Goal: Obtain resource: Download file/media

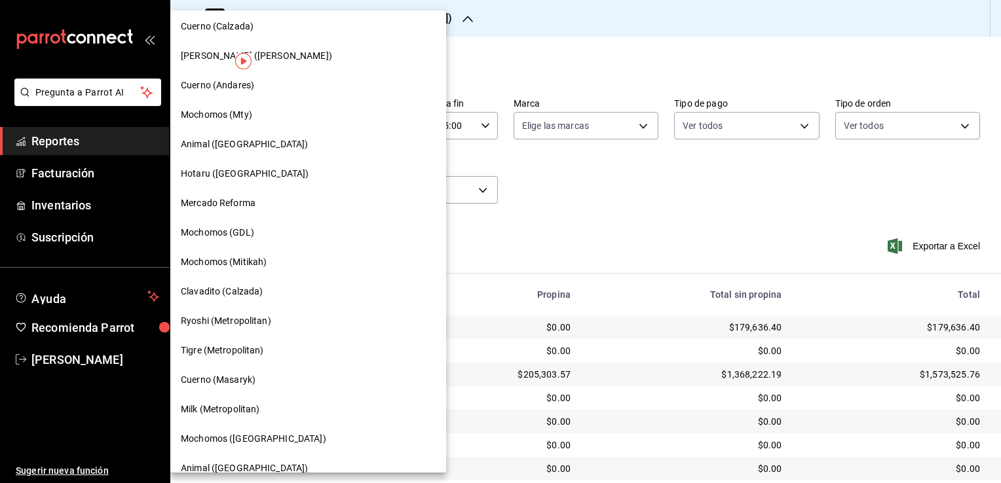
scroll to position [697, 0]
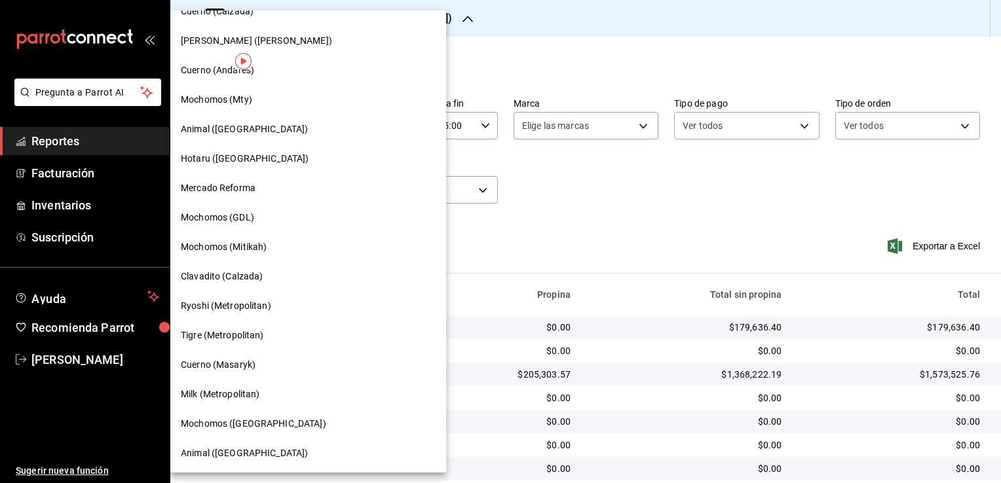
click at [262, 340] on span "Tigre (Metropolitan)" at bounding box center [222, 336] width 83 height 14
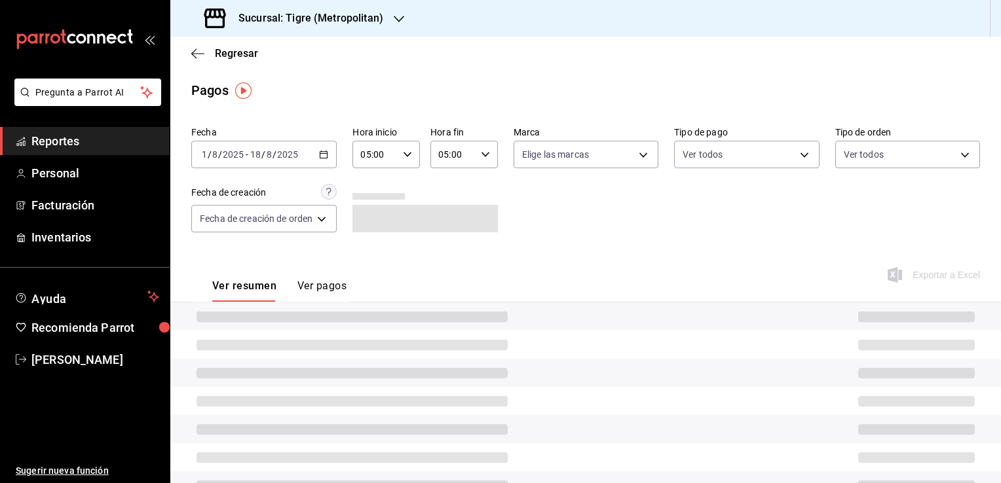
click at [322, 160] on div "[DATE] [DATE] - [DATE] [DATE]" at bounding box center [263, 155] width 145 height 28
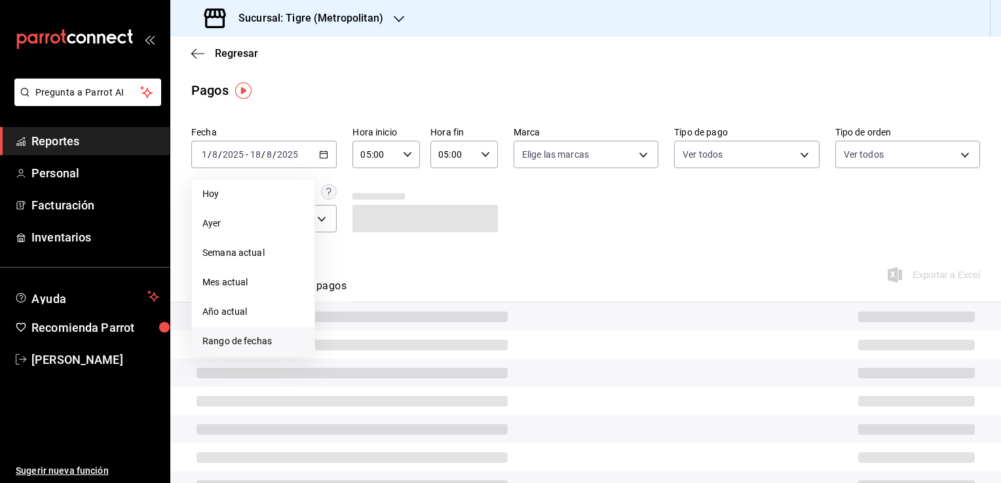
click at [244, 335] on span "Rango de fechas" at bounding box center [252, 342] width 101 height 14
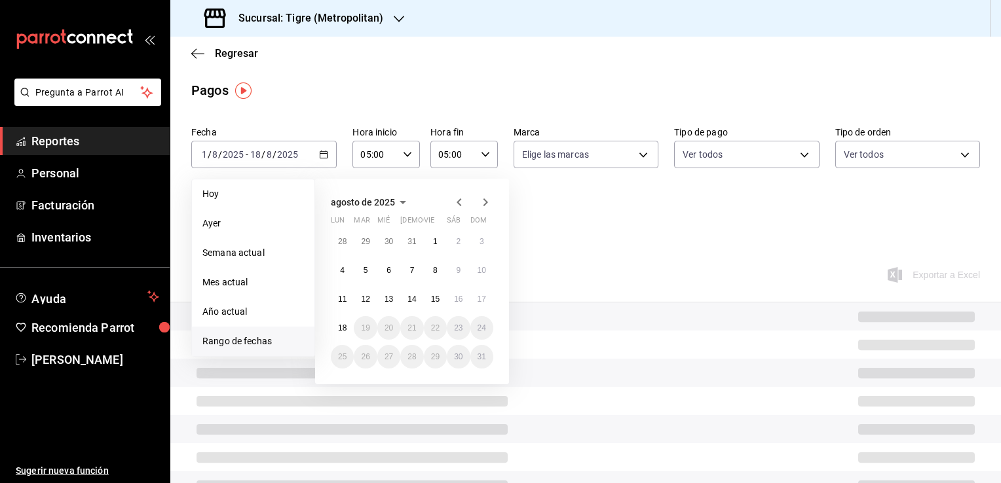
click at [456, 199] on icon "button" at bounding box center [459, 202] width 16 height 16
click at [456, 199] on icon "button" at bounding box center [459, 205] width 16 height 16
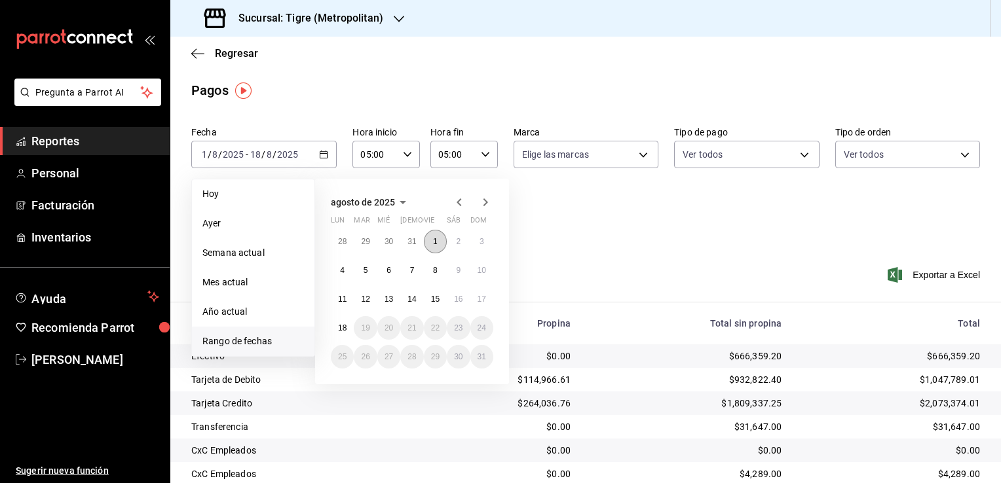
click at [434, 241] on abbr "1" at bounding box center [435, 241] width 5 height 9
click at [462, 200] on icon "button" at bounding box center [459, 202] width 16 height 16
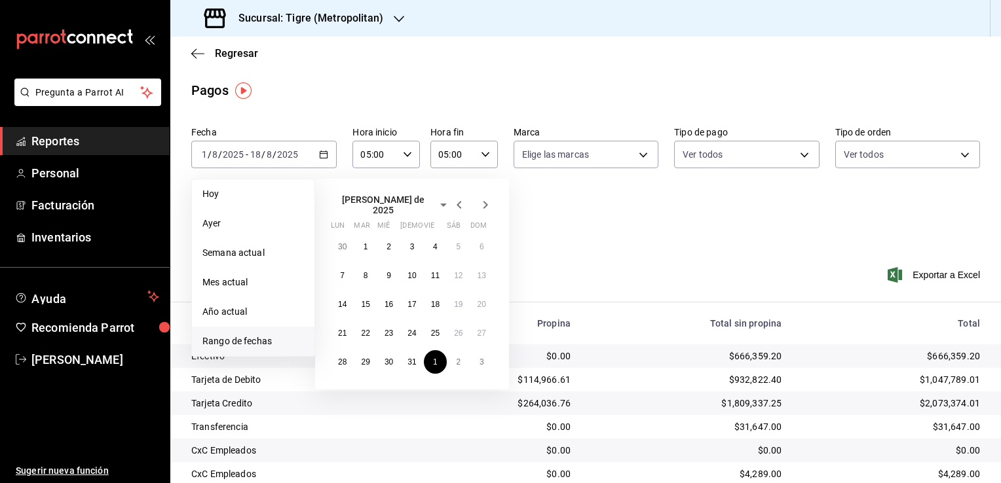
click at [462, 200] on icon "button" at bounding box center [459, 205] width 16 height 16
click at [490, 198] on icon "button" at bounding box center [485, 202] width 16 height 16
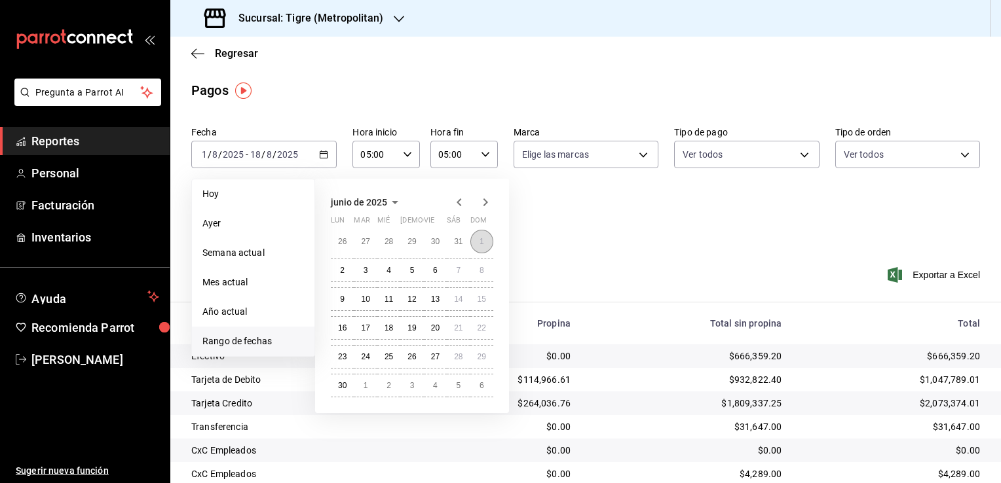
click at [479, 242] on abbr "1" at bounding box center [481, 241] width 5 height 9
type input "00:00"
type input "23:59"
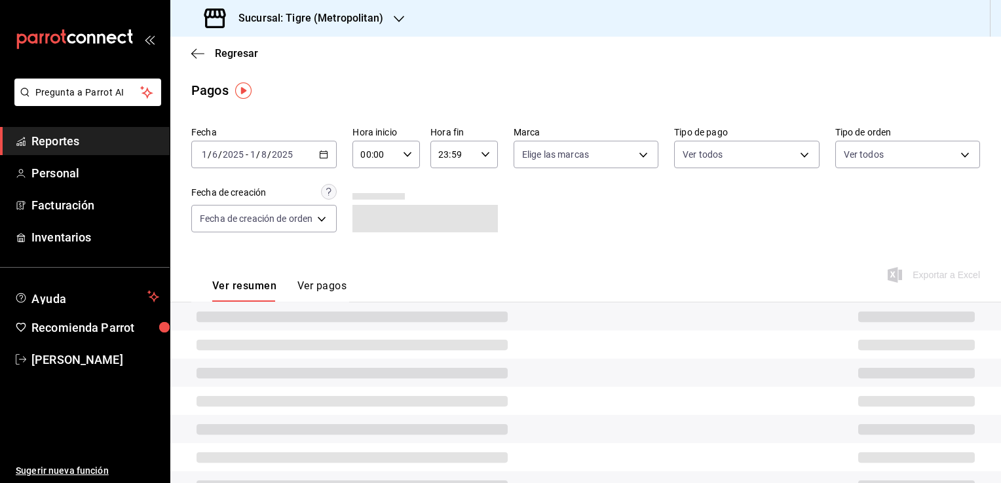
click at [323, 149] on div "[DATE] [DATE] - [DATE] [DATE]" at bounding box center [263, 155] width 145 height 28
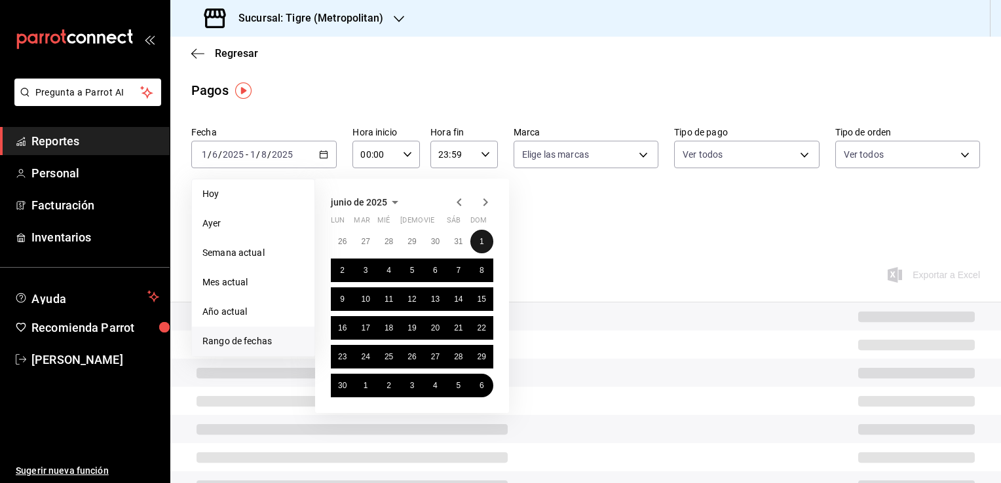
click at [480, 244] on abbr "1" at bounding box center [481, 241] width 5 height 9
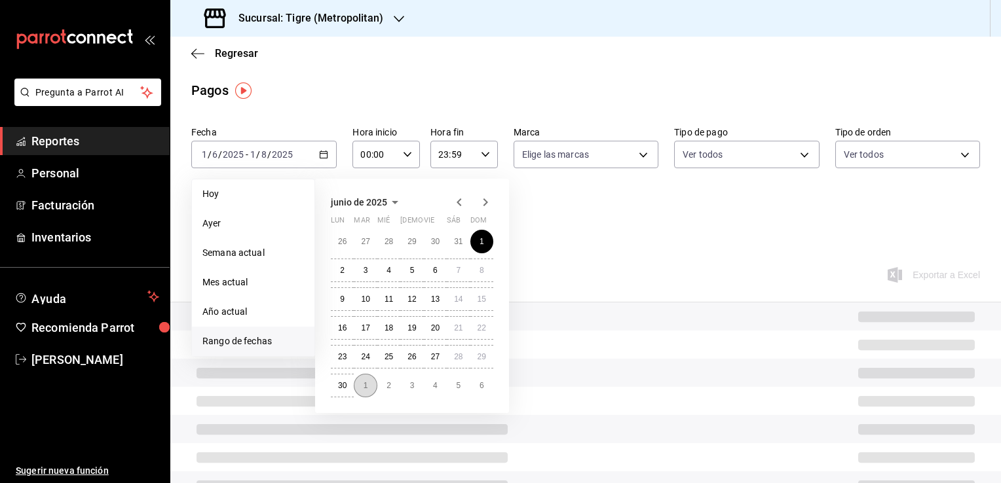
click at [375, 388] on button "1" at bounding box center [365, 386] width 23 height 24
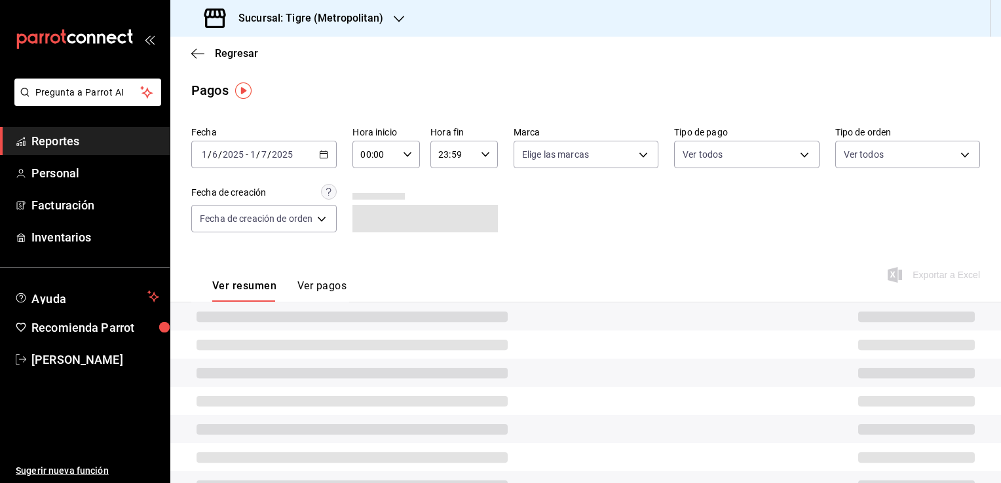
click at [405, 154] on \(Stroke\) "button" at bounding box center [407, 154] width 8 height 5
click at [369, 216] on span "05" at bounding box center [370, 214] width 12 height 10
type input "05:00"
click at [478, 151] on div at bounding box center [500, 241] width 1001 height 483
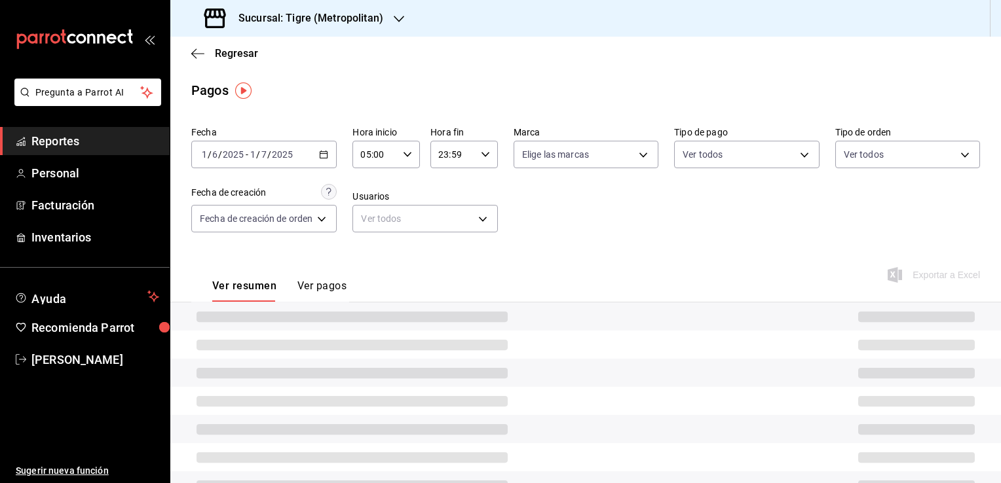
click at [482, 160] on div "23:59 Hora fin" at bounding box center [463, 155] width 67 height 28
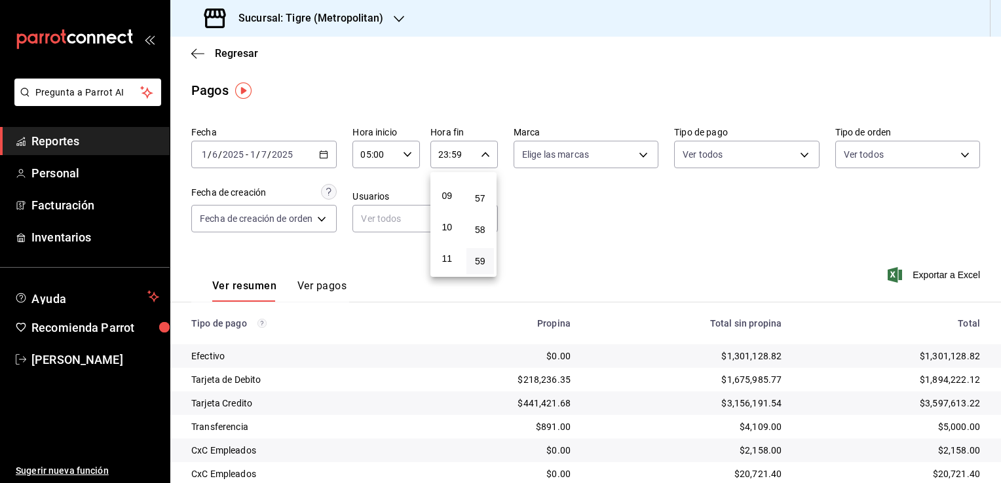
scroll to position [73, 0]
click at [441, 244] on span "04" at bounding box center [447, 241] width 12 height 10
type input "04:59"
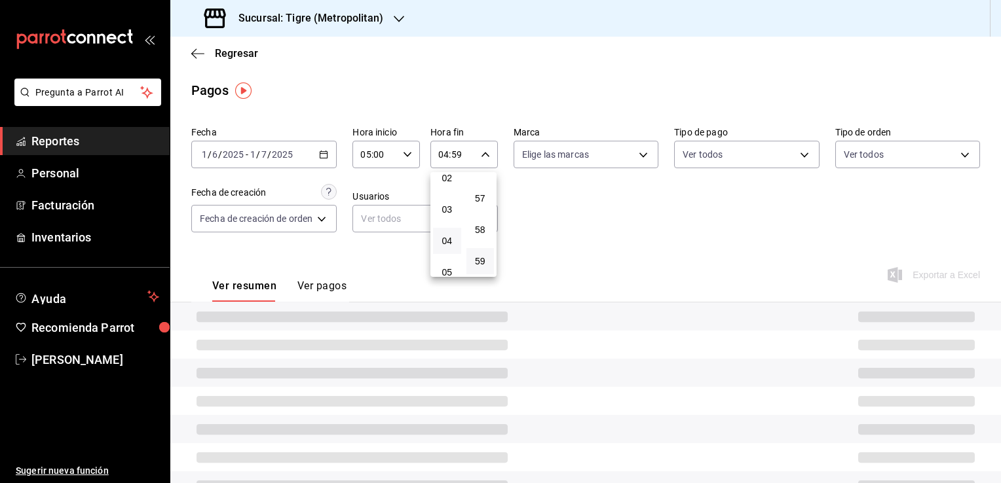
click at [566, 227] on div at bounding box center [500, 241] width 1001 height 483
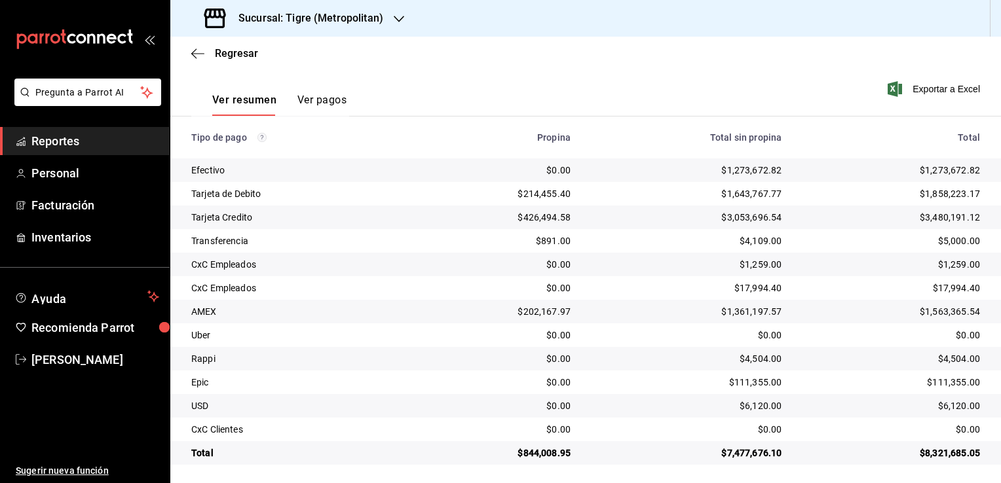
scroll to position [189, 0]
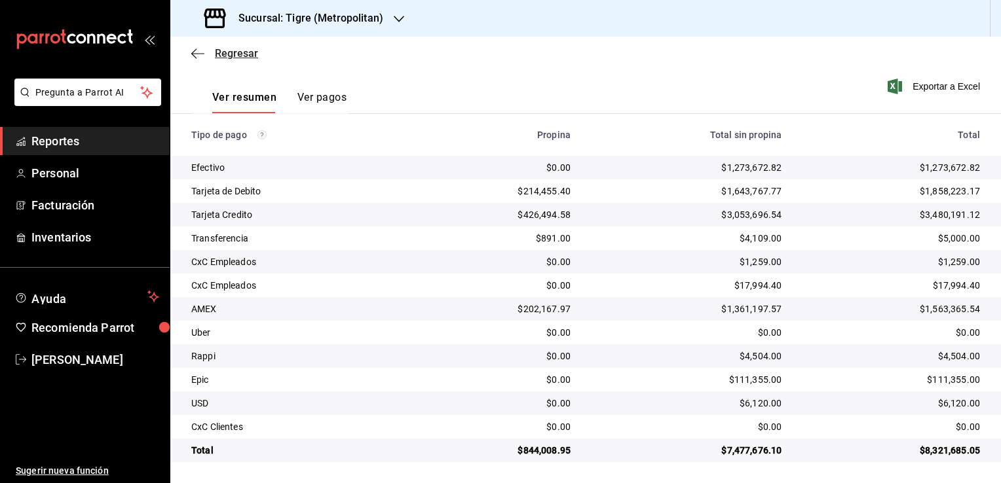
click at [200, 54] on icon "button" at bounding box center [197, 54] width 13 height 12
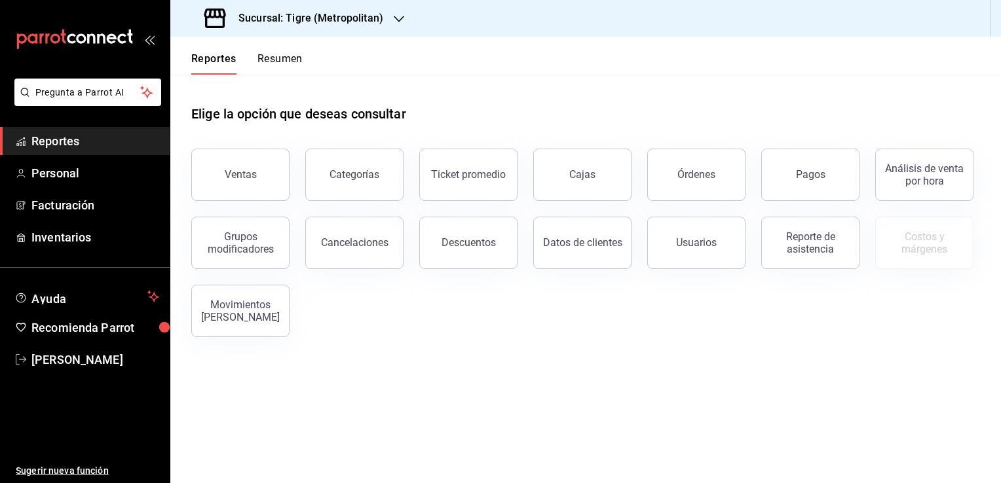
click at [339, 25] on h3 "Sucursal: Tigre (Metropolitan)" at bounding box center [305, 18] width 155 height 16
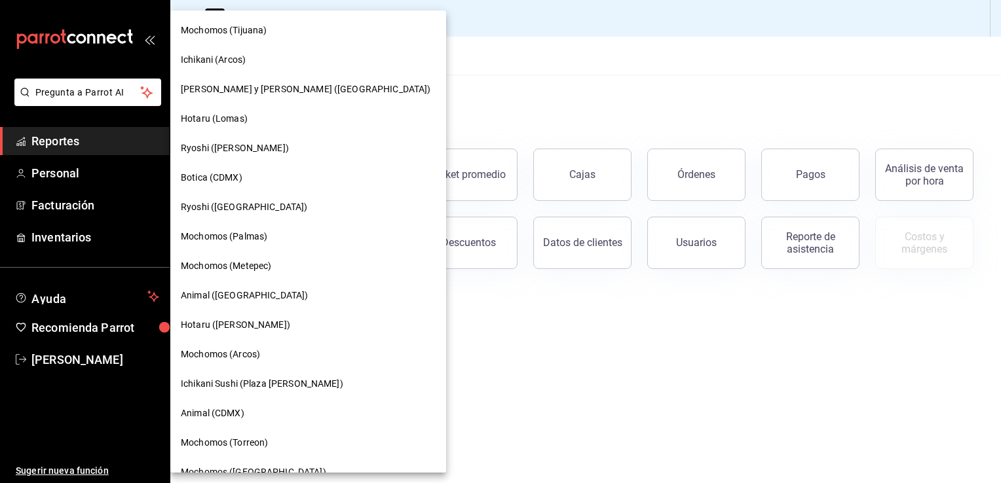
click at [233, 151] on span "Ryoshi ([PERSON_NAME])" at bounding box center [235, 148] width 108 height 14
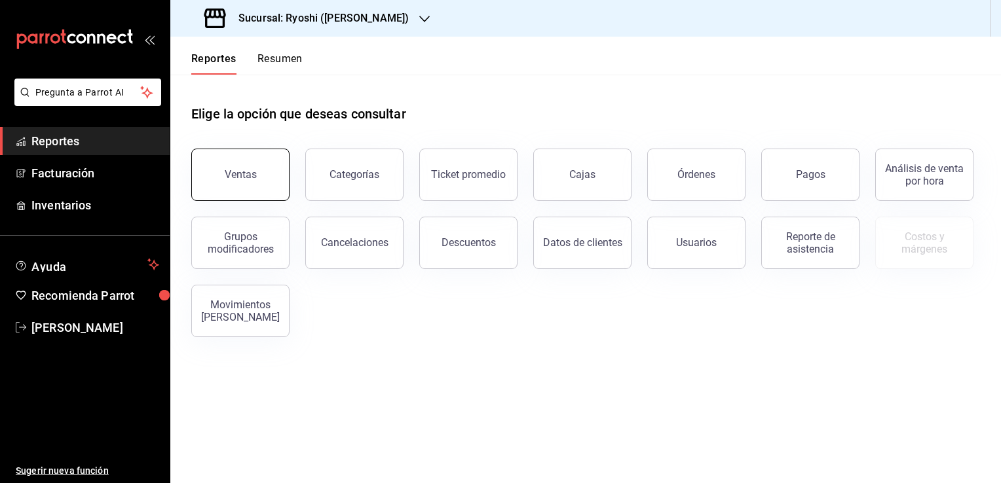
click at [263, 174] on button "Ventas" at bounding box center [240, 175] width 98 height 52
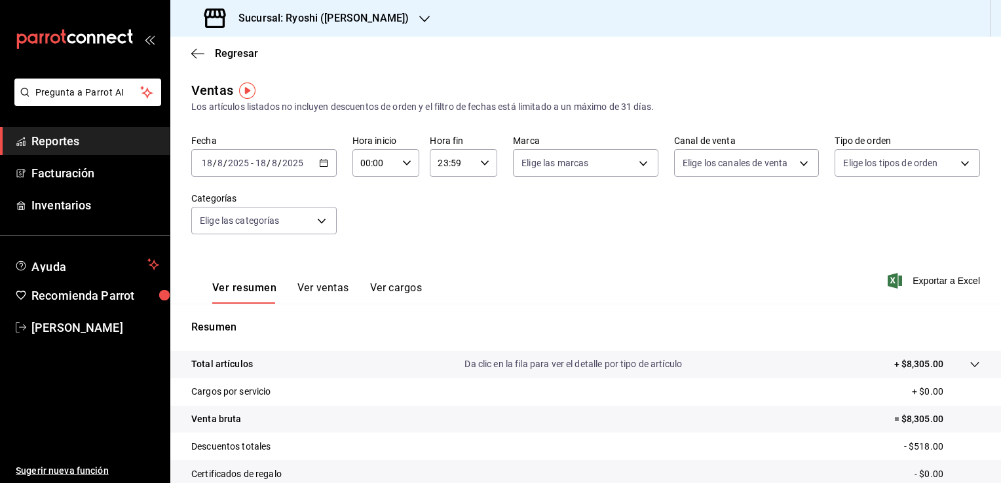
click at [321, 170] on div "[DATE] [DATE] - [DATE] [DATE]" at bounding box center [263, 163] width 145 height 28
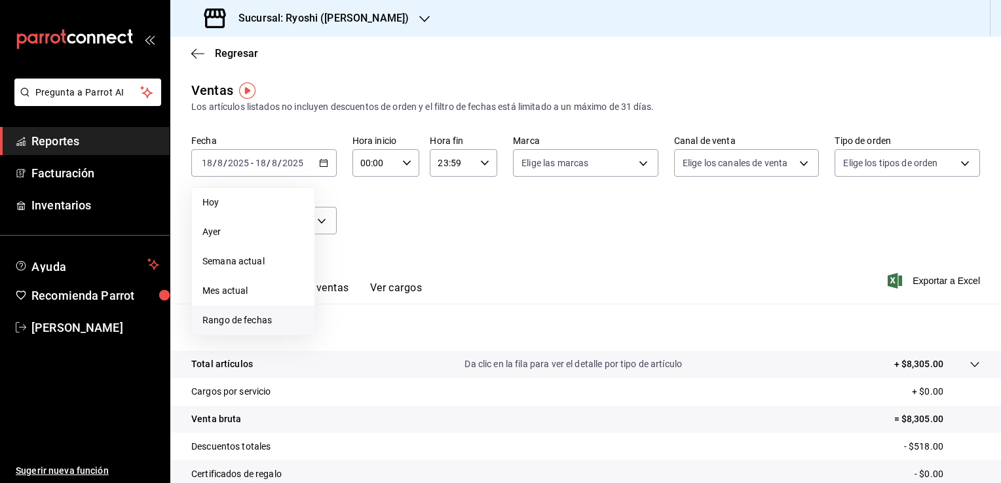
click at [244, 320] on span "Rango de fechas" at bounding box center [252, 321] width 101 height 14
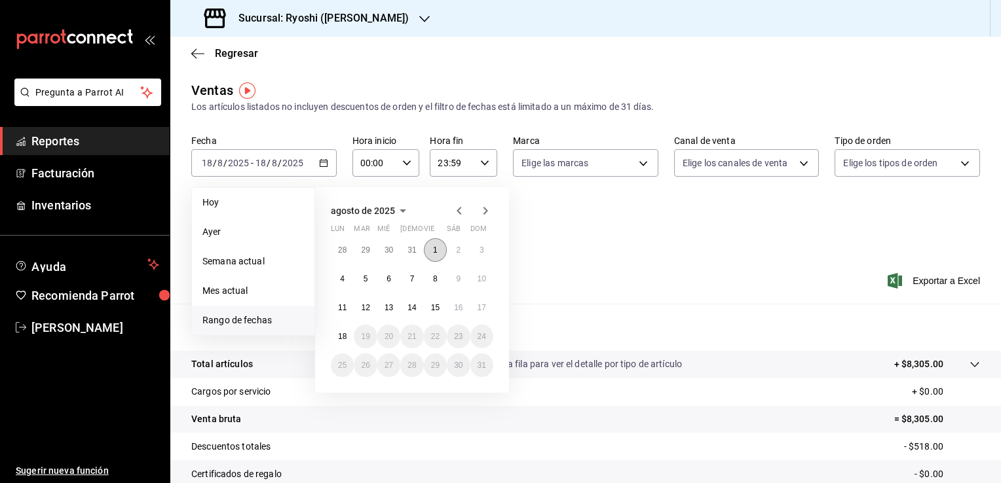
click at [433, 246] on abbr "1" at bounding box center [435, 250] width 5 height 9
click at [338, 340] on button "18" at bounding box center [342, 337] width 23 height 24
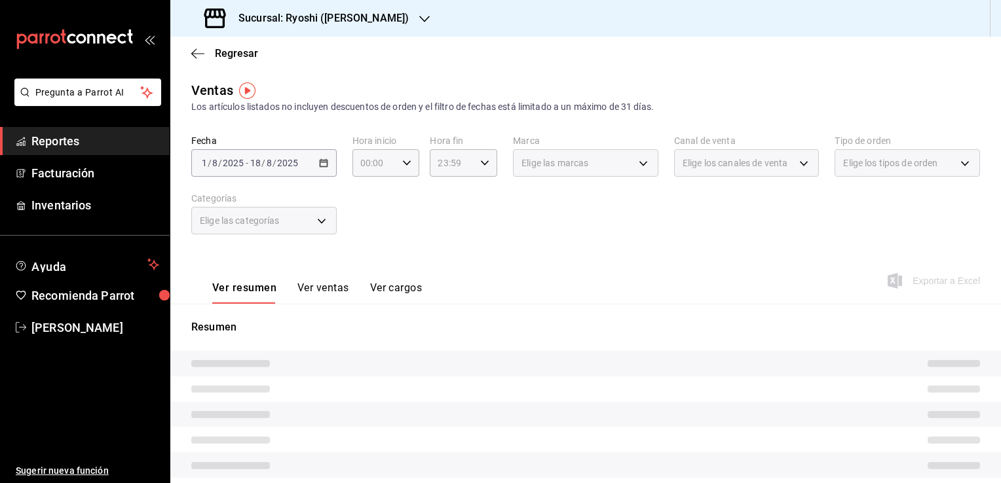
drag, startPoint x: 707, startPoint y: 316, endPoint x: 644, endPoint y: 306, distance: 63.5
click at [697, 314] on div "Resumen" at bounding box center [585, 449] width 830 height 291
click at [402, 161] on icon "button" at bounding box center [406, 162] width 9 height 9
click at [374, 227] on button "05" at bounding box center [367, 223] width 28 height 26
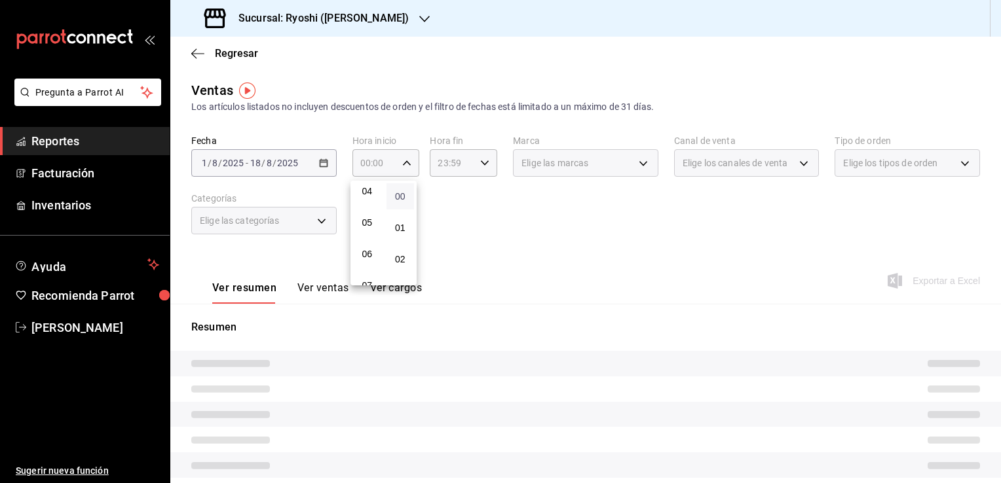
type input "05:00"
click at [405, 194] on span "00" at bounding box center [400, 196] width 12 height 10
click at [485, 171] on div at bounding box center [500, 241] width 1001 height 483
click at [479, 169] on div "23:59 Hora fin" at bounding box center [463, 163] width 67 height 28
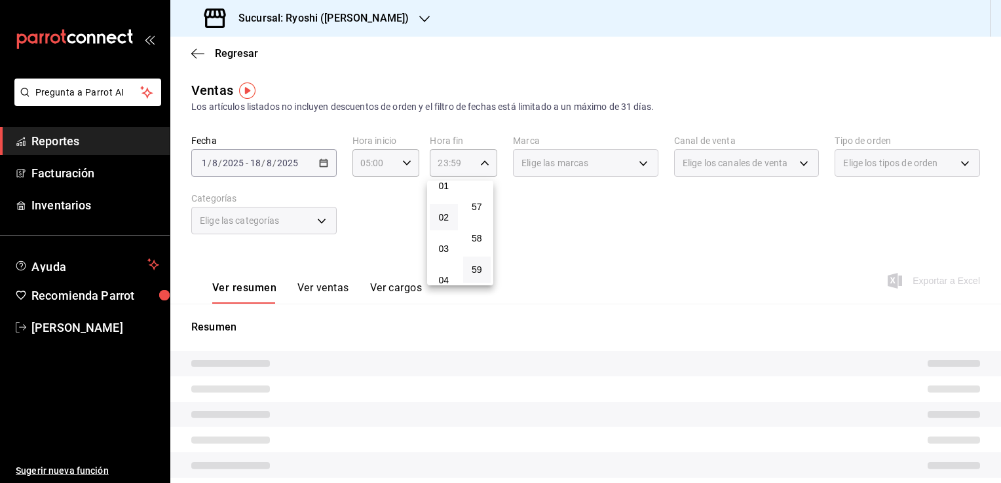
scroll to position [138, 0]
click at [447, 219] on span "05" at bounding box center [443, 215] width 12 height 10
click at [477, 201] on span "00" at bounding box center [477, 196] width 12 height 10
type input "05:00"
click at [511, 211] on div at bounding box center [500, 241] width 1001 height 483
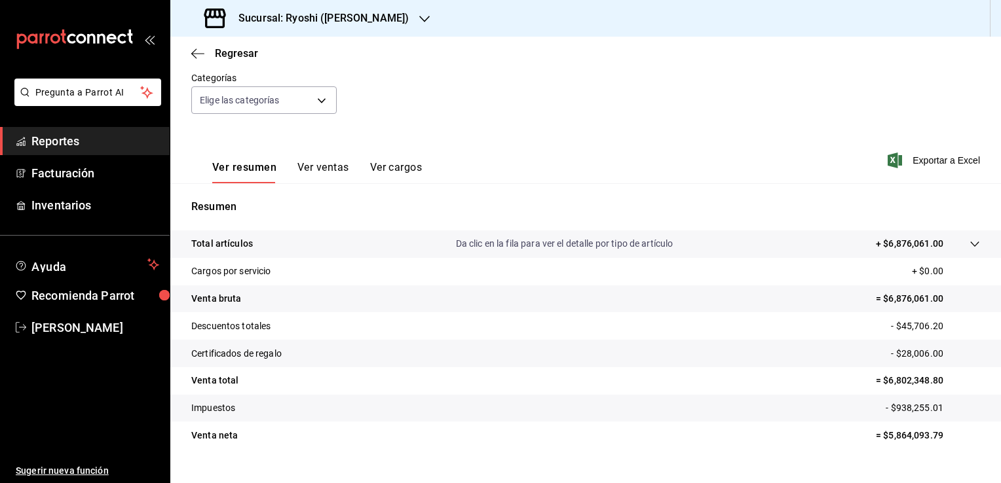
scroll to position [144, 0]
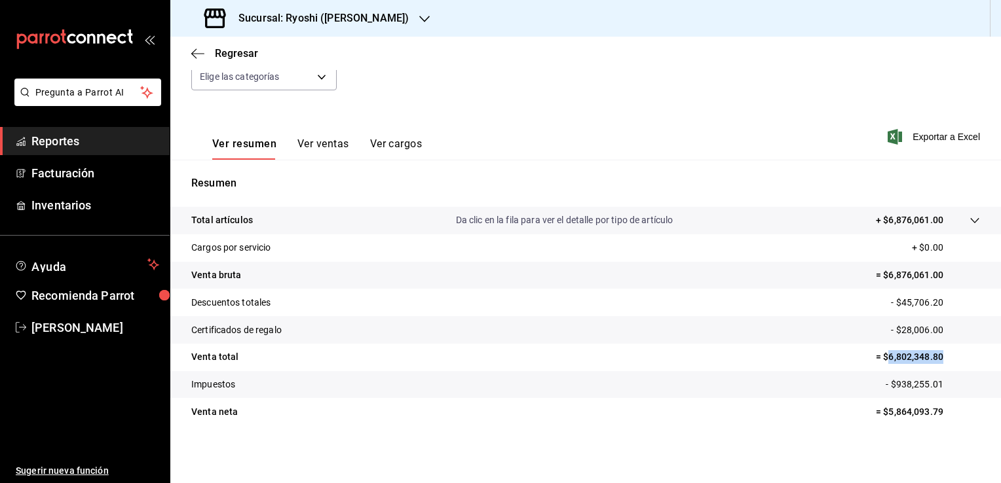
drag, startPoint x: 875, startPoint y: 353, endPoint x: 938, endPoint y: 360, distance: 62.6
click at [938, 360] on p "= $6,802,348.80" at bounding box center [927, 357] width 104 height 14
copy p "6,802,348.80"
click at [202, 49] on icon "button" at bounding box center [197, 54] width 13 height 12
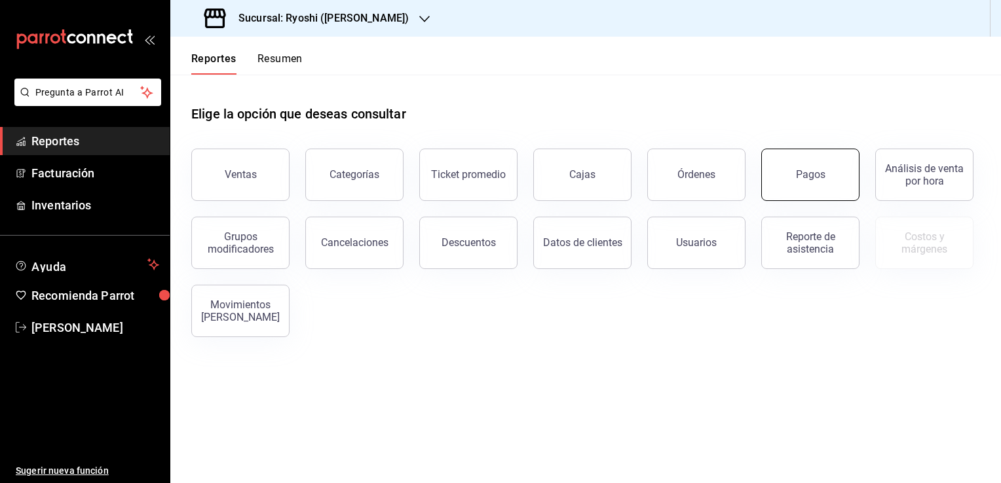
click at [806, 172] on div "Pagos" at bounding box center [810, 174] width 29 height 12
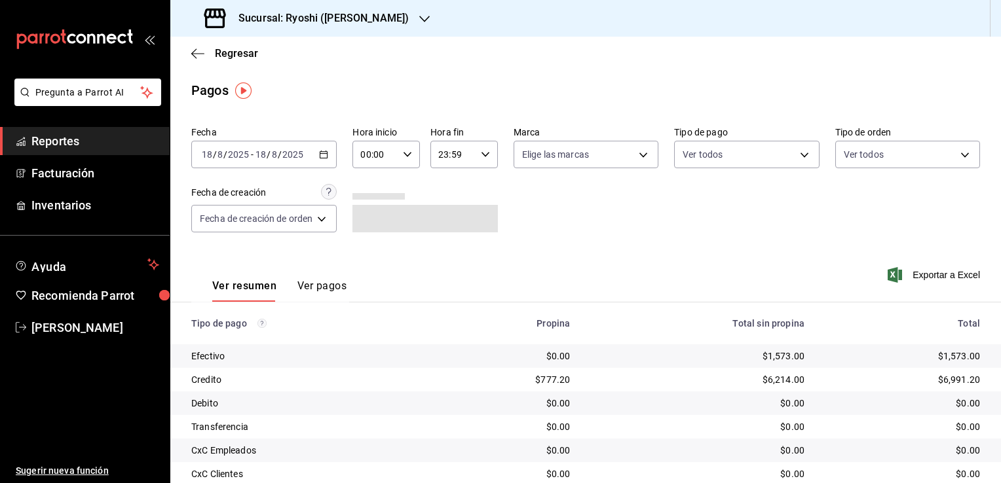
click at [321, 159] on div "[DATE] [DATE] - [DATE] [DATE]" at bounding box center [263, 155] width 145 height 28
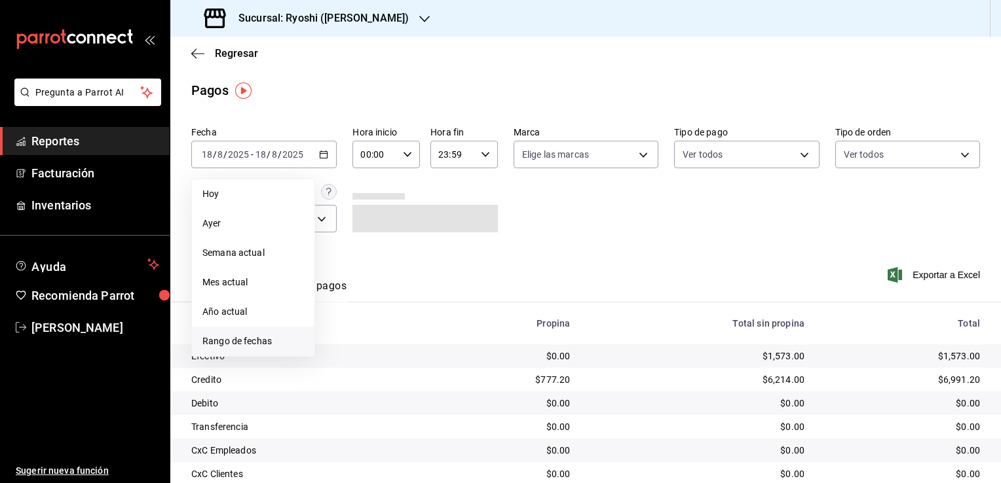
click at [285, 339] on span "Rango de fechas" at bounding box center [252, 342] width 101 height 14
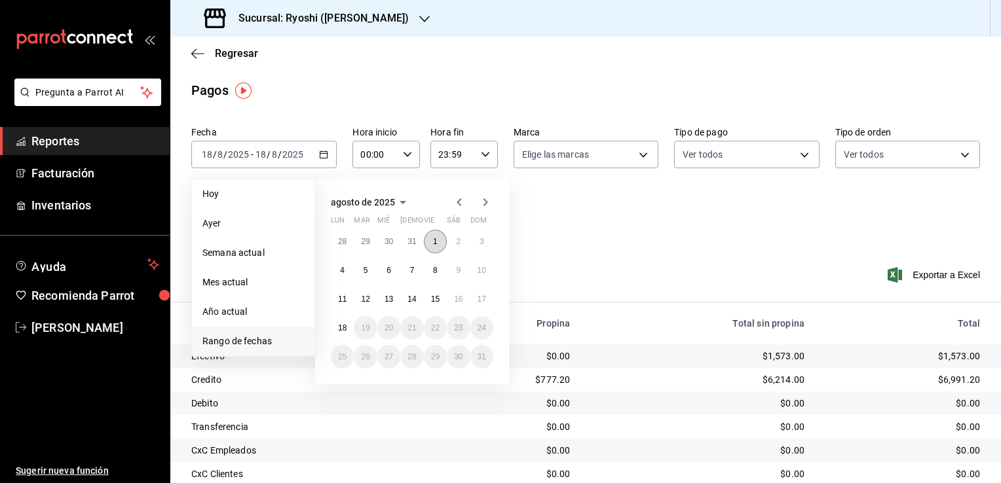
click at [432, 244] on button "1" at bounding box center [435, 242] width 23 height 24
click at [338, 329] on abbr "18" at bounding box center [342, 327] width 9 height 9
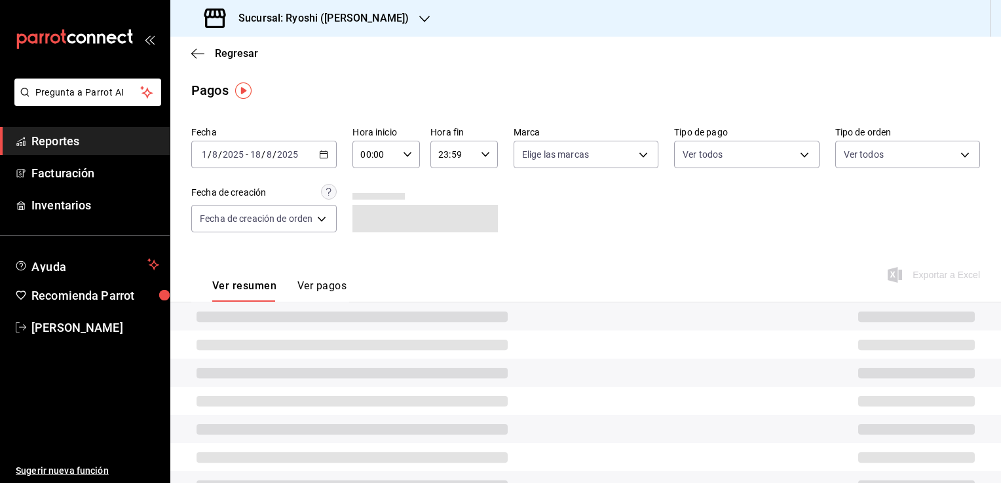
drag, startPoint x: 637, startPoint y: 266, endPoint x: 590, endPoint y: 249, distance: 49.9
click at [636, 264] on div "Ver resumen Ver pagos Exportar a Excel" at bounding box center [585, 282] width 830 height 69
click at [413, 156] on div "00:00 Hora inicio" at bounding box center [385, 155] width 67 height 28
click at [373, 217] on span "05" at bounding box center [370, 214] width 12 height 10
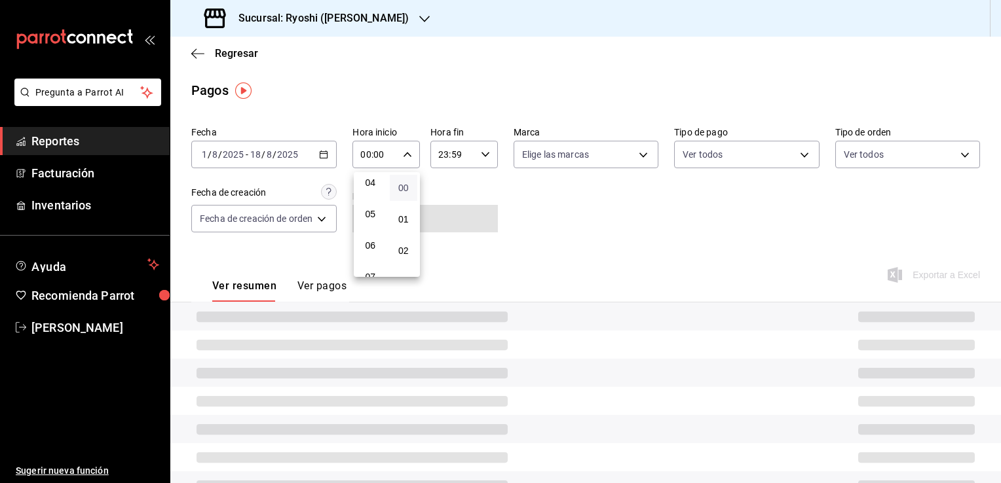
type input "05:00"
click at [403, 187] on span "00" at bounding box center [403, 188] width 12 height 10
click at [490, 227] on div at bounding box center [500, 241] width 1001 height 483
click at [488, 165] on div "23:59 Hora fin" at bounding box center [463, 155] width 67 height 28
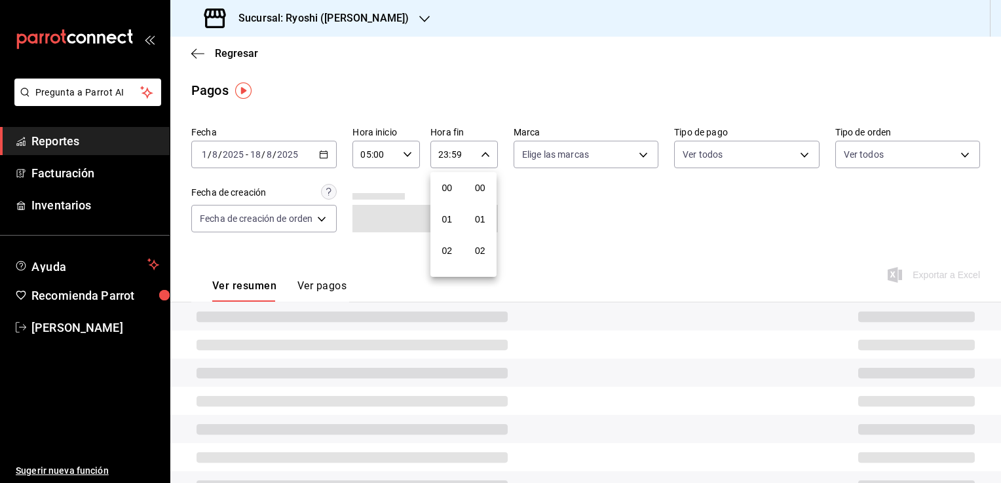
scroll to position [1812, 0]
click at [487, 163] on div at bounding box center [500, 241] width 1001 height 483
click at [482, 158] on icon "button" at bounding box center [485, 154] width 9 height 9
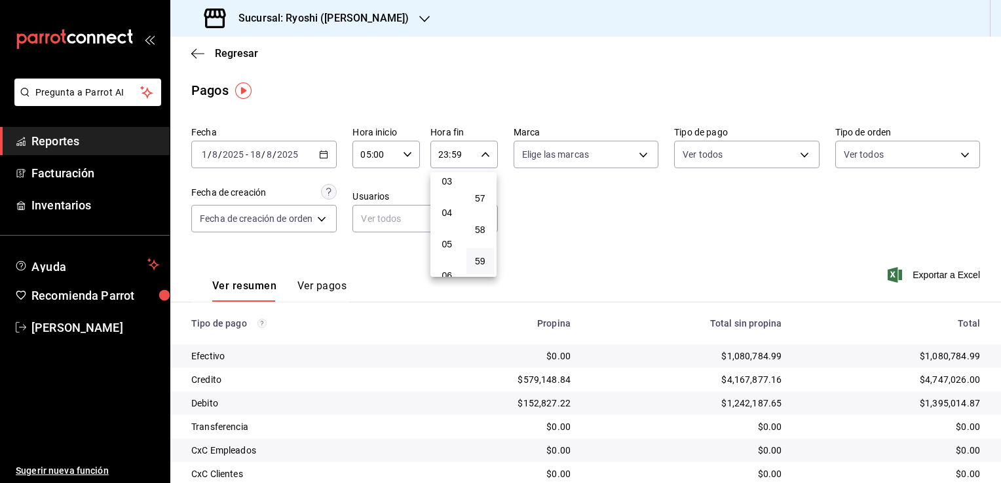
scroll to position [131, 0]
click at [450, 219] on span "05" at bounding box center [447, 214] width 12 height 10
click at [485, 188] on span "00" at bounding box center [480, 188] width 12 height 10
type input "05:00"
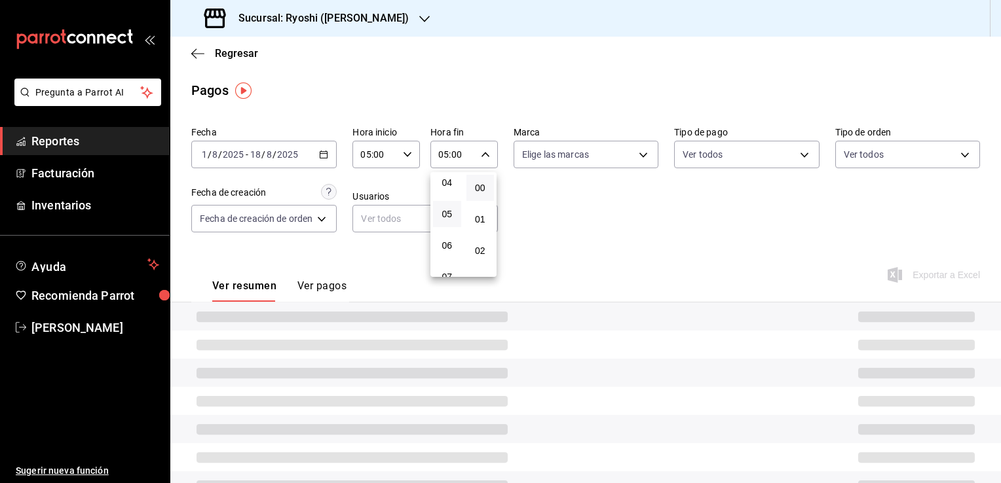
click at [620, 276] on div at bounding box center [500, 241] width 1001 height 483
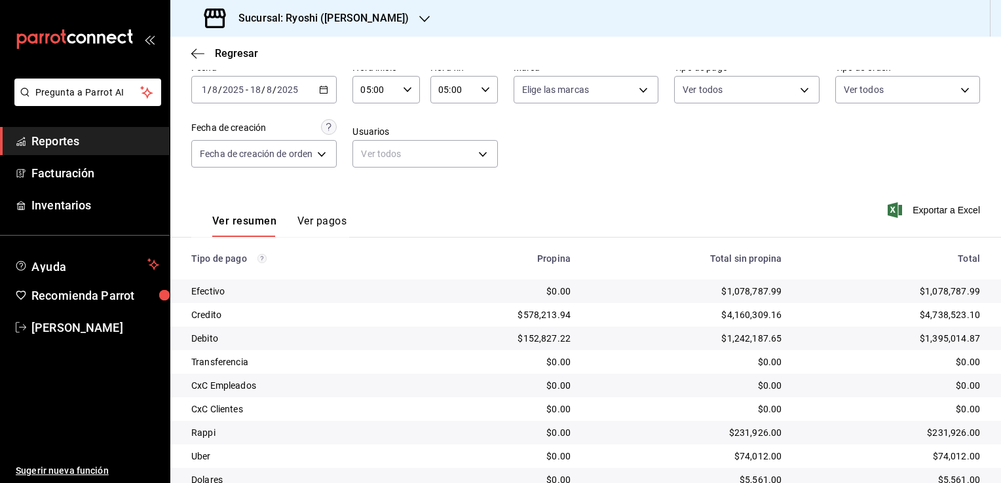
scroll to position [118, 0]
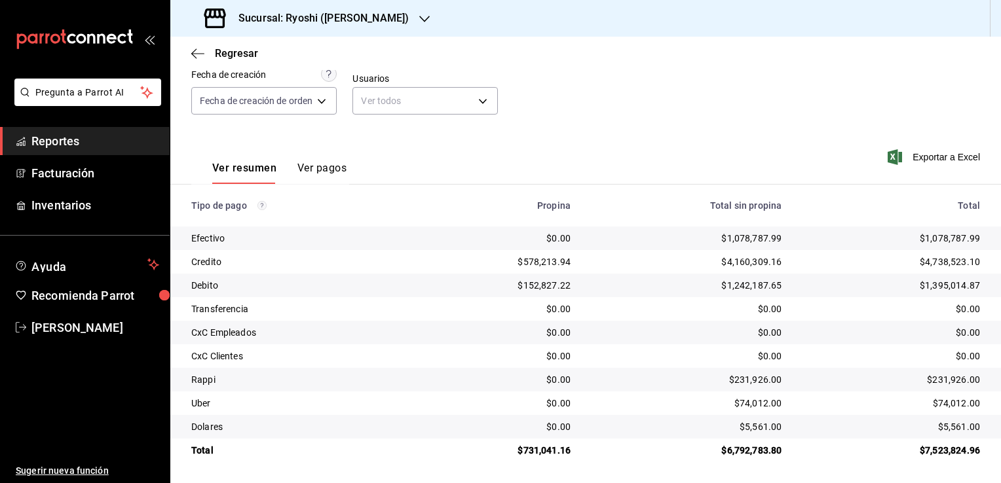
click at [187, 50] on div "Regresar" at bounding box center [585, 53] width 830 height 33
click at [195, 51] on icon "button" at bounding box center [197, 54] width 13 height 12
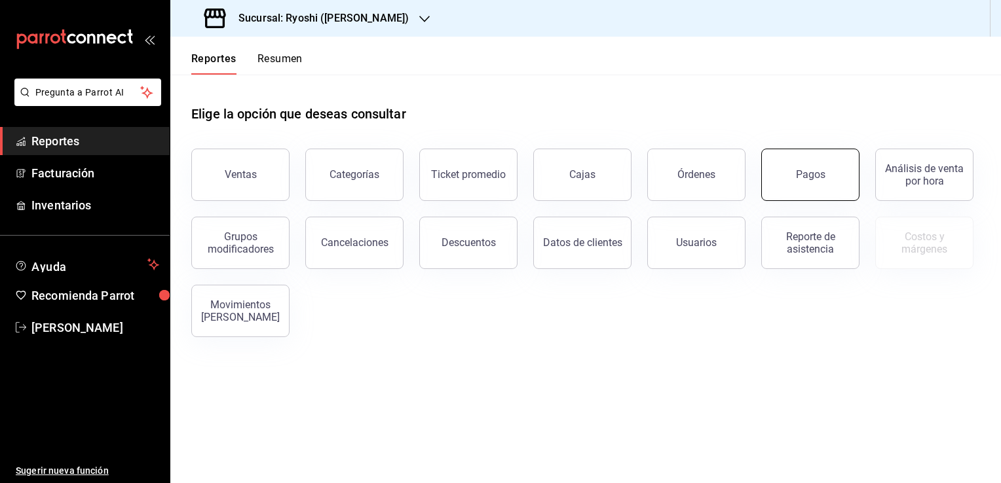
click at [797, 164] on button "Pagos" at bounding box center [810, 175] width 98 height 52
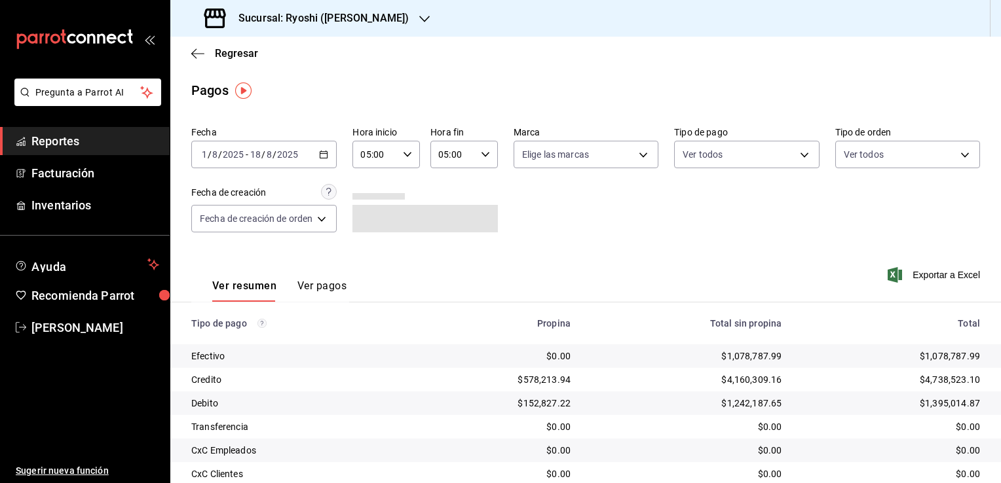
click at [190, 54] on div "Regresar" at bounding box center [585, 53] width 830 height 33
click at [191, 54] on icon "button" at bounding box center [197, 54] width 13 height 12
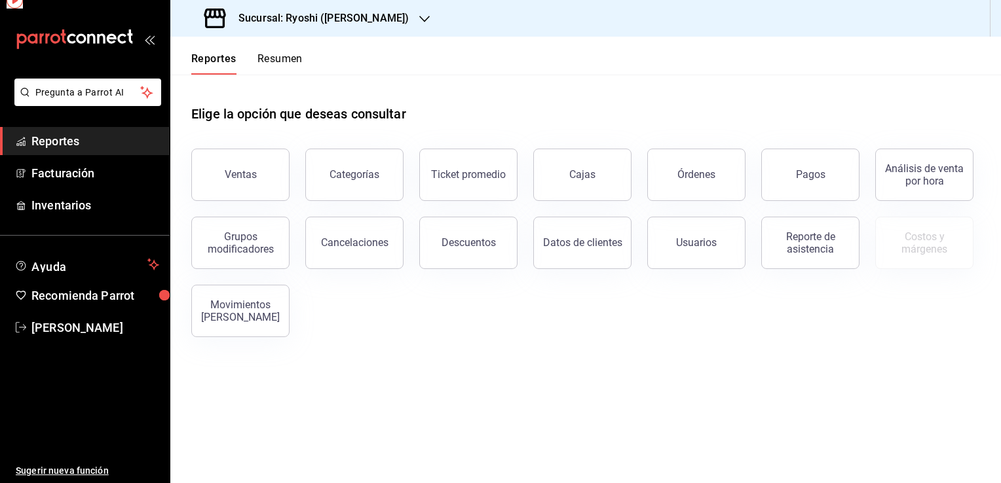
click at [191, 54] on button "Reportes" at bounding box center [213, 63] width 45 height 22
click at [255, 164] on button "Ventas" at bounding box center [240, 175] width 98 height 52
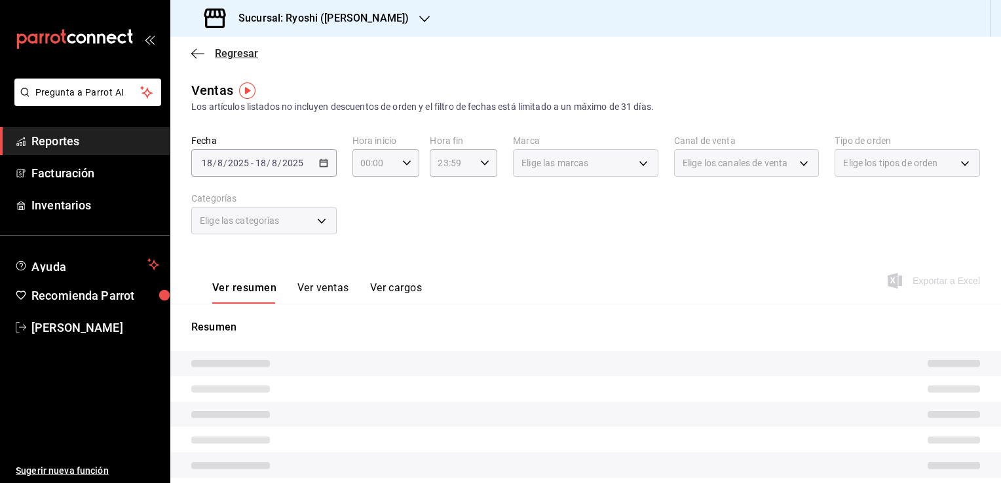
click at [197, 54] on icon "button" at bounding box center [197, 54] width 13 height 12
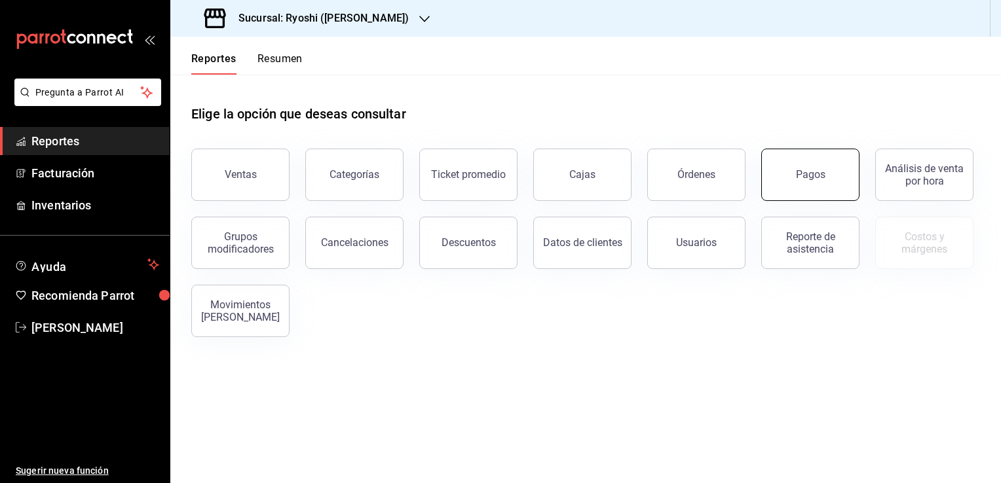
click at [799, 174] on div "Pagos" at bounding box center [810, 174] width 29 height 12
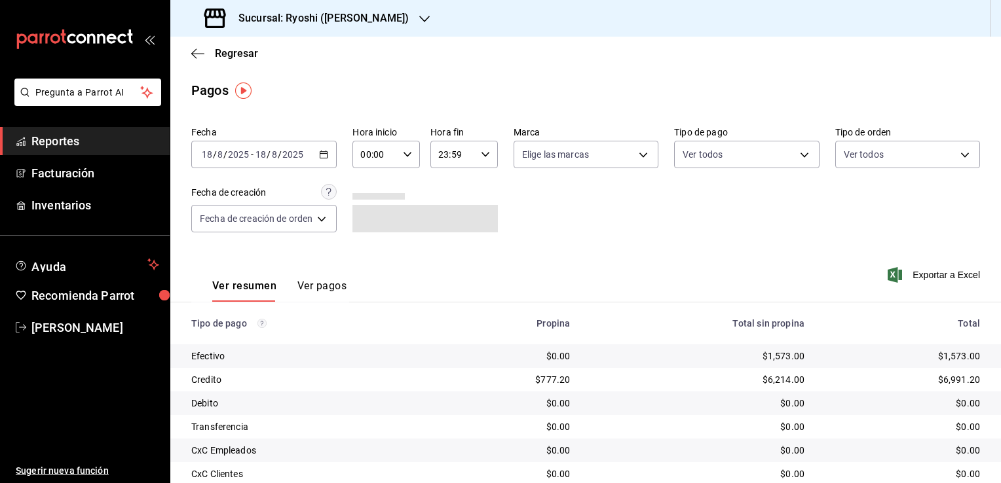
click at [324, 153] on \(Stroke\) "button" at bounding box center [323, 153] width 7 height 1
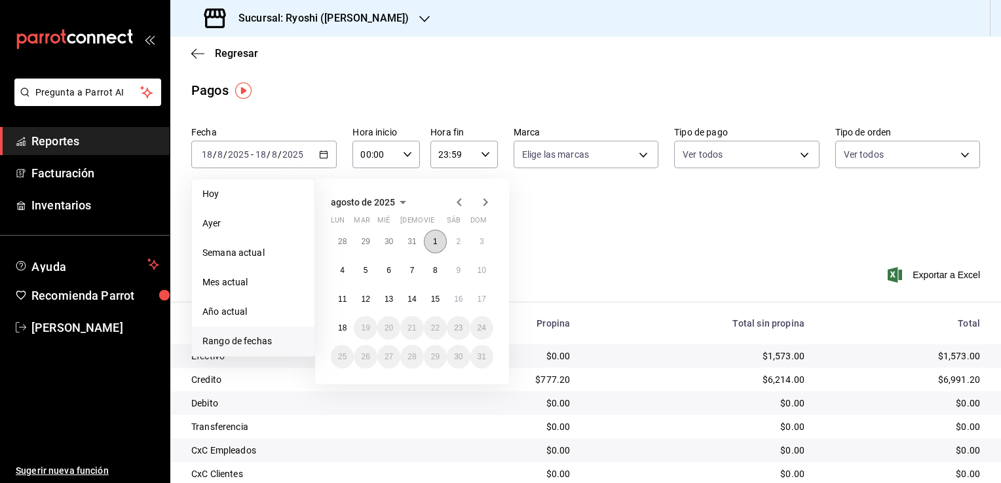
click at [438, 244] on button "1" at bounding box center [435, 242] width 23 height 24
click at [348, 320] on button "18" at bounding box center [342, 328] width 23 height 24
click at [437, 237] on abbr "1" at bounding box center [435, 241] width 5 height 9
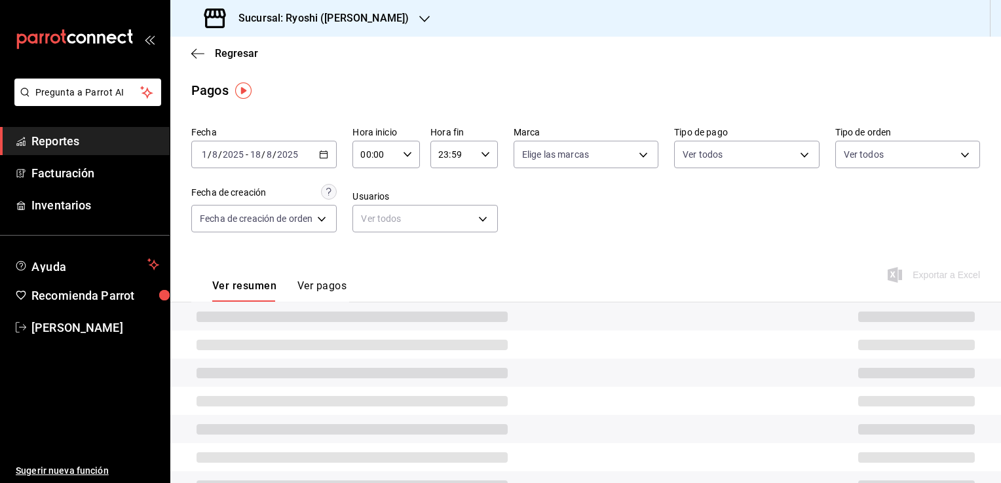
click at [405, 160] on div "00:00 Hora inicio" at bounding box center [385, 155] width 67 height 28
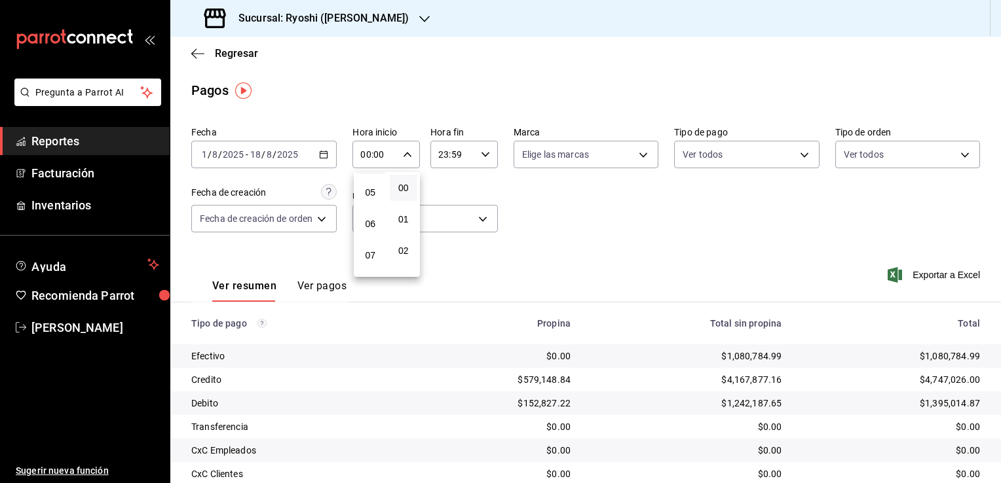
scroll to position [131, 0]
click at [375, 213] on span "05" at bounding box center [370, 214] width 12 height 10
type input "05:00"
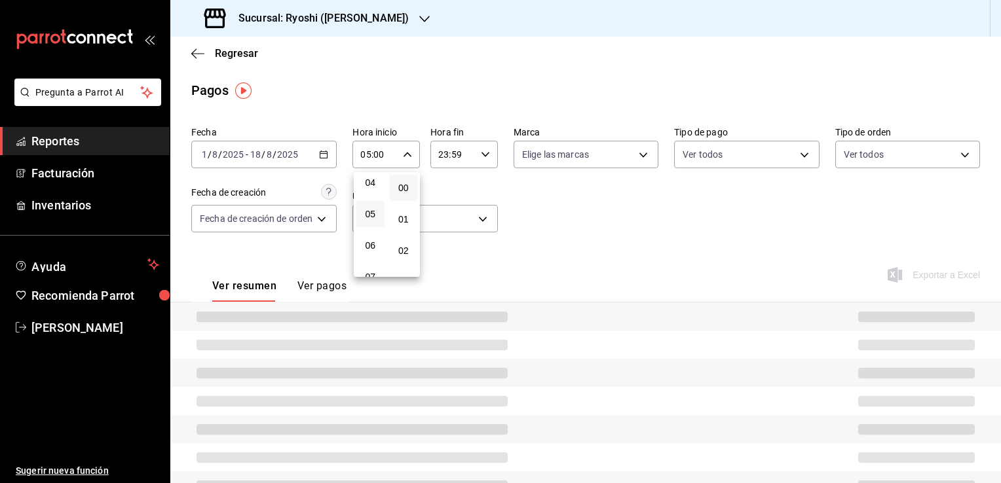
click at [479, 149] on div at bounding box center [500, 241] width 1001 height 483
click at [483, 155] on icon "button" at bounding box center [485, 154] width 9 height 9
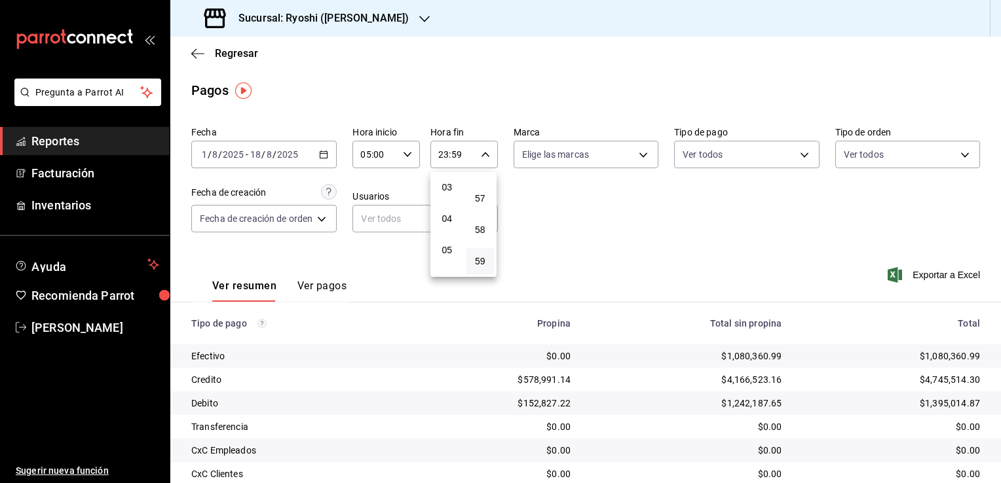
scroll to position [73, 0]
click at [445, 234] on button "04" at bounding box center [447, 241] width 28 height 26
type input "04:59"
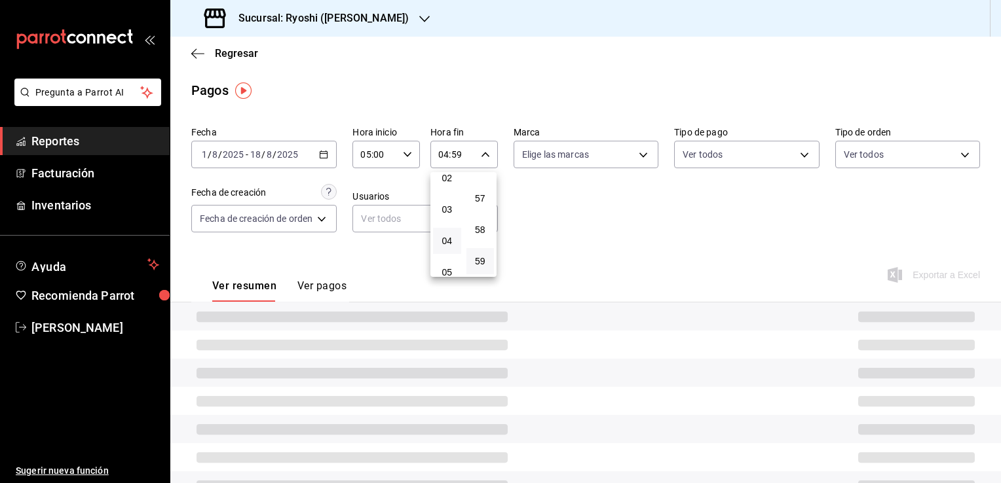
click at [553, 223] on div at bounding box center [500, 241] width 1001 height 483
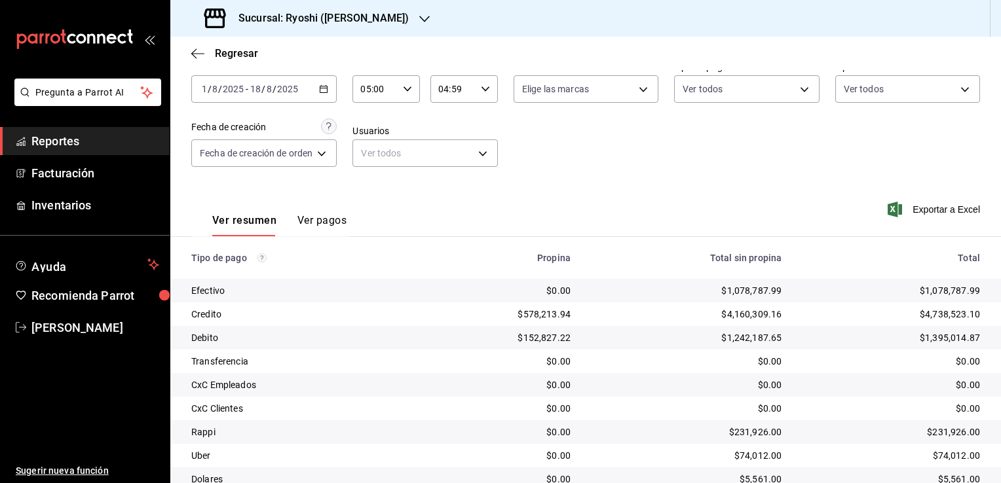
scroll to position [118, 0]
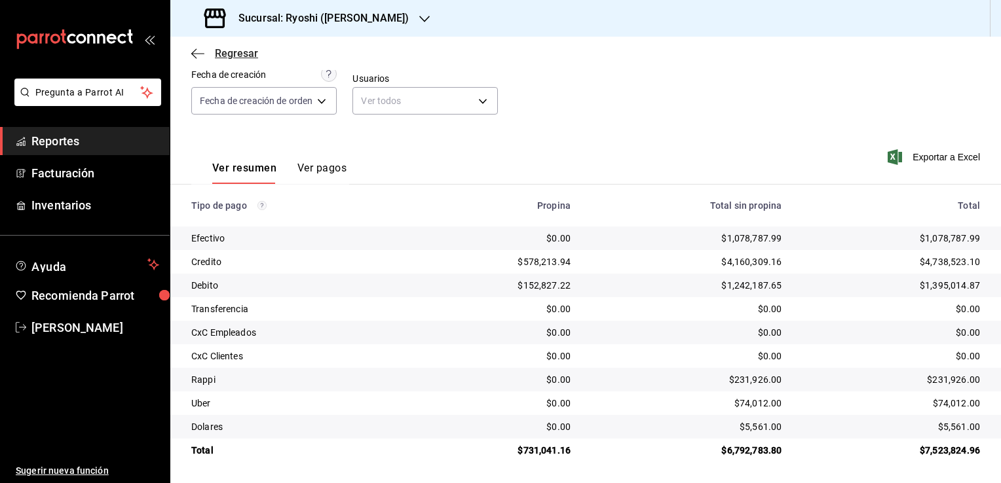
click at [193, 48] on icon "button" at bounding box center [197, 54] width 13 height 12
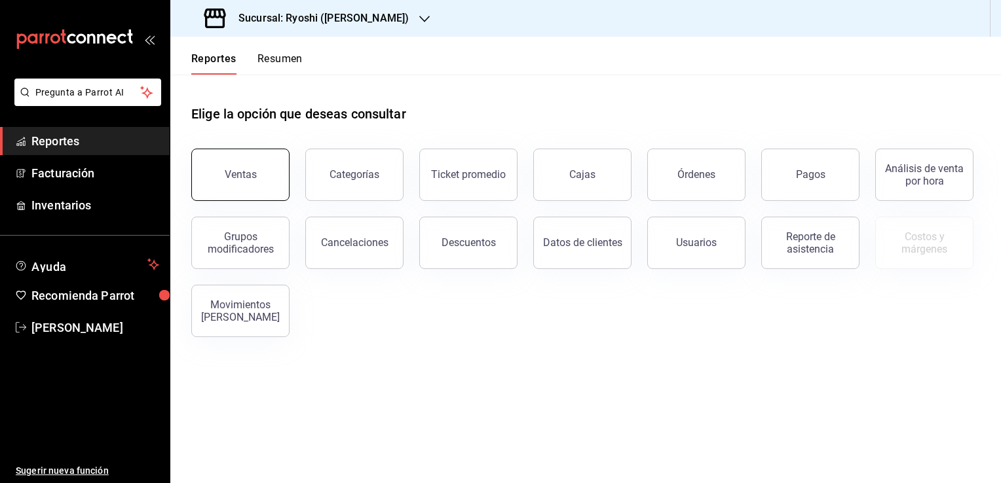
click at [230, 177] on div "Ventas" at bounding box center [241, 174] width 32 height 12
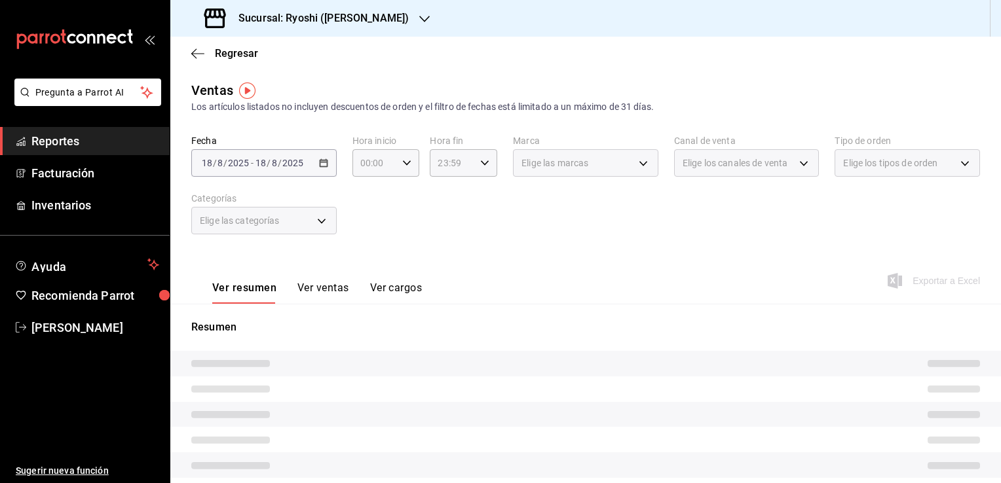
click at [322, 168] on div "[DATE] [DATE] - [DATE] [DATE]" at bounding box center [263, 163] width 145 height 28
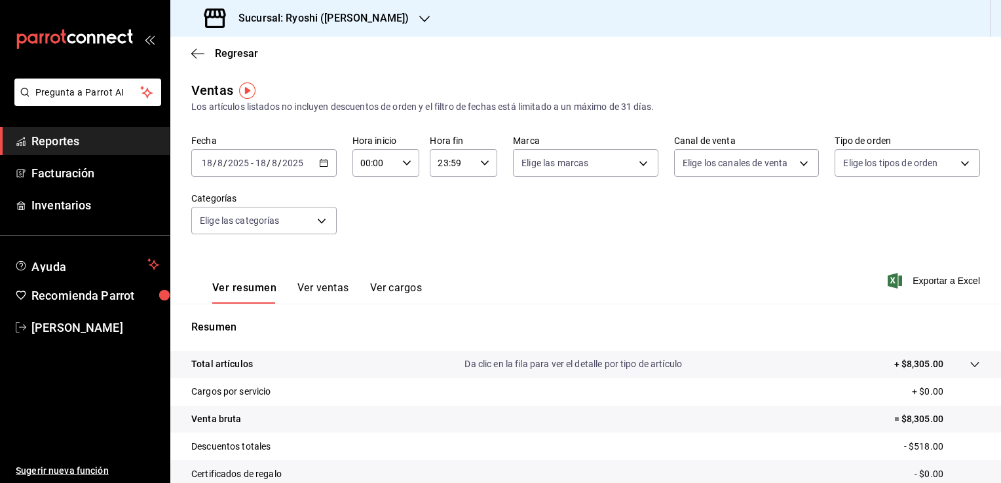
click at [322, 168] on div "[DATE] [DATE] - [DATE] [DATE]" at bounding box center [263, 163] width 145 height 28
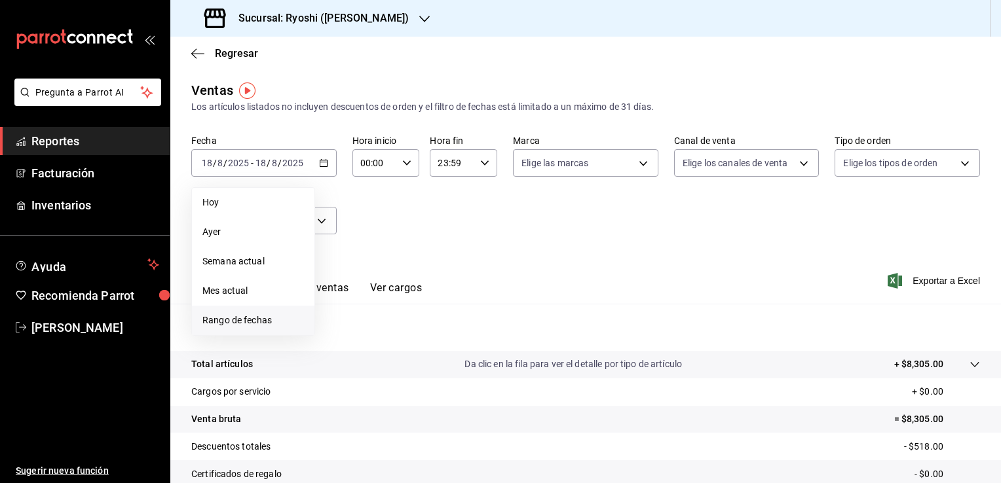
click at [244, 319] on span "Rango de fechas" at bounding box center [252, 321] width 101 height 14
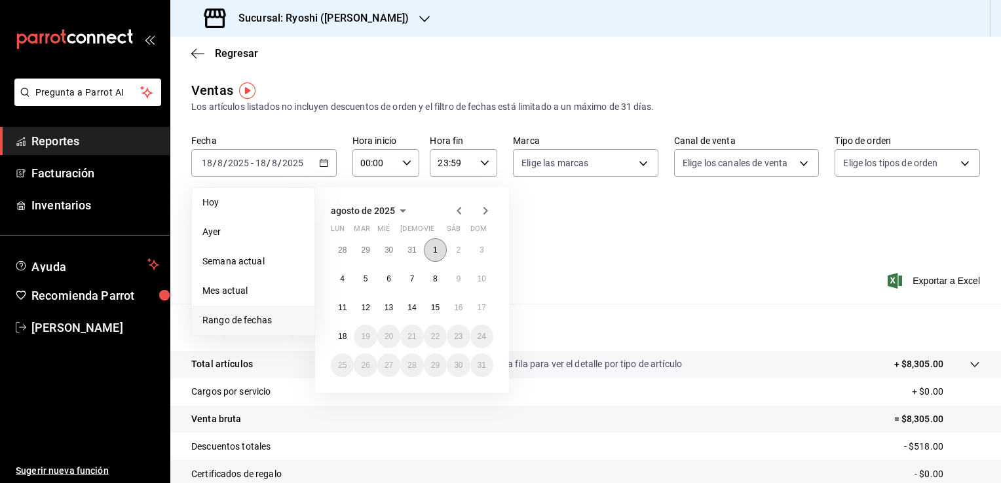
click at [433, 249] on abbr "1" at bounding box center [435, 250] width 5 height 9
click at [341, 338] on abbr "18" at bounding box center [342, 336] width 9 height 9
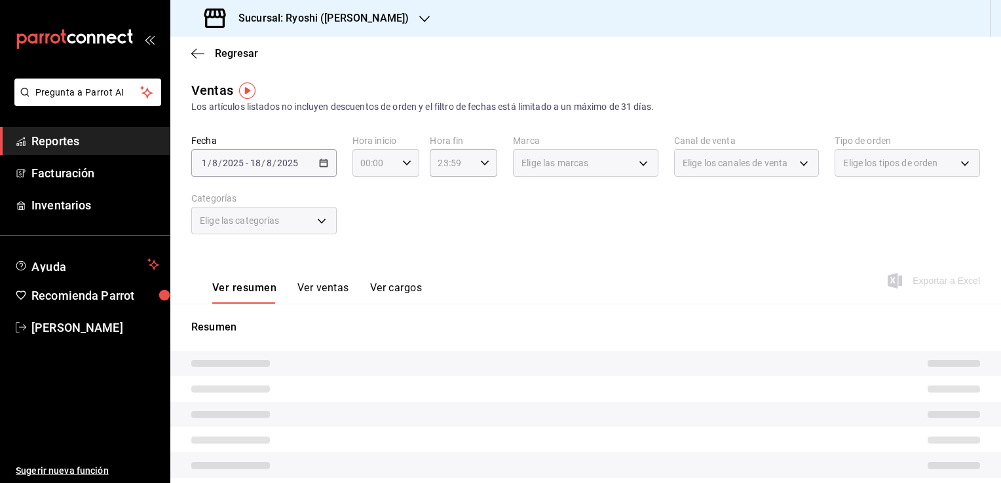
click at [402, 166] on icon "button" at bounding box center [406, 162] width 9 height 9
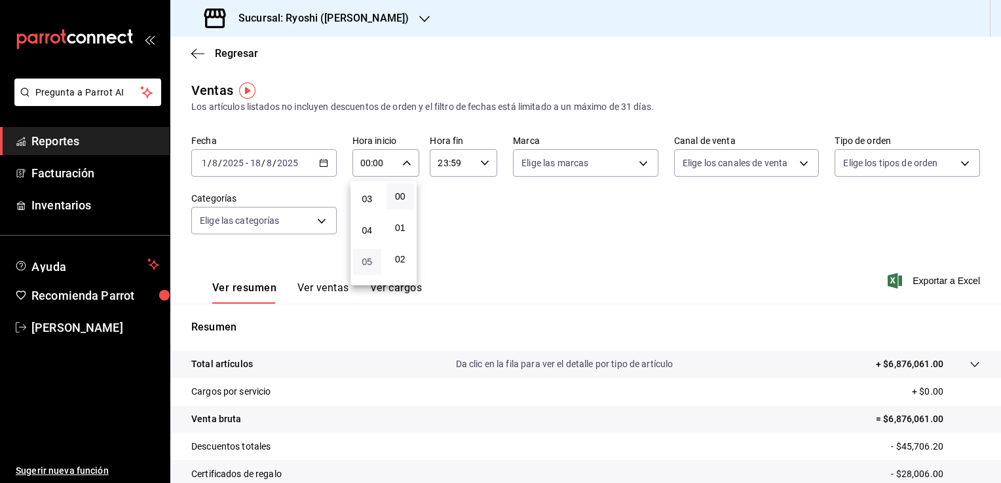
scroll to position [131, 0]
click at [367, 227] on span "05" at bounding box center [367, 222] width 12 height 10
type input "05:00"
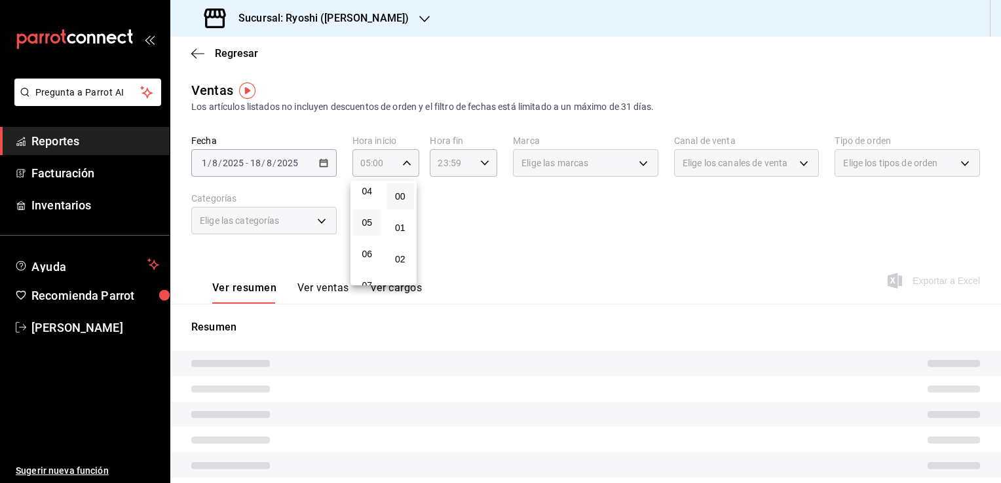
click at [445, 195] on div at bounding box center [500, 241] width 1001 height 483
click at [477, 170] on div "23:59 Hora fin" at bounding box center [463, 163] width 67 height 28
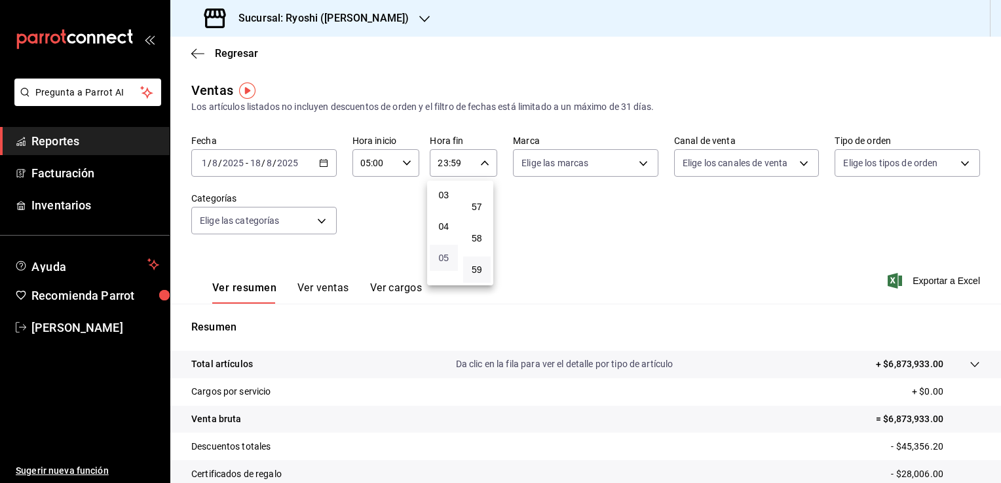
scroll to position [73, 0]
click at [437, 248] on span "04" at bounding box center [443, 249] width 12 height 10
type input "04:59"
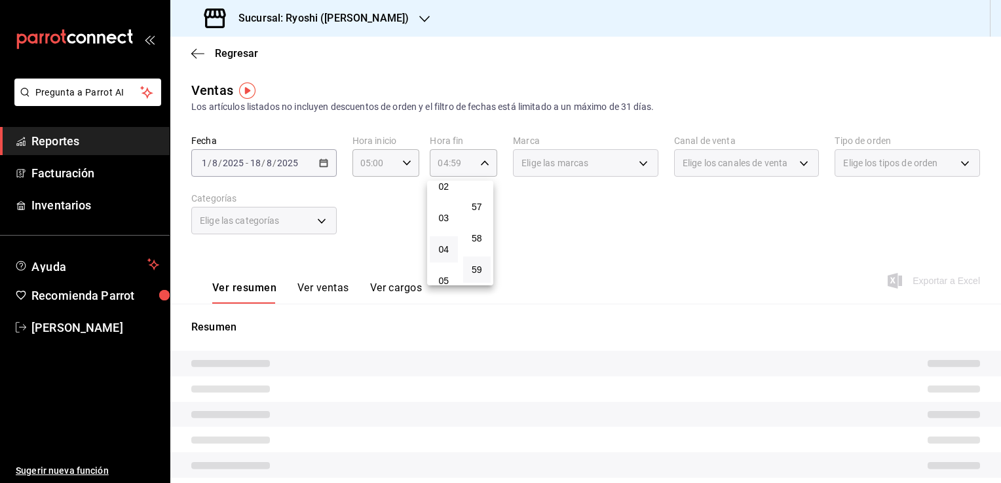
click at [553, 269] on div at bounding box center [500, 241] width 1001 height 483
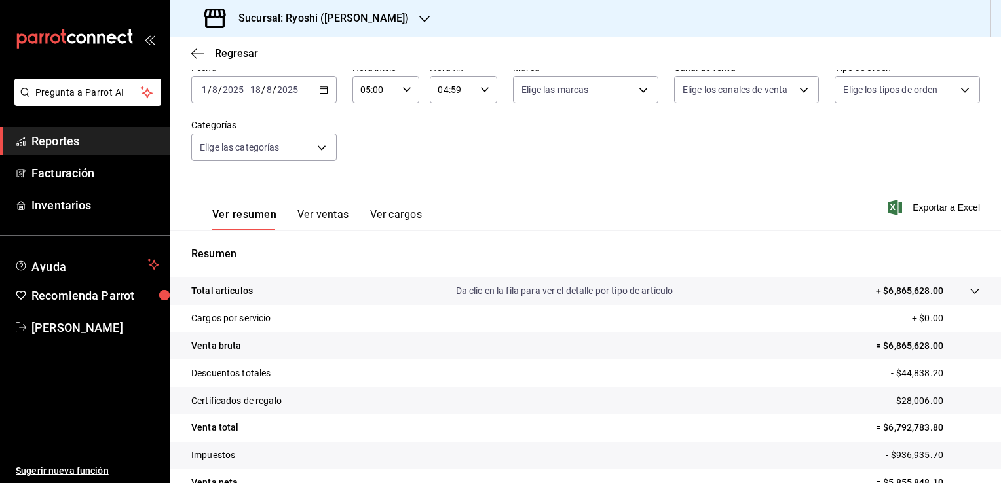
scroll to position [144, 0]
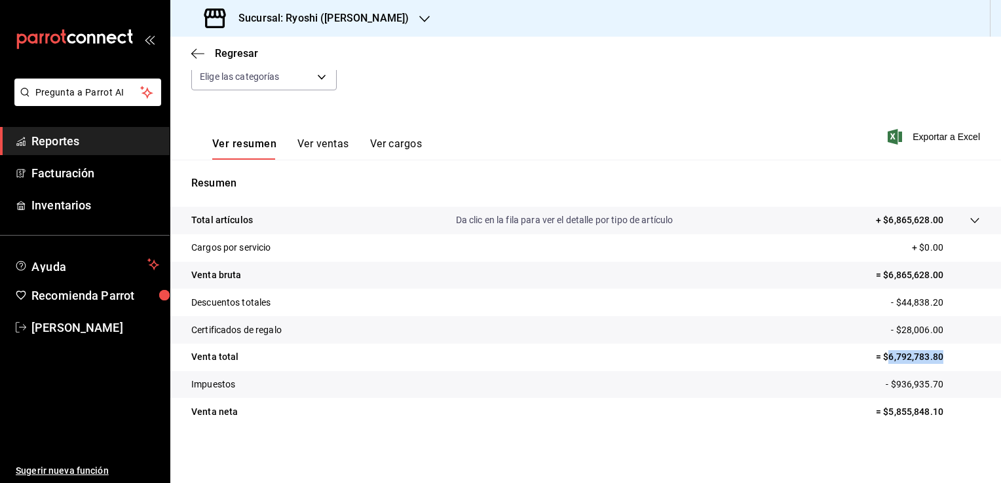
drag, startPoint x: 878, startPoint y: 358, endPoint x: 930, endPoint y: 361, distance: 52.5
click at [930, 361] on p "= $6,792,783.80" at bounding box center [927, 357] width 104 height 14
copy p "6,792,783.80"
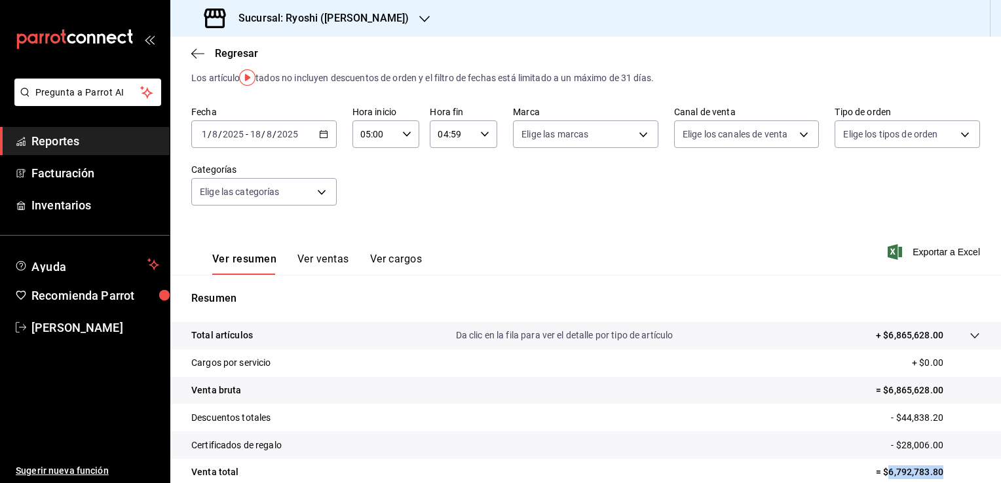
scroll to position [13, 0]
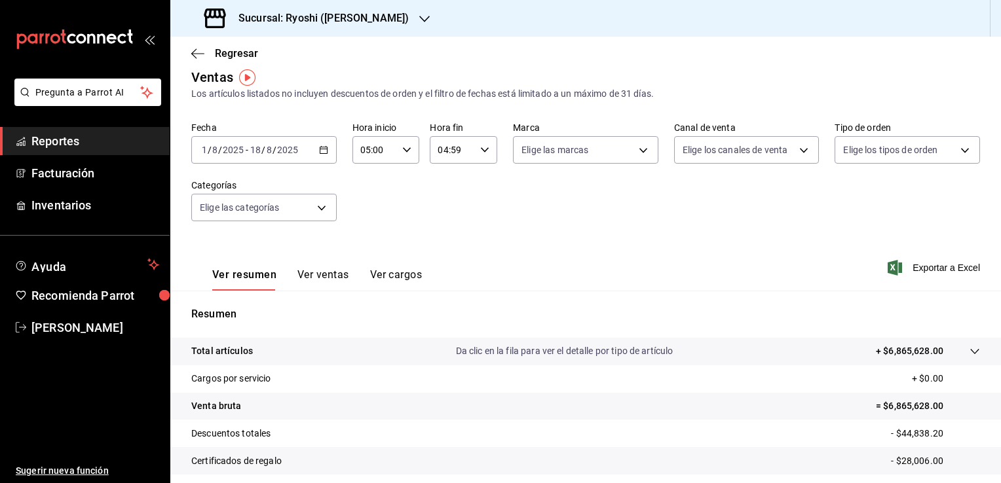
click at [183, 48] on div "Regresar" at bounding box center [585, 53] width 830 height 33
click at [189, 52] on div "Regresar" at bounding box center [585, 53] width 830 height 33
click at [193, 56] on icon "button" at bounding box center [197, 54] width 13 height 12
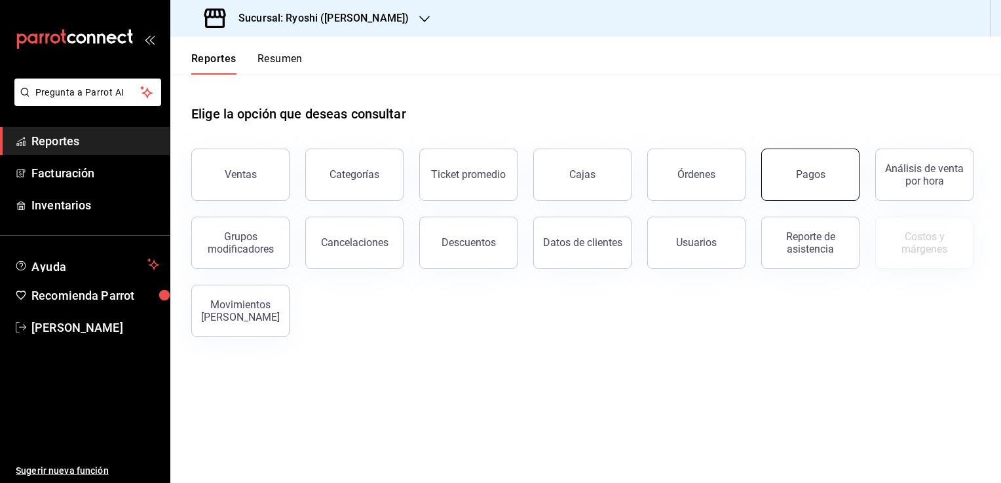
click at [847, 184] on button "Pagos" at bounding box center [810, 175] width 98 height 52
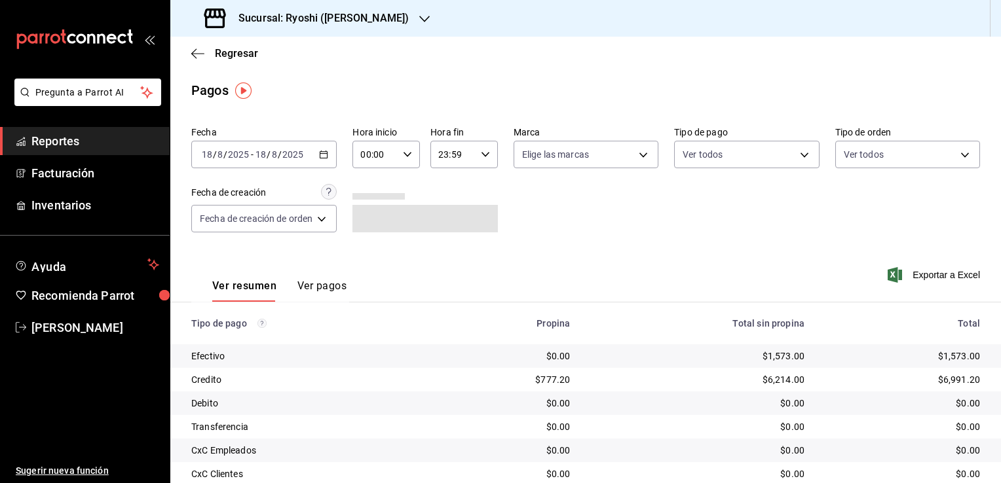
click at [325, 158] on \(Stroke\) "button" at bounding box center [324, 154] width 8 height 7
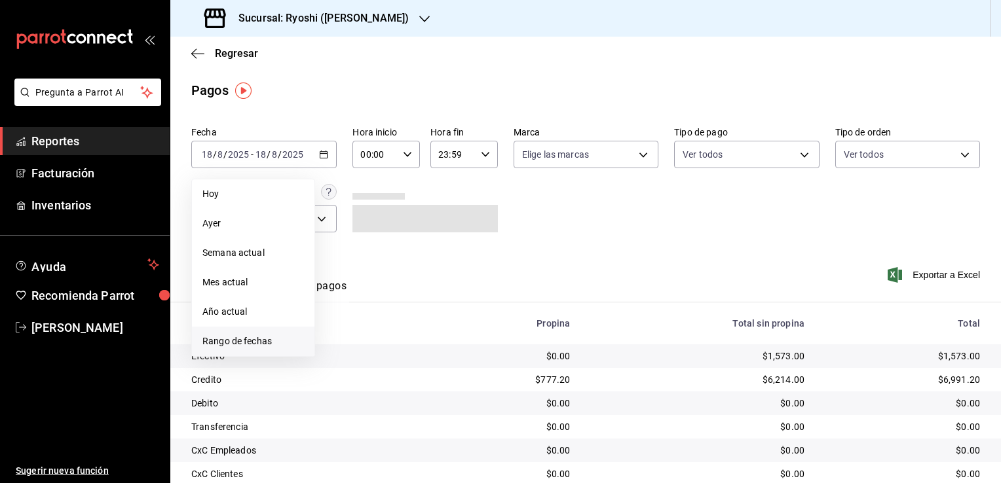
click at [244, 342] on span "Rango de fechas" at bounding box center [252, 342] width 101 height 14
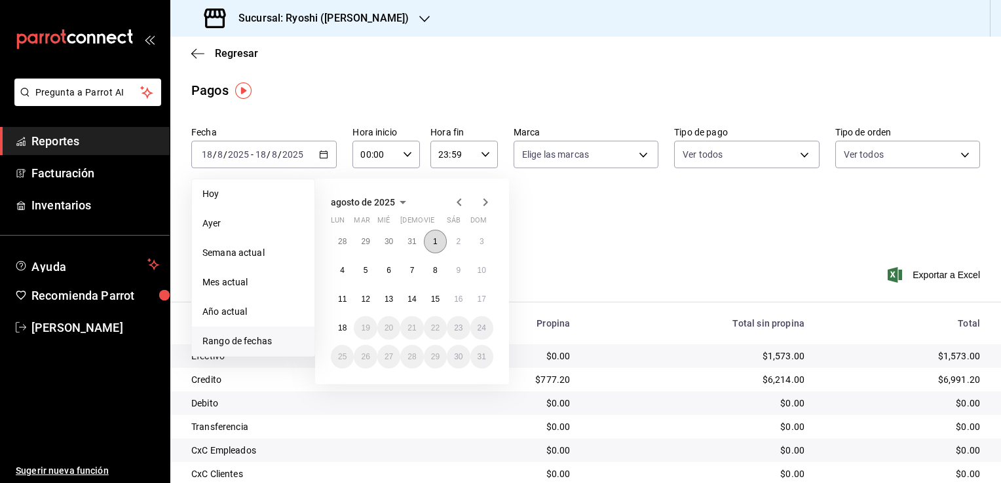
click at [430, 238] on button "1" at bounding box center [435, 242] width 23 height 24
click at [350, 321] on button "18" at bounding box center [342, 328] width 23 height 24
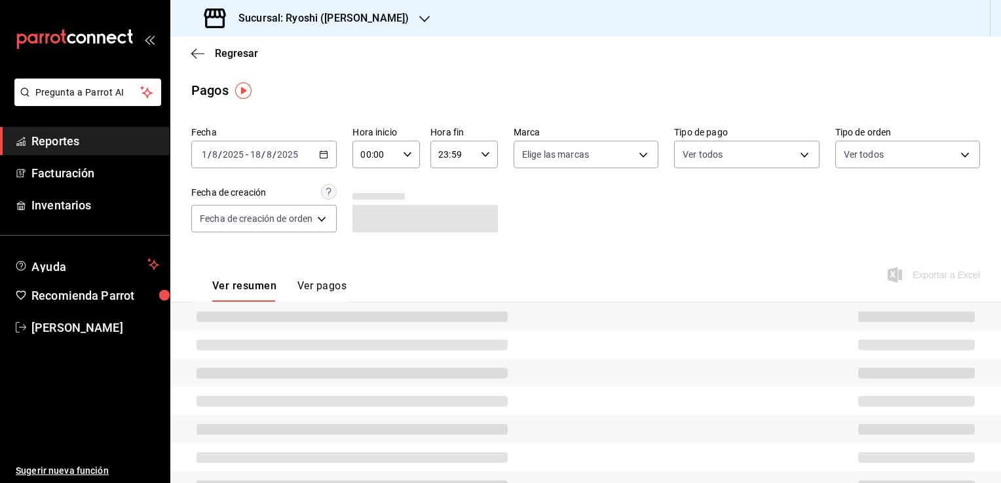
click at [410, 155] on icon "button" at bounding box center [407, 154] width 9 height 9
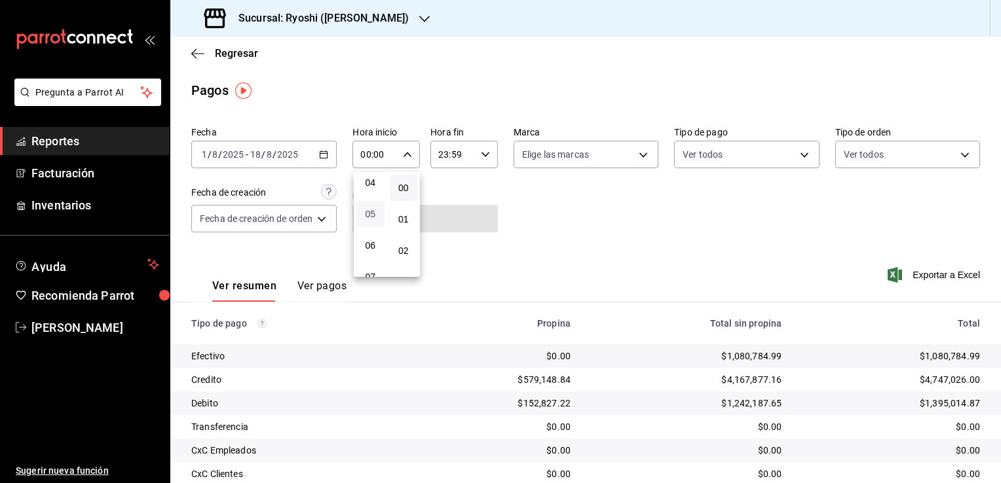
click at [374, 215] on span "05" at bounding box center [370, 214] width 12 height 10
type input "05:00"
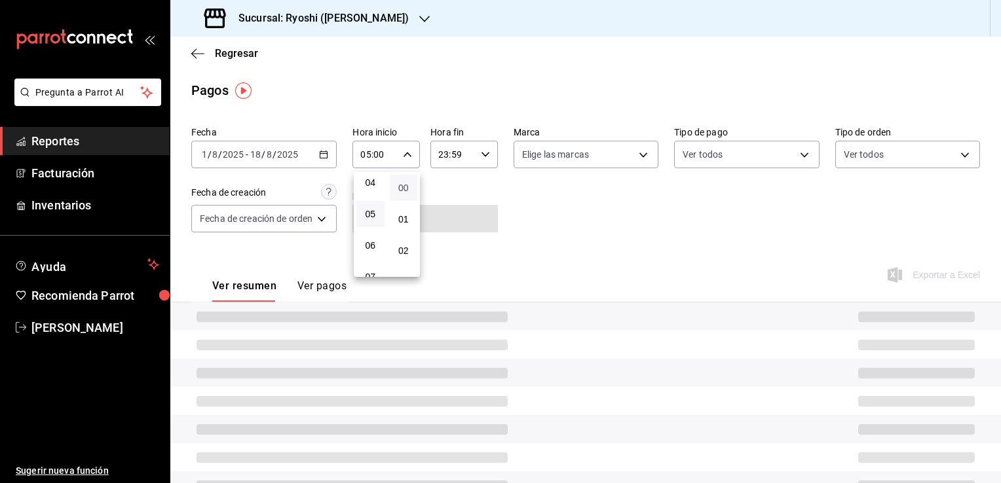
click at [403, 187] on span "00" at bounding box center [403, 188] width 12 height 10
click at [487, 226] on div at bounding box center [500, 241] width 1001 height 483
click at [481, 158] on icon "button" at bounding box center [485, 154] width 9 height 9
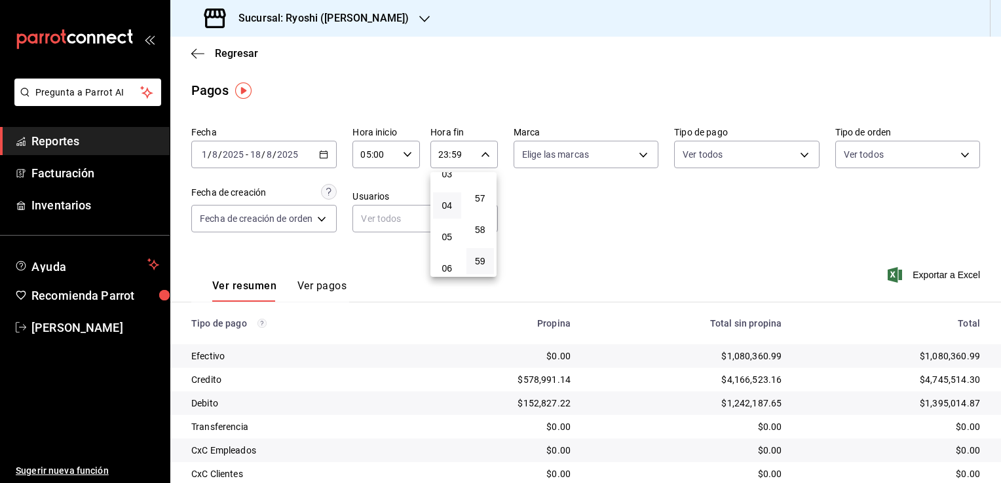
scroll to position [131, 0]
click at [445, 187] on span "04" at bounding box center [447, 182] width 12 height 10
type input "04:59"
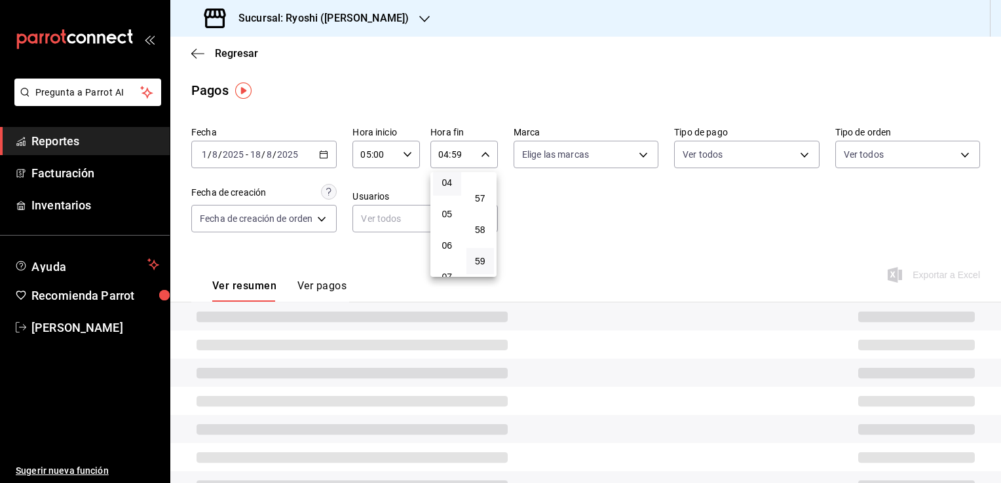
click at [574, 244] on div at bounding box center [500, 241] width 1001 height 483
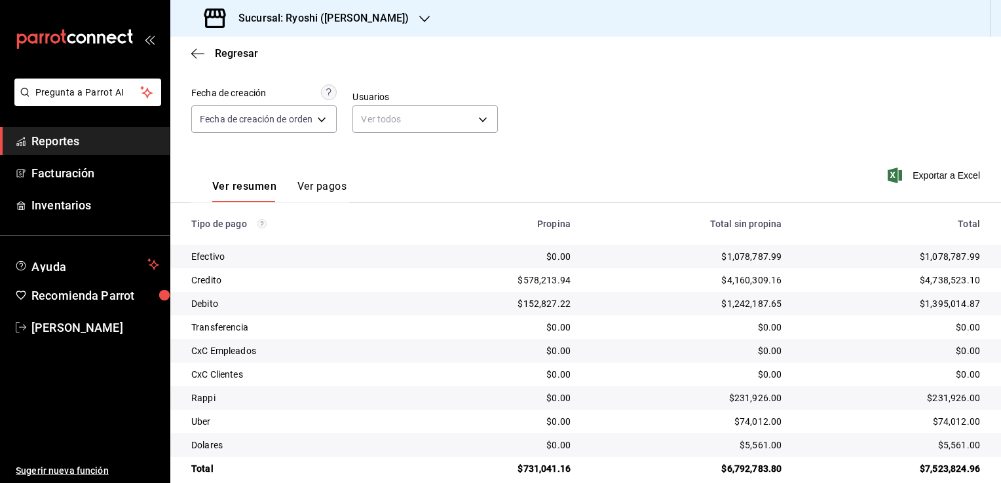
scroll to position [118, 0]
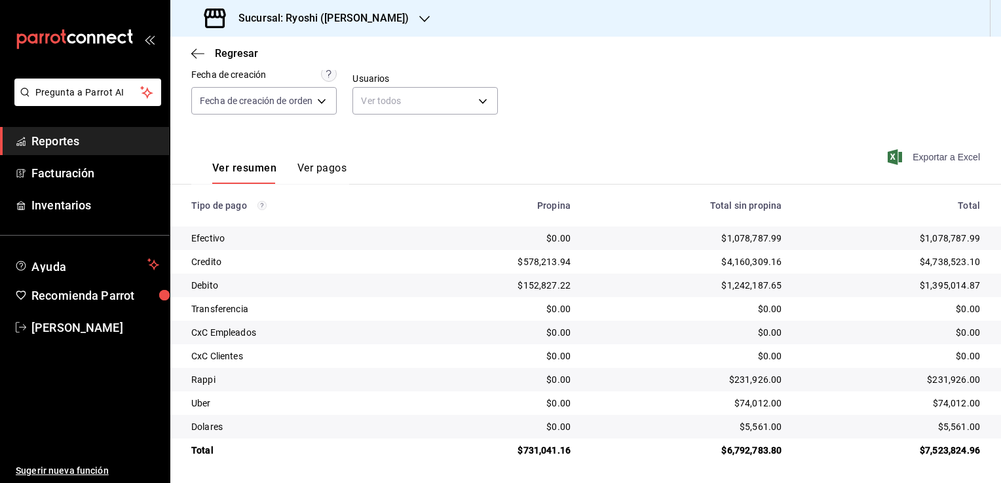
click at [902, 160] on span "Exportar a Excel" at bounding box center [935, 157] width 90 height 16
click at [196, 48] on icon "button" at bounding box center [197, 54] width 13 height 12
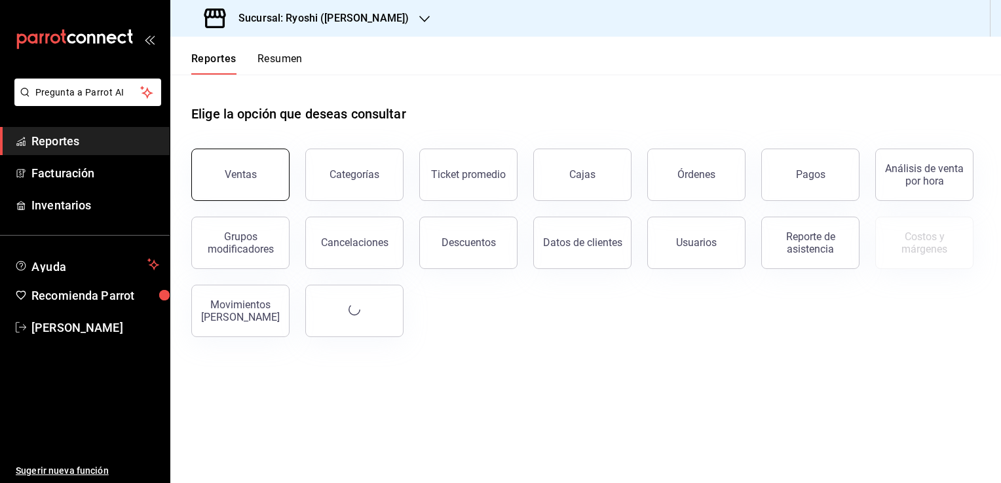
click at [260, 166] on button "Ventas" at bounding box center [240, 175] width 98 height 52
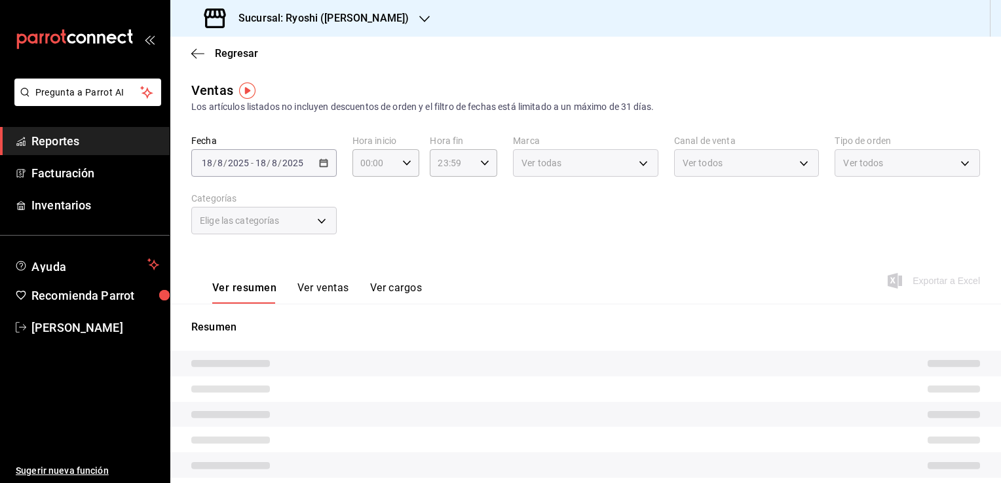
click at [315, 166] on div "[DATE] [DATE] - [DATE] [DATE]" at bounding box center [263, 163] width 145 height 28
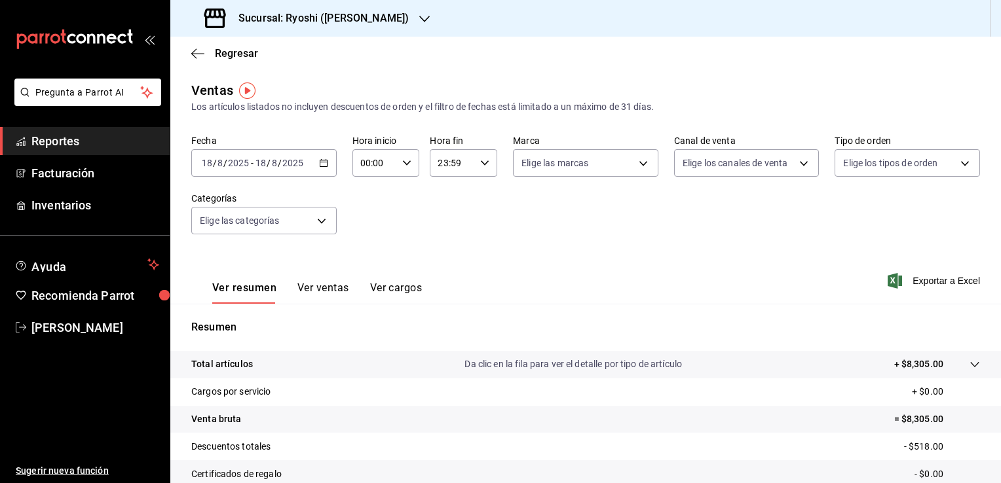
click at [321, 166] on icon "button" at bounding box center [323, 162] width 9 height 9
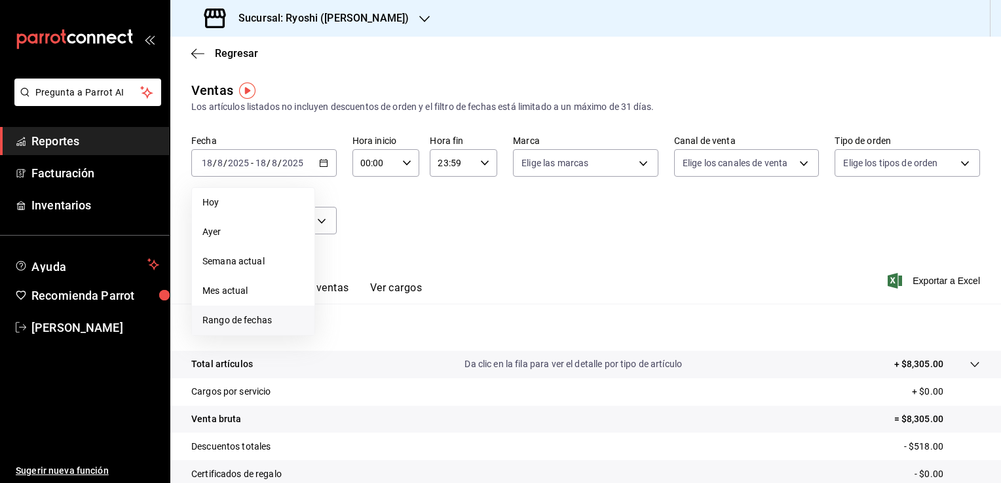
click at [251, 314] on span "Rango de fechas" at bounding box center [252, 321] width 101 height 14
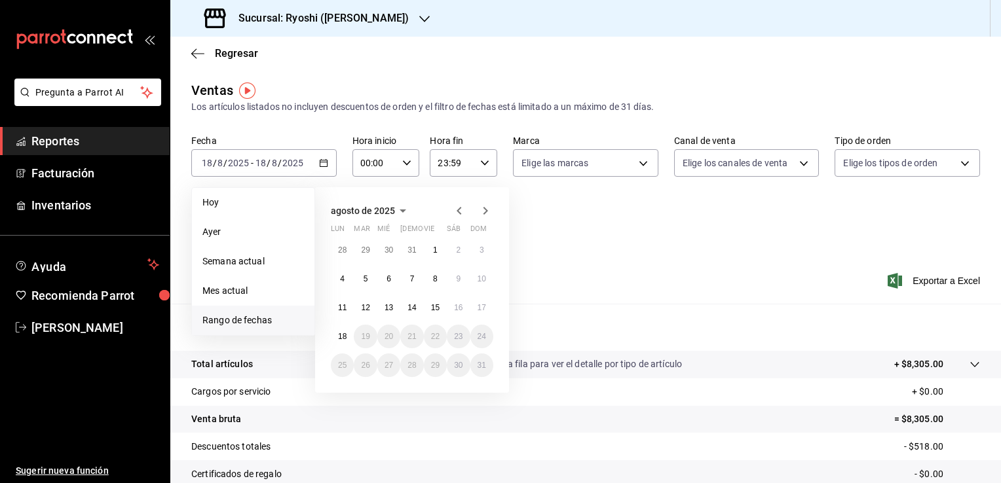
click at [460, 208] on icon "button" at bounding box center [458, 211] width 5 height 8
click at [460, 210] on icon "button" at bounding box center [458, 214] width 5 height 8
click at [479, 248] on abbr "1" at bounding box center [481, 250] width 5 height 9
click at [372, 396] on button "1" at bounding box center [365, 394] width 23 height 24
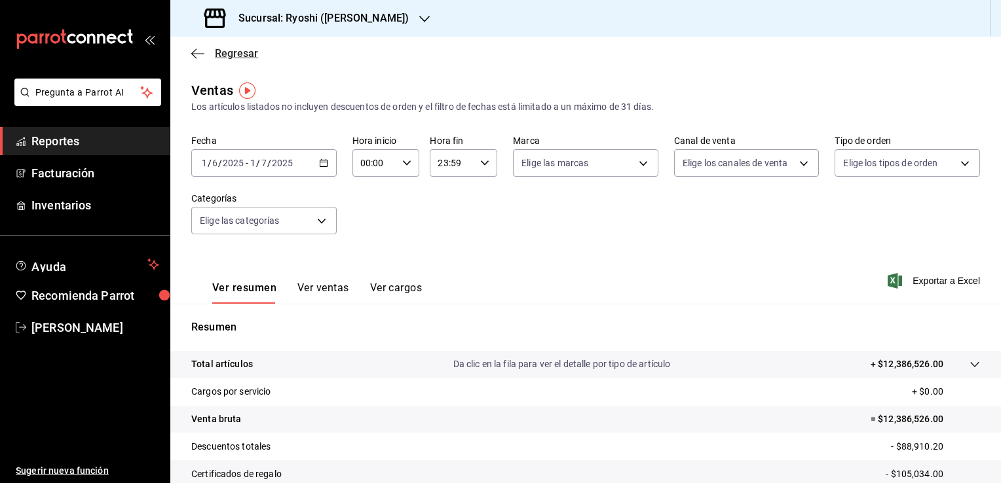
click at [213, 57] on span "Regresar" at bounding box center [224, 53] width 67 height 12
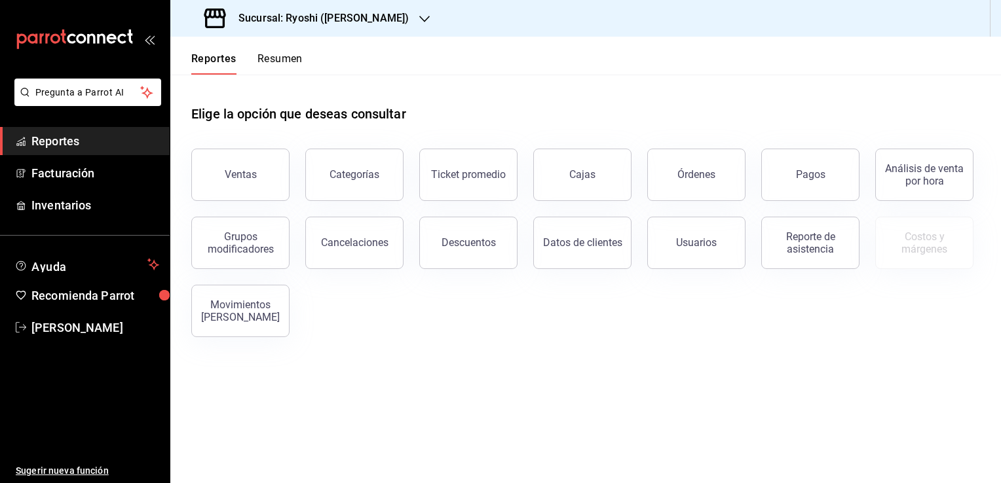
click at [362, 17] on h3 "Sucursal: Ryoshi ([PERSON_NAME])" at bounding box center [318, 18] width 181 height 16
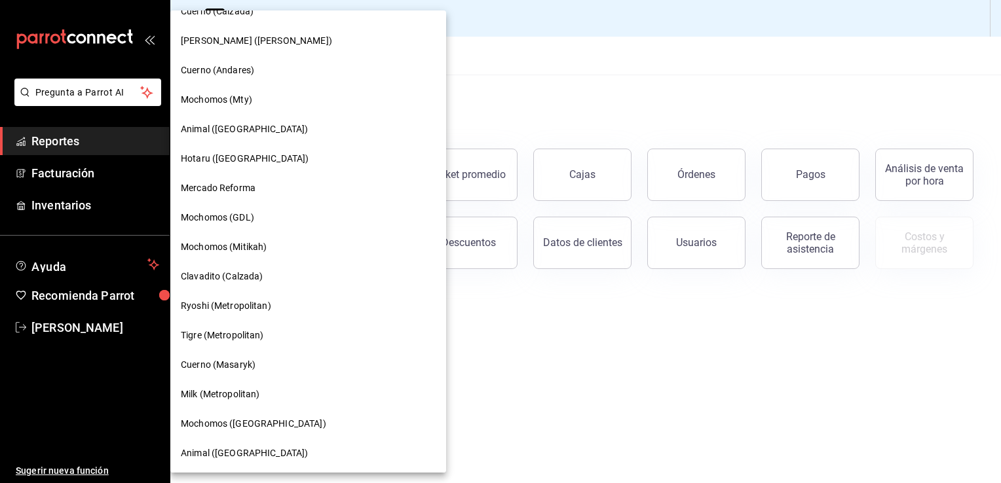
scroll to position [697, 0]
click at [227, 336] on span "Tigre (Metropolitan)" at bounding box center [222, 336] width 83 height 14
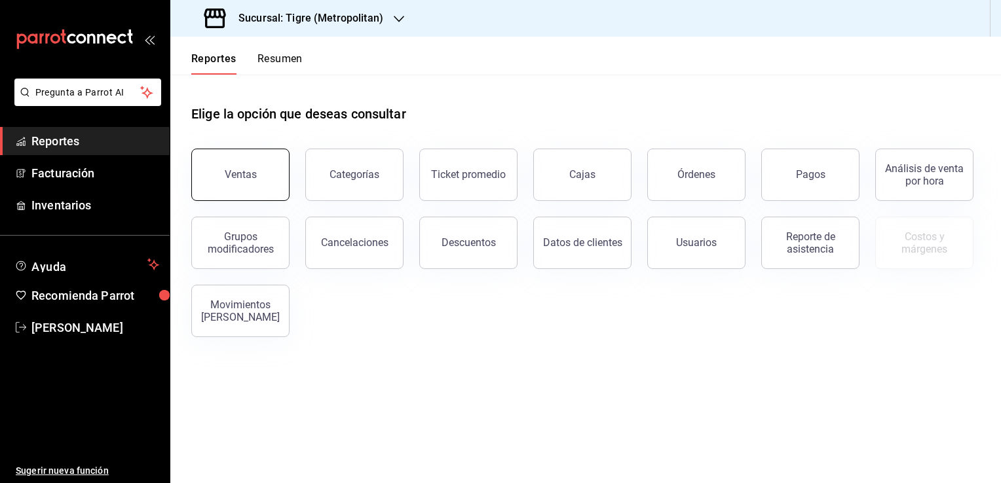
click at [267, 172] on button "Ventas" at bounding box center [240, 175] width 98 height 52
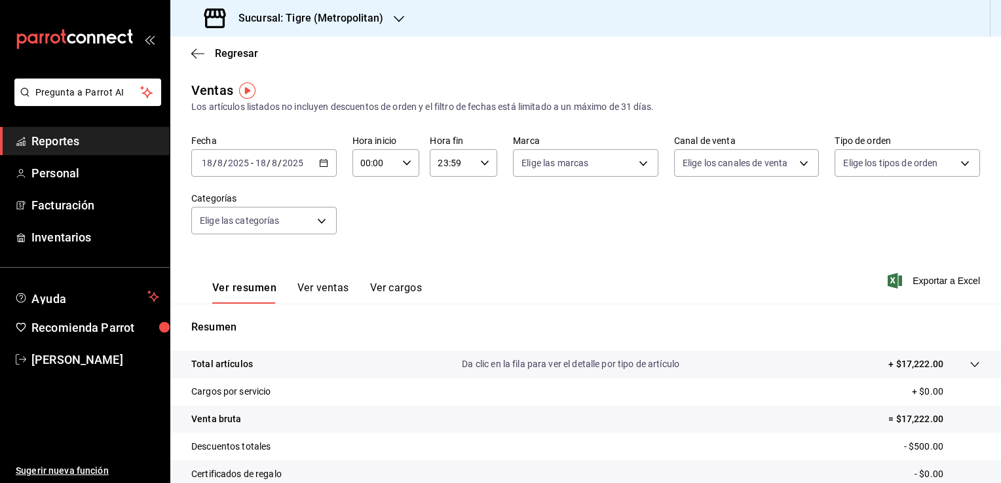
click at [325, 161] on icon "button" at bounding box center [323, 162] width 9 height 9
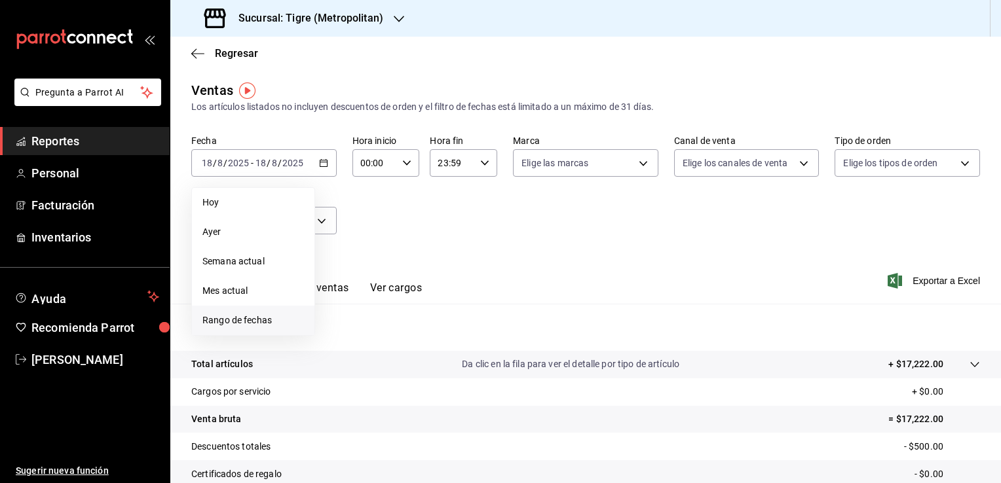
click at [263, 320] on span "Rango de fechas" at bounding box center [252, 321] width 101 height 14
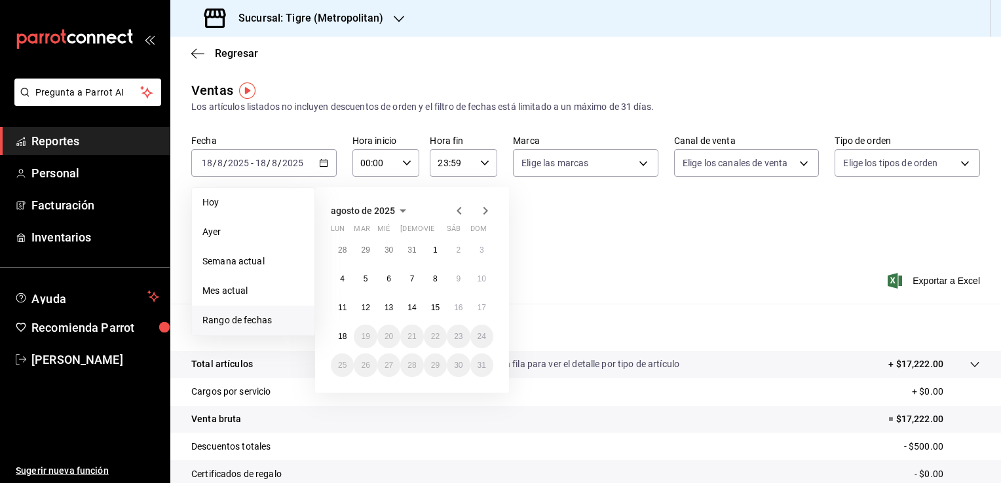
click at [458, 213] on icon "button" at bounding box center [459, 211] width 16 height 16
click at [458, 213] on icon "button" at bounding box center [459, 214] width 16 height 16
click at [485, 211] on icon "button" at bounding box center [485, 211] width 16 height 16
click at [476, 251] on button "1" at bounding box center [481, 250] width 23 height 24
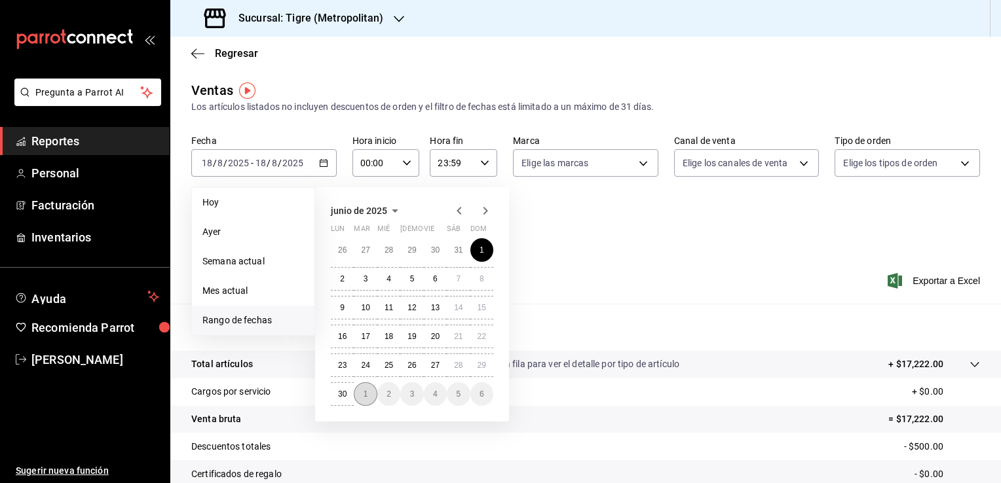
click at [363, 399] on button "1" at bounding box center [365, 394] width 23 height 24
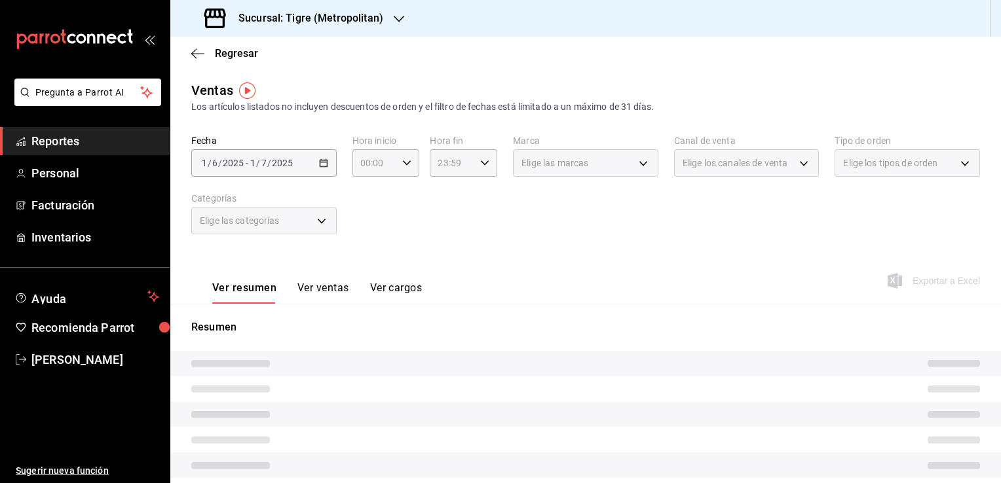
drag, startPoint x: 639, startPoint y: 252, endPoint x: 592, endPoint y: 249, distance: 47.3
click at [639, 252] on div "Ver resumen Ver ventas Ver cargos Exportar a Excel" at bounding box center [585, 277] width 830 height 54
click at [401, 168] on div "00:00 Hora inicio" at bounding box center [385, 163] width 67 height 28
click at [370, 225] on span "05" at bounding box center [367, 222] width 12 height 10
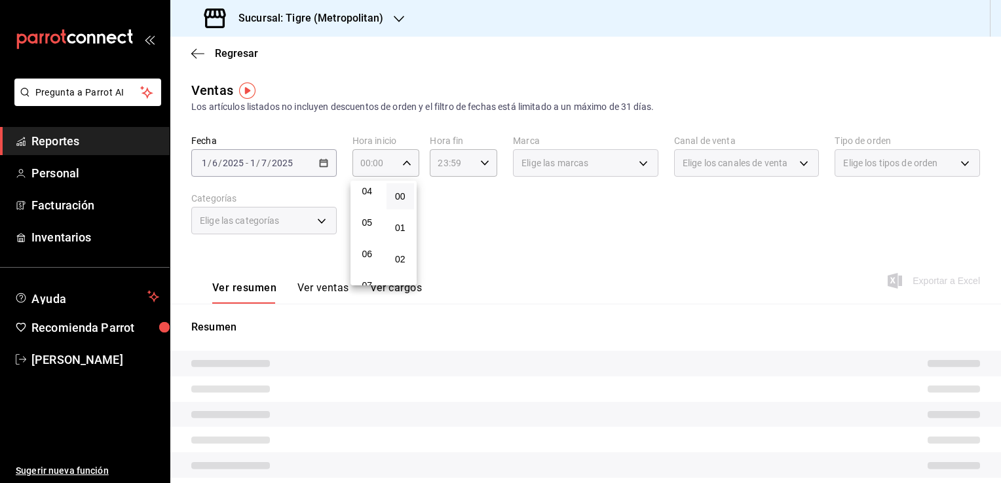
type input "05:00"
click at [388, 196] on button "00" at bounding box center [400, 196] width 28 height 26
click at [481, 163] on div at bounding box center [500, 241] width 1001 height 483
click at [482, 167] on icon "button" at bounding box center [484, 162] width 9 height 9
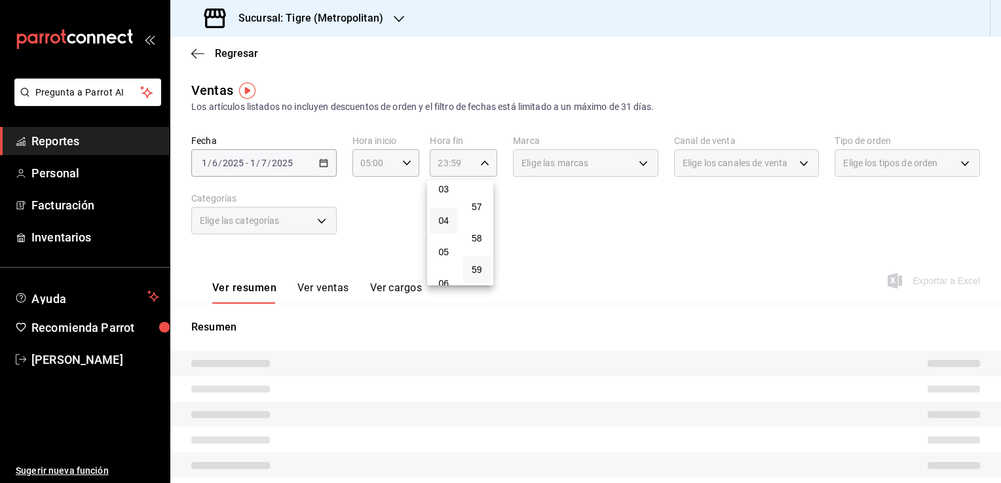
scroll to position [131, 0]
click at [443, 202] on button "04" at bounding box center [444, 191] width 28 height 26
type input "04:59"
click at [549, 221] on div at bounding box center [500, 241] width 1001 height 483
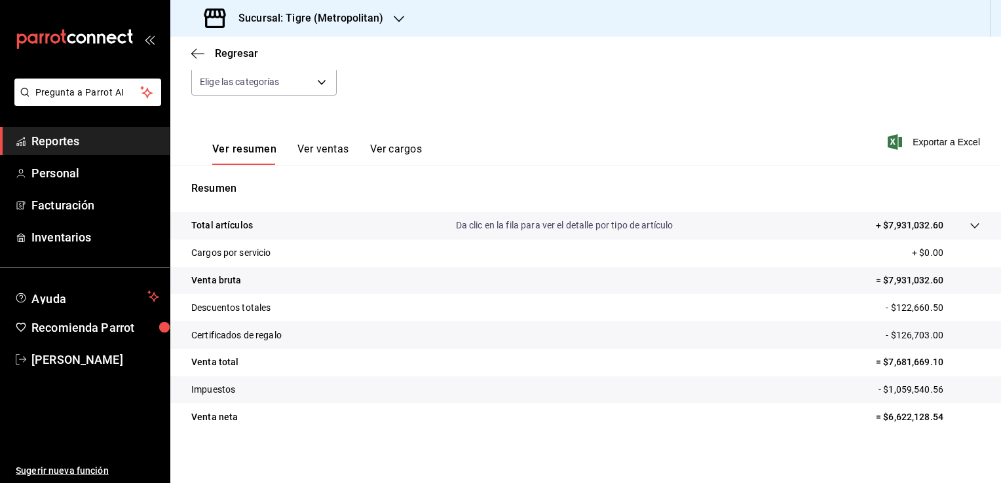
scroll to position [144, 0]
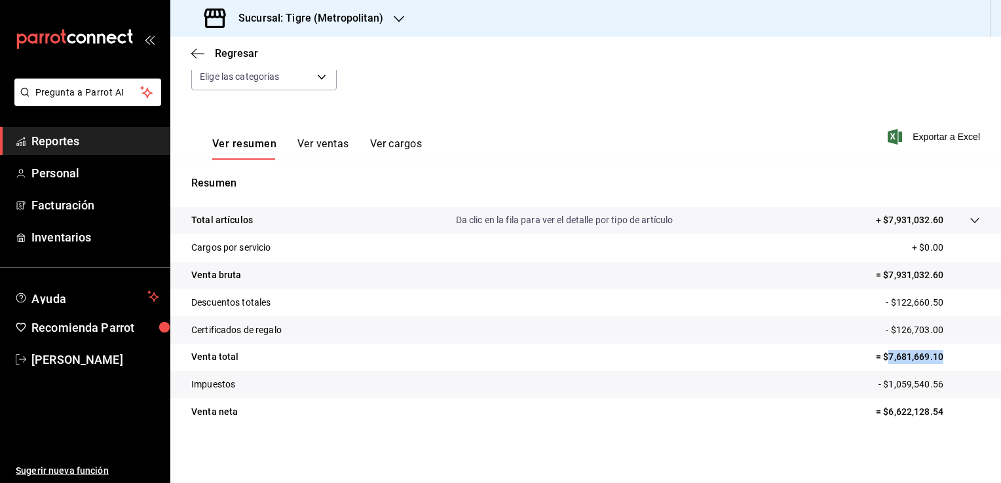
drag, startPoint x: 877, startPoint y: 355, endPoint x: 941, endPoint y: 363, distance: 64.1
click at [941, 363] on p "= $7,681,669.10" at bounding box center [927, 357] width 104 height 14
copy p "7,681,669.10"
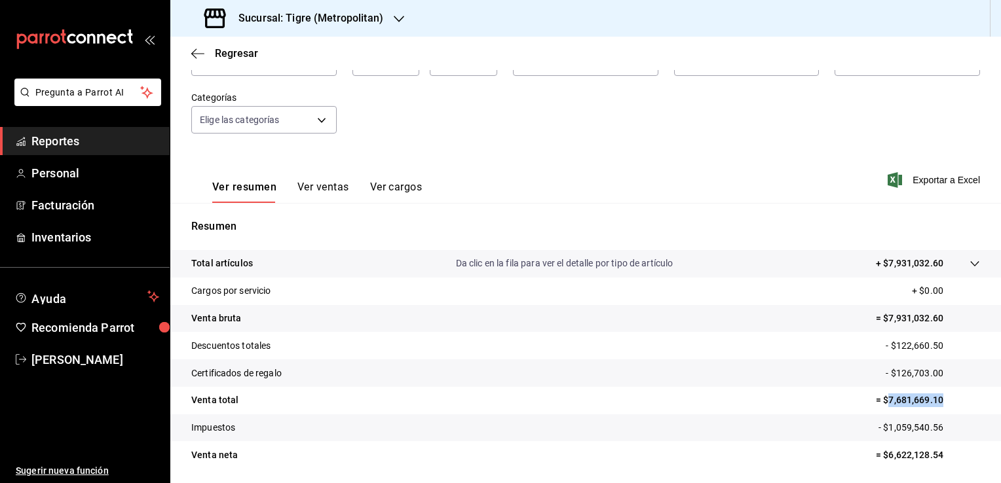
scroll to position [79, 0]
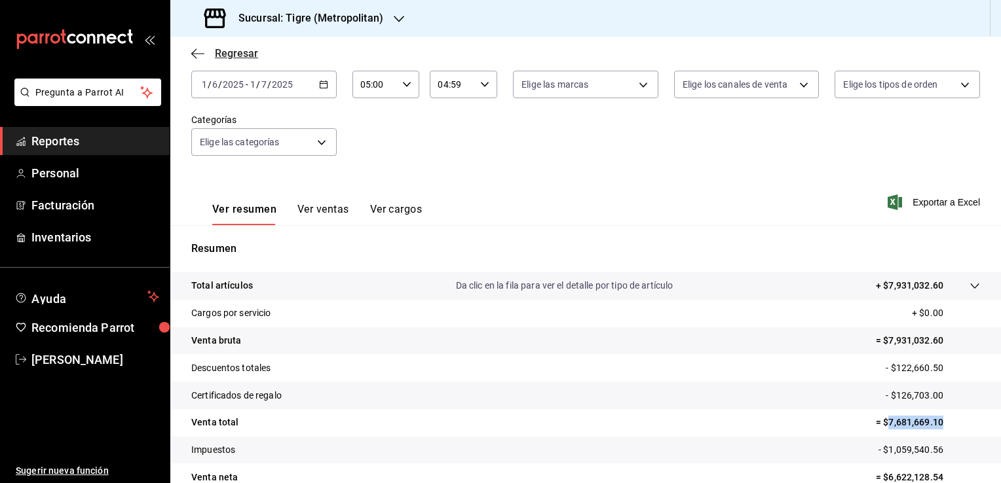
click at [204, 56] on icon "button" at bounding box center [197, 54] width 13 height 12
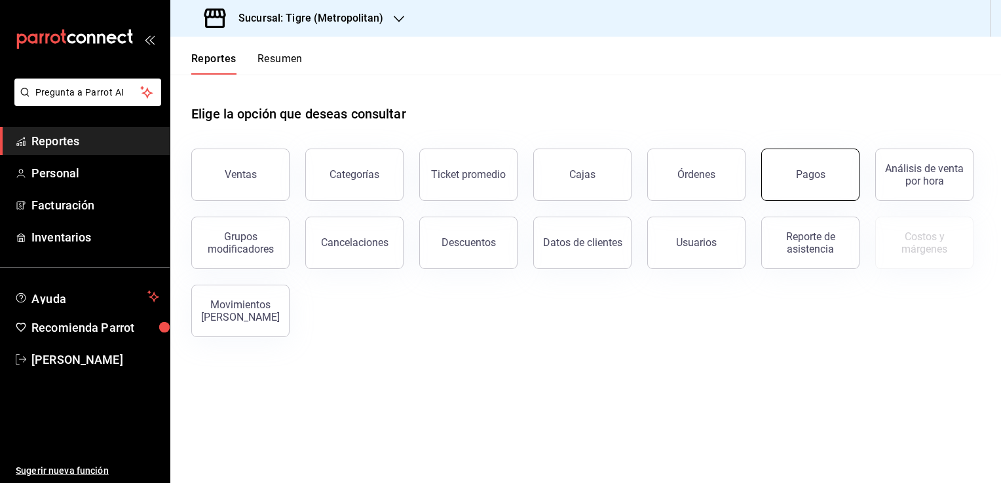
click at [807, 177] on div "Pagos" at bounding box center [810, 174] width 29 height 12
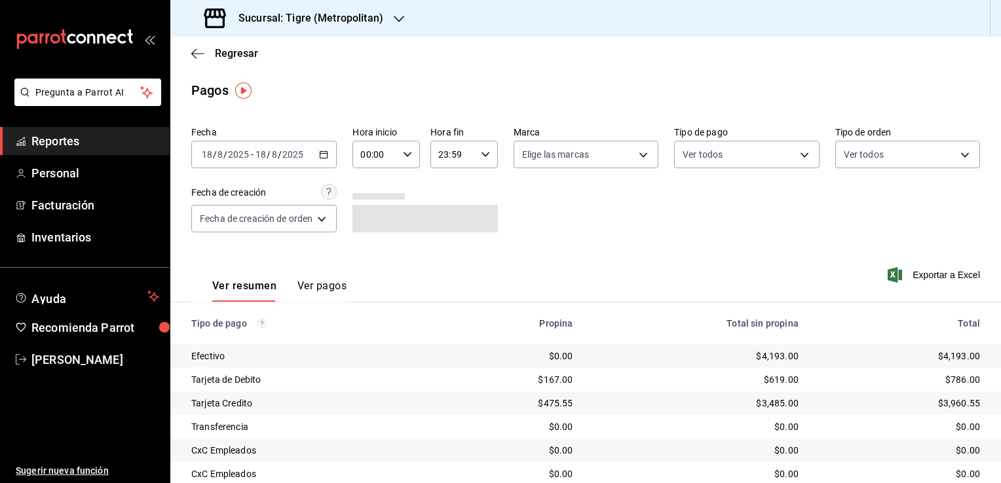
click at [318, 156] on div "[DATE] [DATE] - [DATE] [DATE]" at bounding box center [263, 155] width 145 height 28
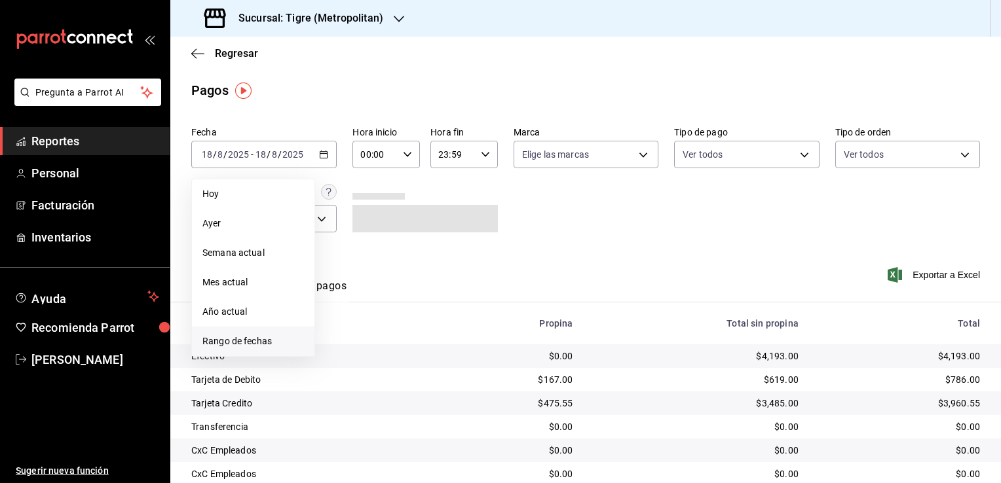
click at [253, 338] on span "Rango de fechas" at bounding box center [252, 342] width 101 height 14
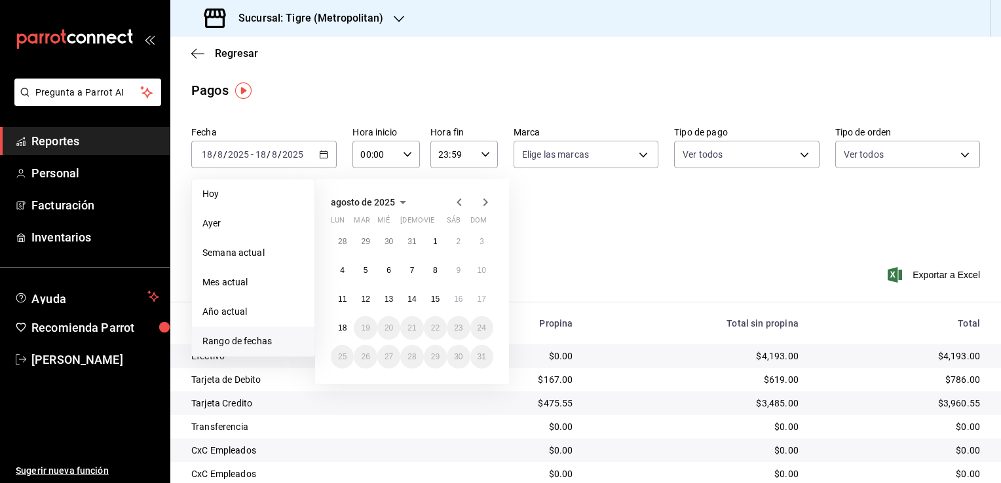
click at [458, 201] on icon "button" at bounding box center [458, 202] width 5 height 8
click at [458, 206] on icon "button" at bounding box center [459, 202] width 16 height 16
click at [458, 206] on icon "button" at bounding box center [459, 205] width 16 height 16
click at [477, 239] on button "1" at bounding box center [481, 242] width 23 height 24
click at [363, 386] on abbr "1" at bounding box center [365, 385] width 5 height 9
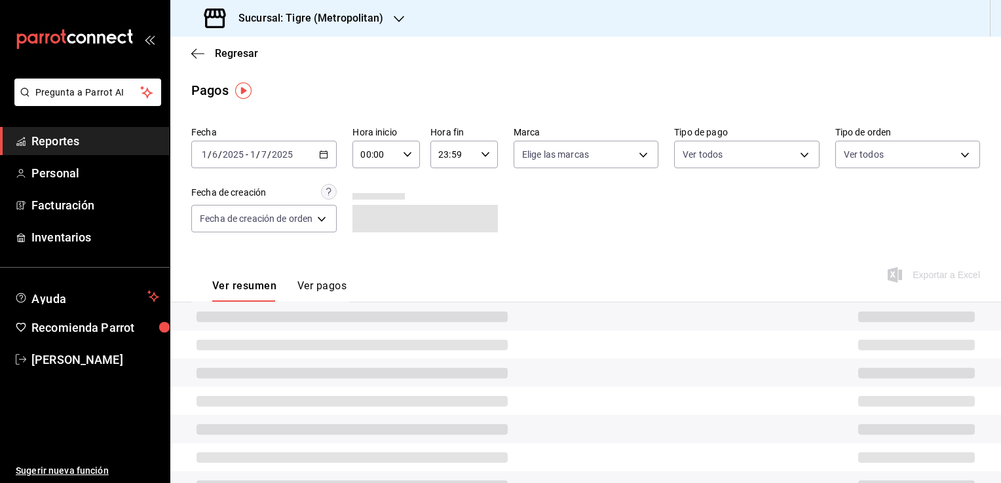
click at [409, 151] on icon "button" at bounding box center [407, 154] width 9 height 9
click at [371, 216] on span "05" at bounding box center [370, 214] width 12 height 10
type input "05:00"
drag, startPoint x: 409, startPoint y: 193, endPoint x: 441, endPoint y: 175, distance: 36.3
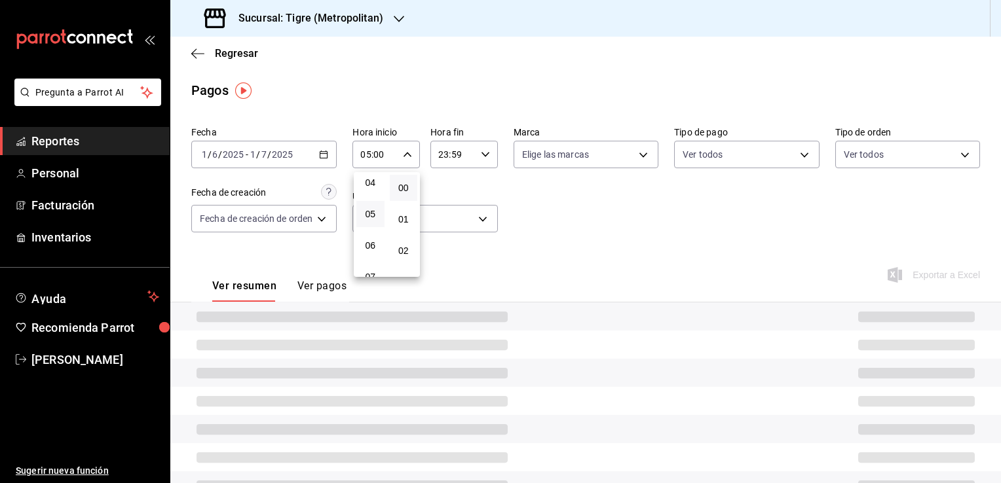
click at [410, 193] on button "00" at bounding box center [404, 188] width 28 height 26
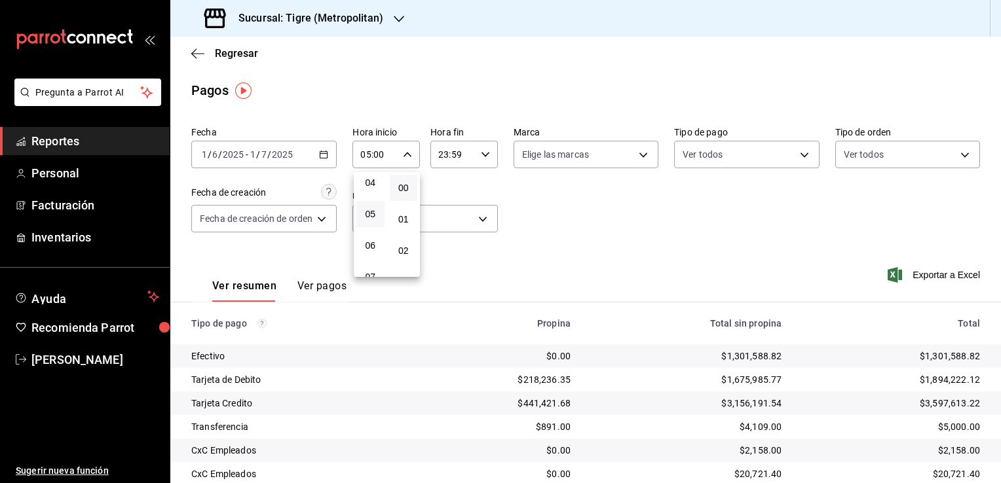
click at [481, 154] on div at bounding box center [500, 241] width 1001 height 483
click at [484, 156] on icon "button" at bounding box center [485, 154] width 9 height 9
click at [447, 187] on span "04" at bounding box center [447, 182] width 12 height 10
type input "04:59"
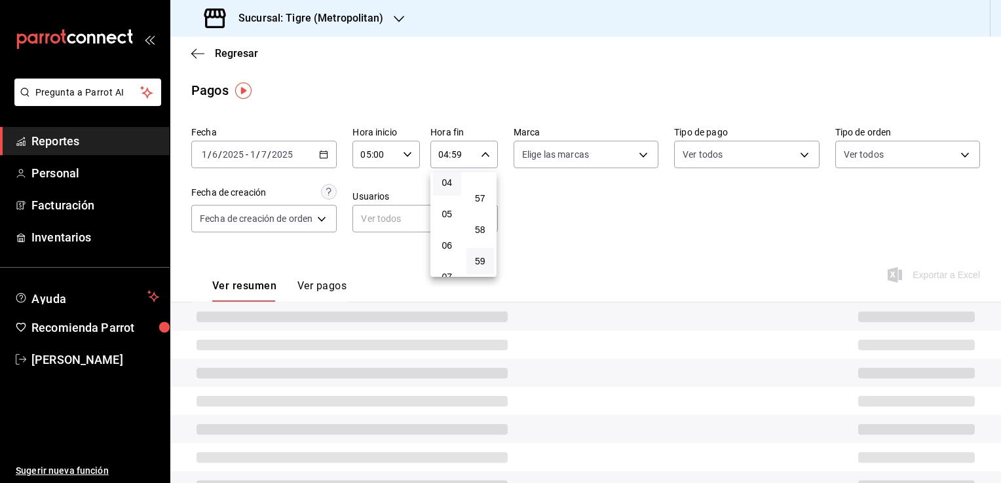
click at [558, 238] on div at bounding box center [500, 241] width 1001 height 483
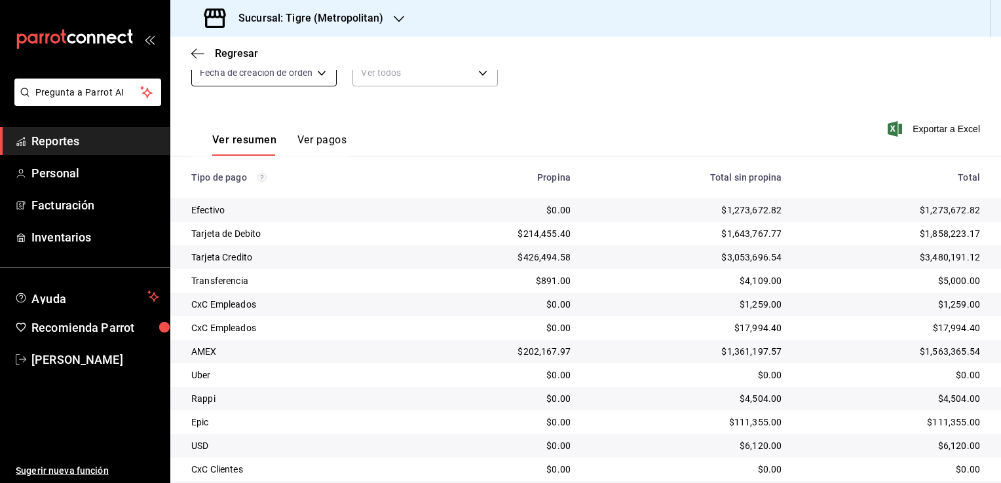
scroll to position [123, 0]
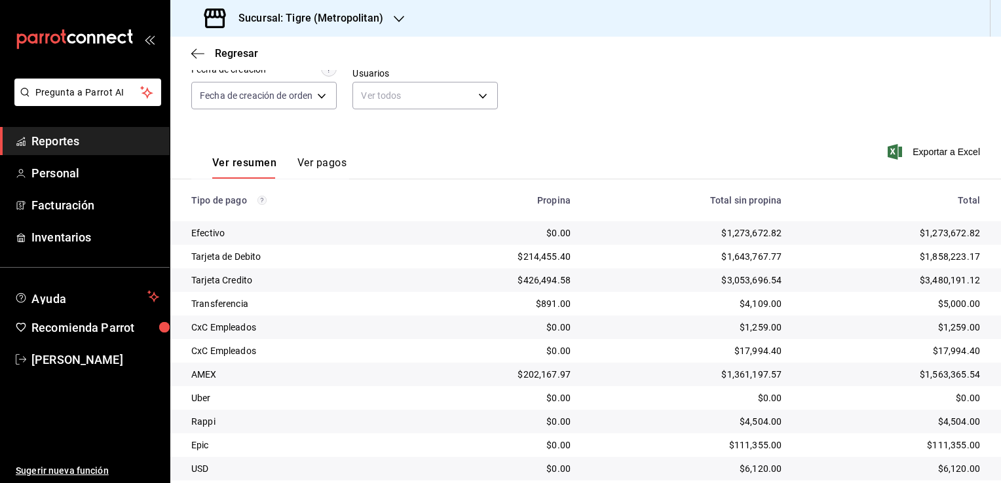
click at [189, 54] on div "Regresar" at bounding box center [585, 53] width 830 height 33
click at [194, 54] on icon "button" at bounding box center [197, 54] width 13 height 12
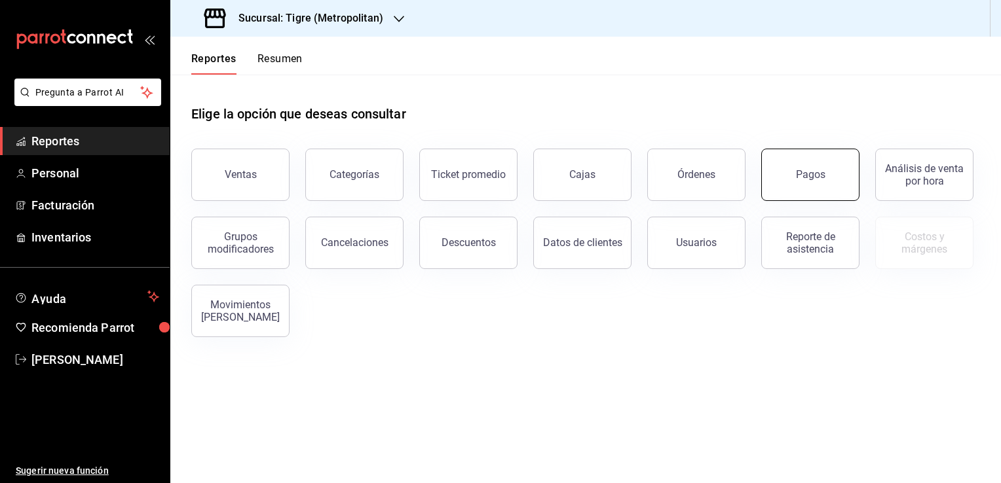
click at [807, 183] on button "Pagos" at bounding box center [810, 175] width 98 height 52
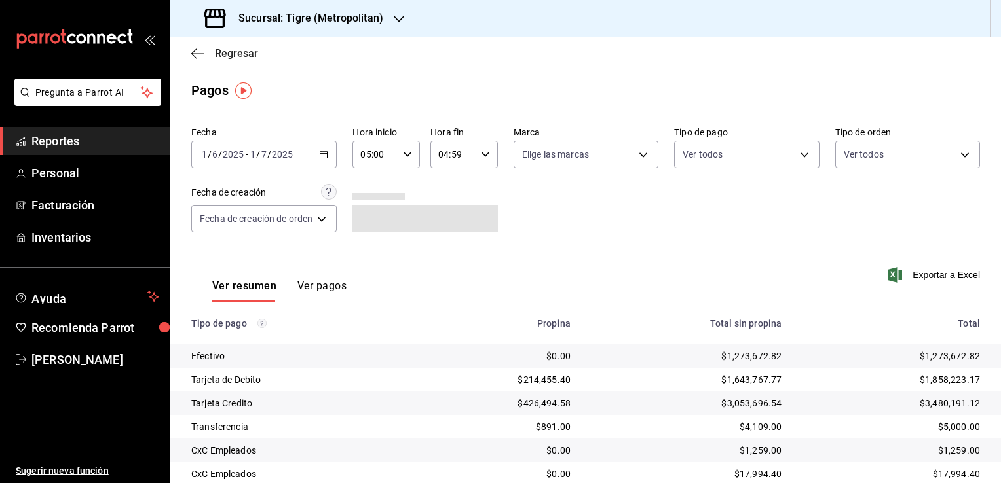
click at [202, 59] on span "Regresar" at bounding box center [224, 53] width 67 height 12
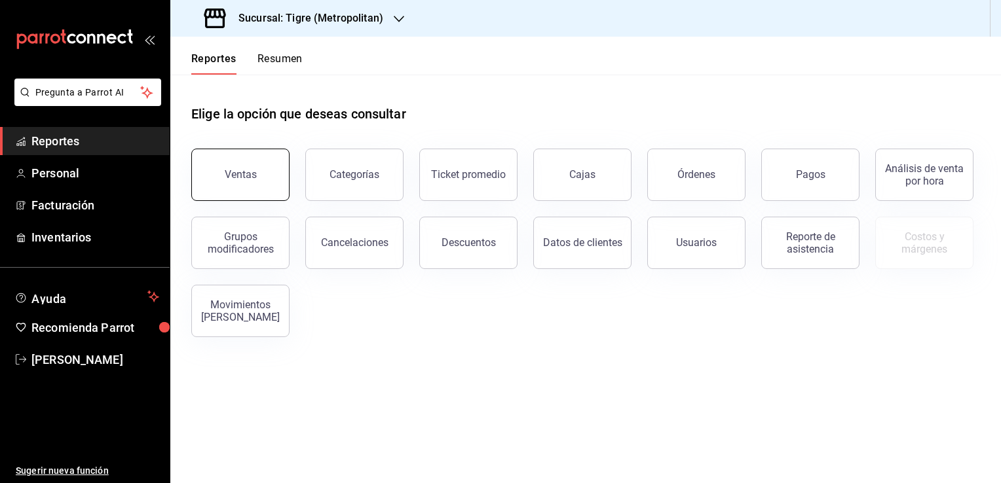
click at [241, 177] on div "Ventas" at bounding box center [241, 174] width 32 height 12
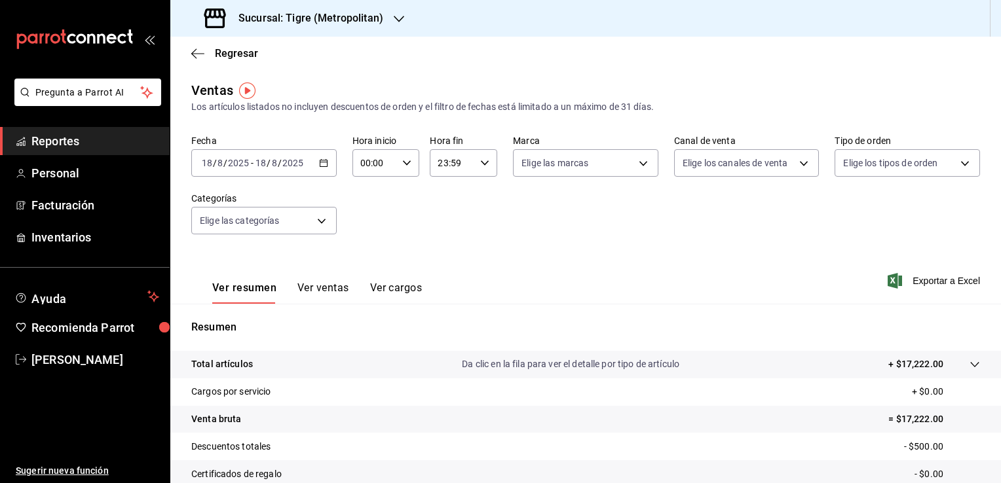
click at [322, 164] on icon "button" at bounding box center [323, 162] width 9 height 9
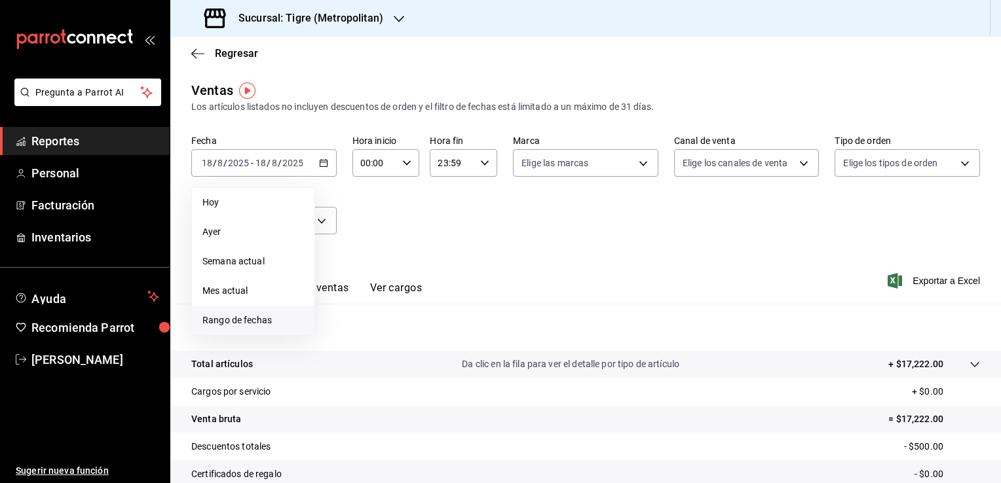
click at [253, 317] on span "Rango de fechas" at bounding box center [252, 321] width 101 height 14
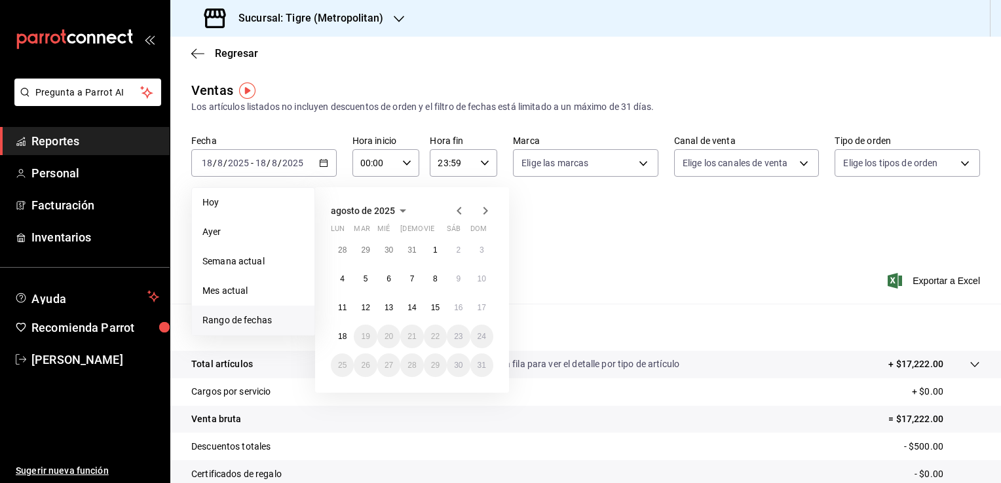
click at [456, 213] on icon "button" at bounding box center [459, 211] width 16 height 16
click at [456, 213] on icon "button" at bounding box center [459, 214] width 16 height 16
click at [479, 250] on abbr "1" at bounding box center [481, 250] width 5 height 9
click at [360, 394] on button "1" at bounding box center [365, 394] width 23 height 24
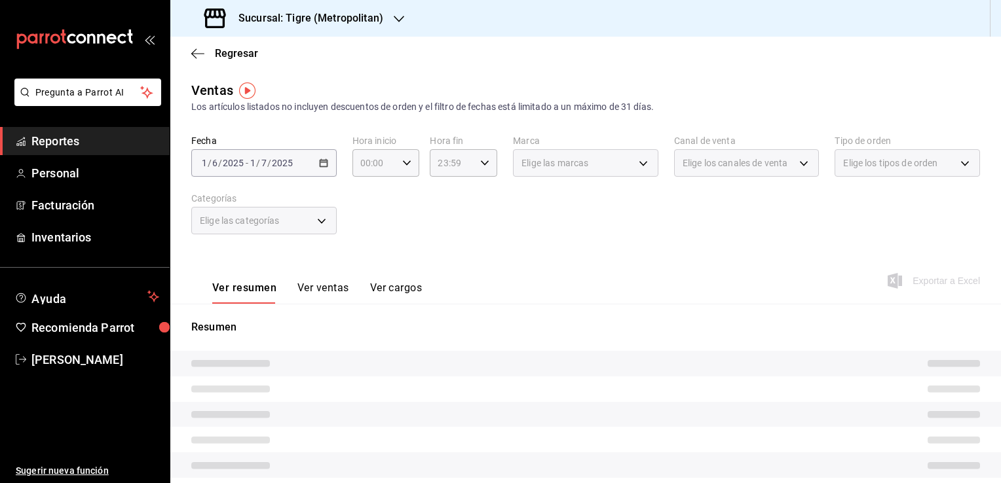
click at [508, 257] on div "Ver resumen Ver ventas Ver cargos Exportar a Excel" at bounding box center [585, 277] width 830 height 54
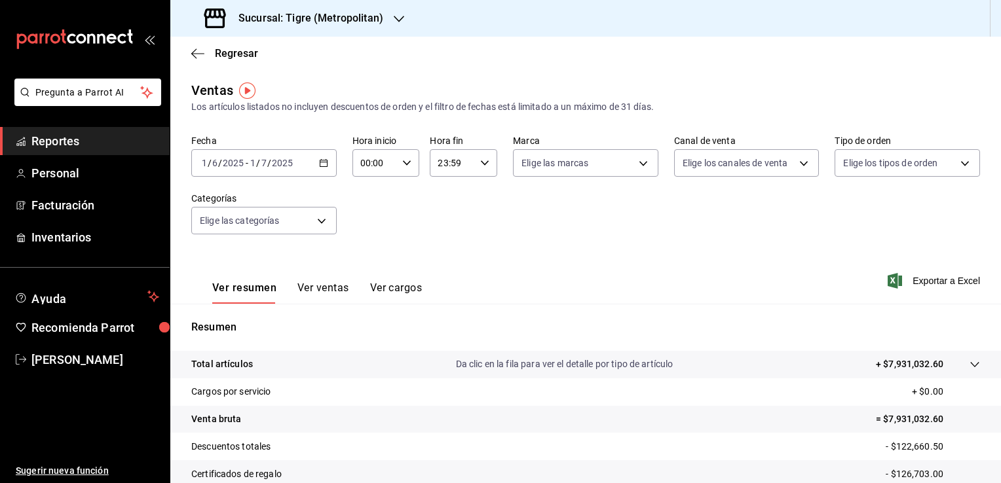
click at [406, 169] on div "00:00 Hora inicio" at bounding box center [385, 163] width 67 height 28
click at [367, 228] on span "05" at bounding box center [367, 222] width 12 height 10
type input "05:00"
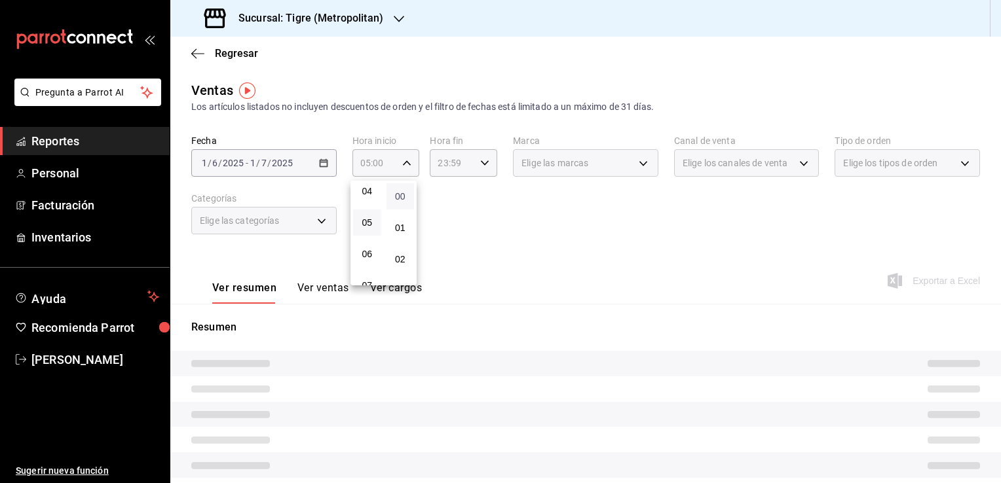
click at [394, 194] on span "00" at bounding box center [400, 196] width 12 height 10
click at [458, 174] on div at bounding box center [500, 241] width 1001 height 483
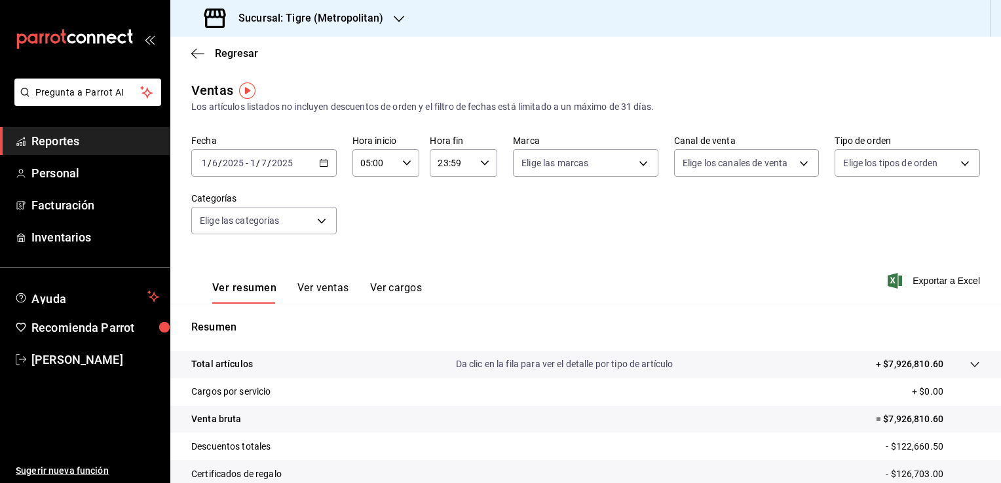
click at [484, 166] on icon "button" at bounding box center [484, 162] width 9 height 9
click at [441, 188] on span "04" at bounding box center [443, 184] width 12 height 10
type input "04:59"
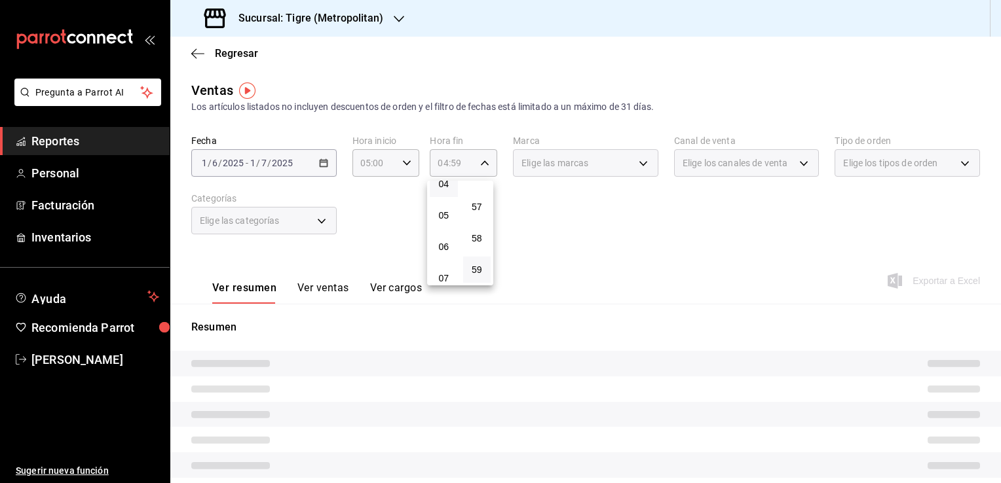
click at [533, 223] on div at bounding box center [500, 241] width 1001 height 483
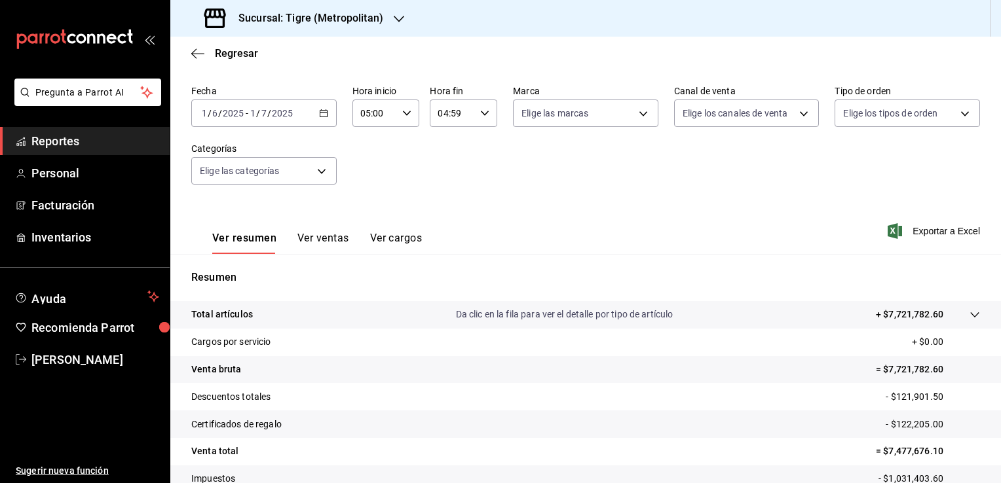
scroll to position [144, 0]
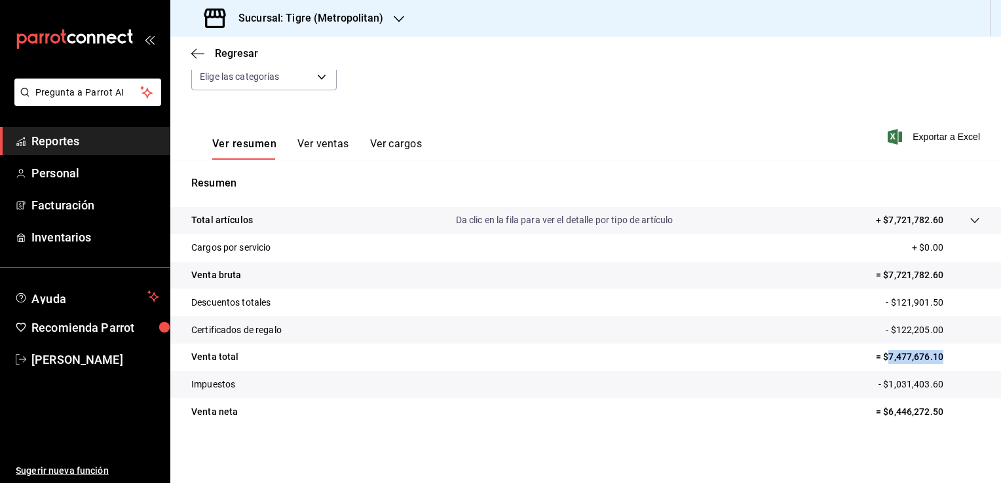
drag, startPoint x: 879, startPoint y: 359, endPoint x: 931, endPoint y: 359, distance: 52.4
click at [931, 359] on p "= $7,477,676.10" at bounding box center [927, 357] width 104 height 14
copy p "7,477,676.10"
click at [199, 52] on icon "button" at bounding box center [197, 54] width 13 height 12
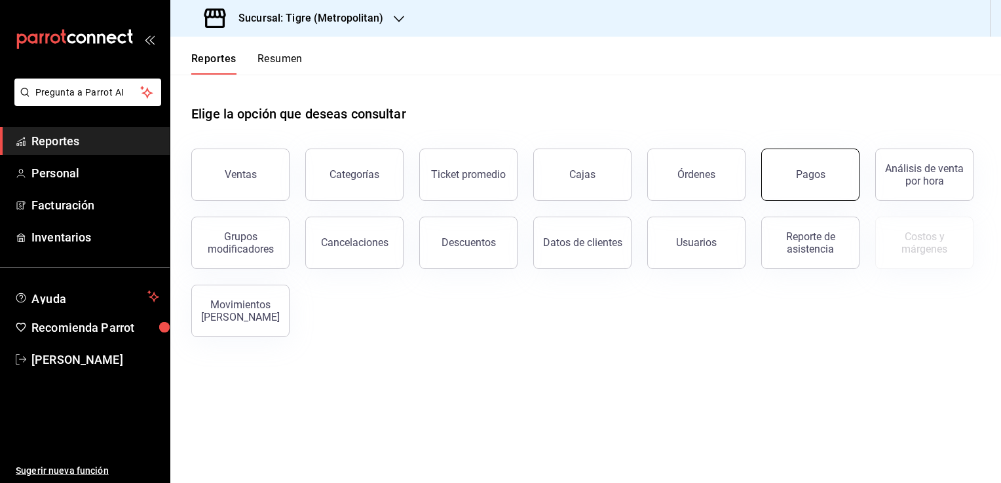
click at [791, 190] on button "Pagos" at bounding box center [810, 175] width 98 height 52
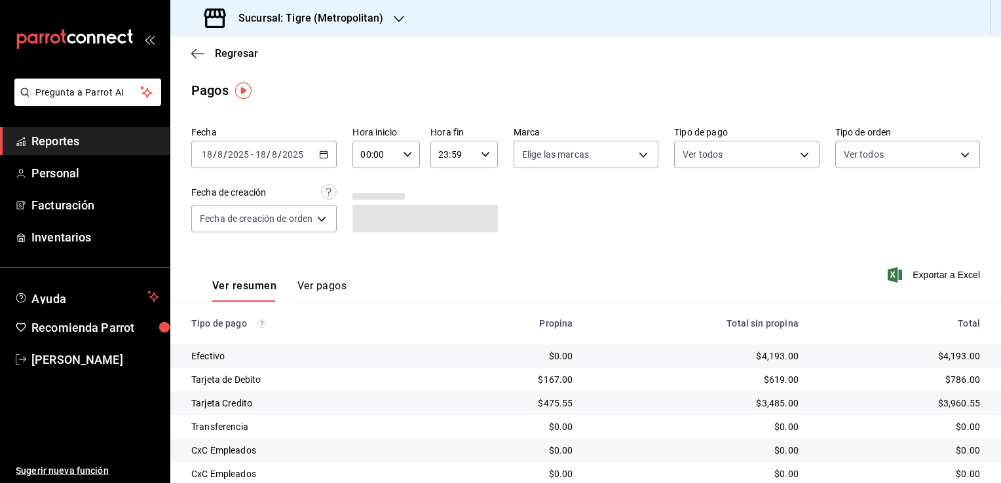
click at [321, 160] on div "[DATE] [DATE] - [DATE] [DATE]" at bounding box center [263, 155] width 145 height 28
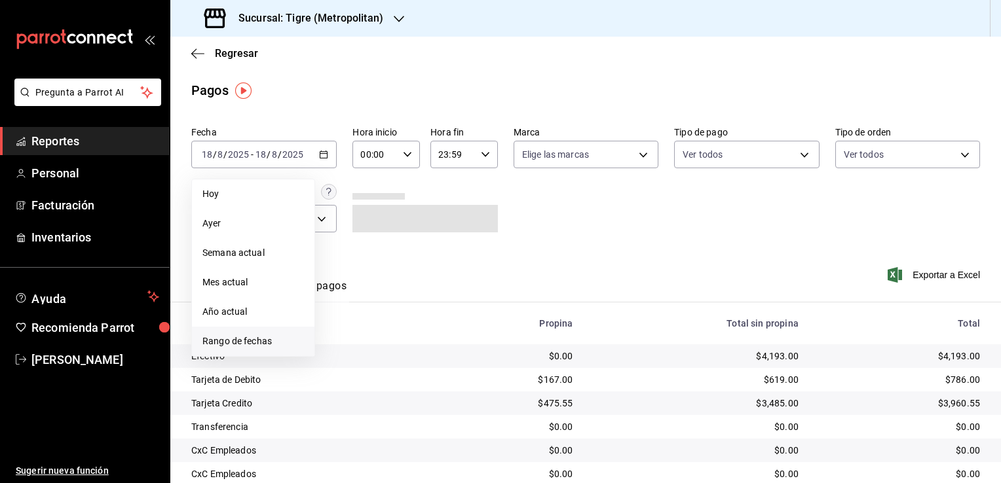
click at [270, 335] on span "Rango de fechas" at bounding box center [252, 342] width 101 height 14
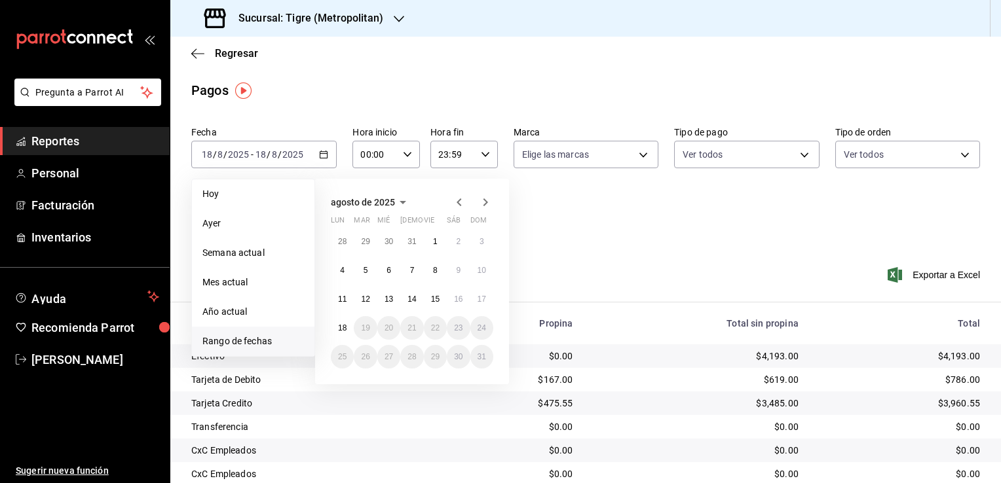
click at [460, 204] on icon "button" at bounding box center [459, 202] width 16 height 16
click at [459, 204] on icon "button" at bounding box center [458, 205] width 5 height 8
click at [452, 200] on icon "button" at bounding box center [459, 202] width 16 height 16
click at [452, 200] on icon "button" at bounding box center [459, 205] width 16 height 16
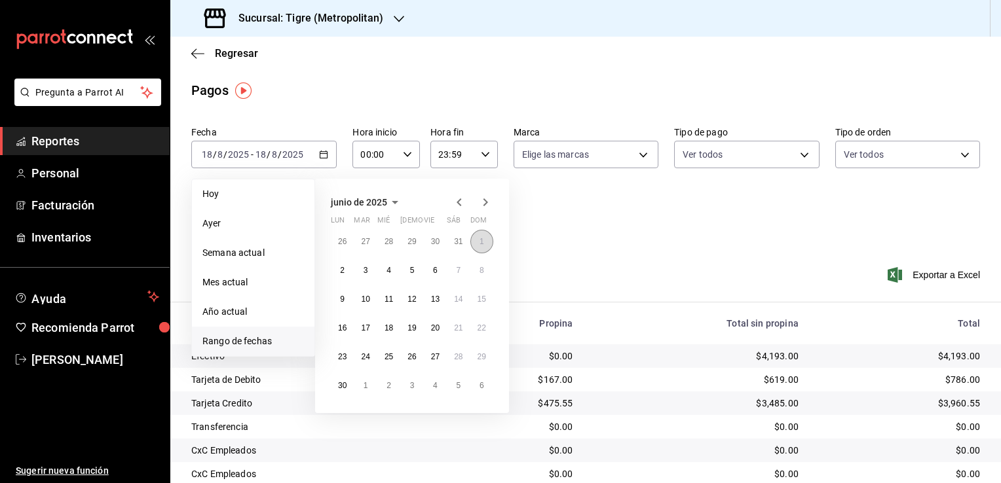
click at [477, 244] on button "1" at bounding box center [481, 242] width 23 height 24
click at [367, 388] on button "1" at bounding box center [365, 386] width 23 height 24
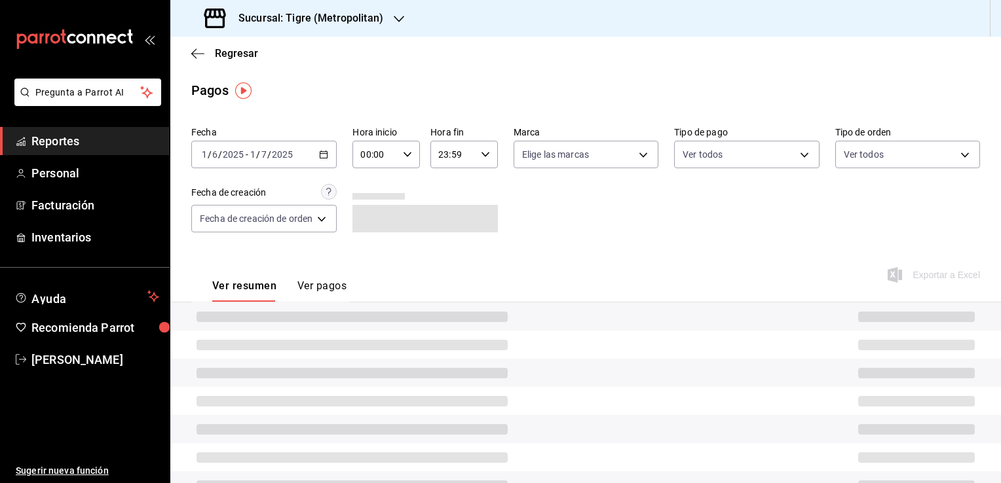
click at [403, 160] on div "00:00 Hora inicio" at bounding box center [385, 155] width 67 height 28
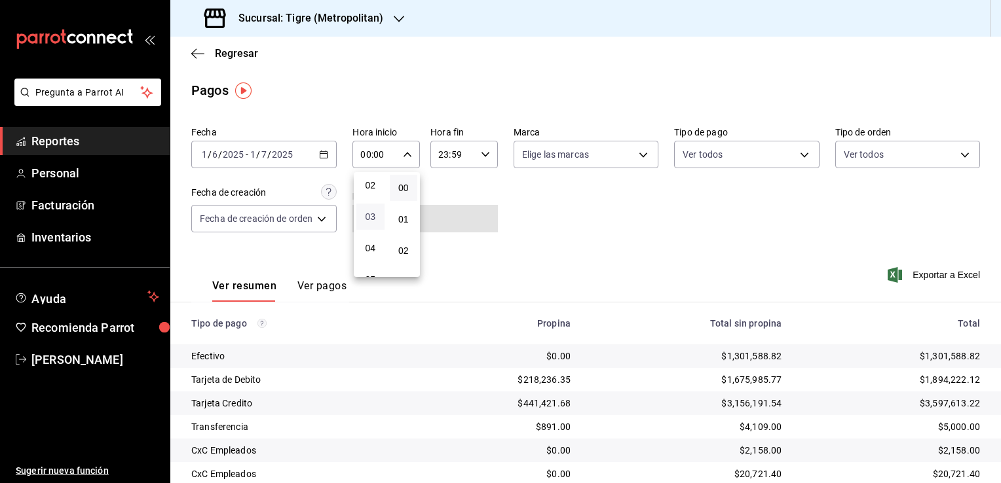
scroll to position [131, 0]
click at [370, 219] on span "05" at bounding box center [370, 214] width 12 height 10
type input "05:00"
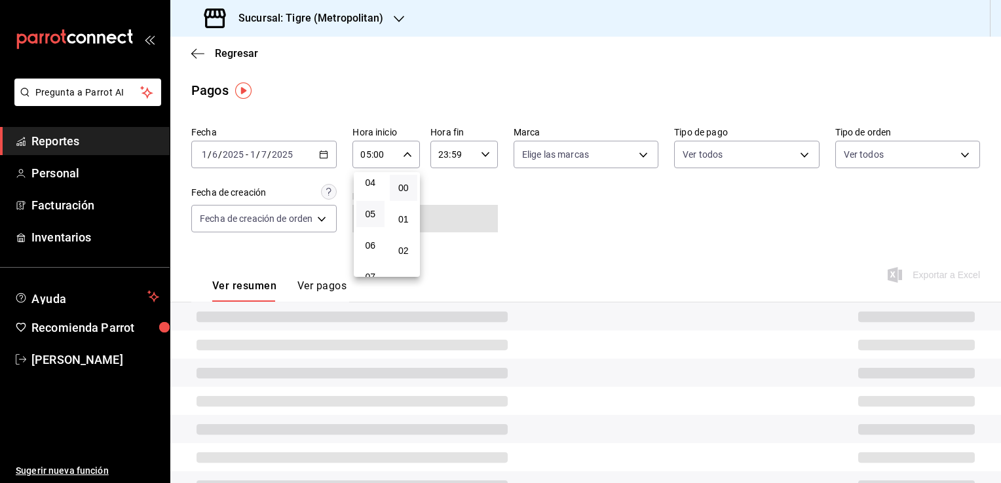
click at [444, 200] on div at bounding box center [500, 241] width 1001 height 483
click at [479, 163] on div "23:59 Hora fin" at bounding box center [463, 155] width 67 height 28
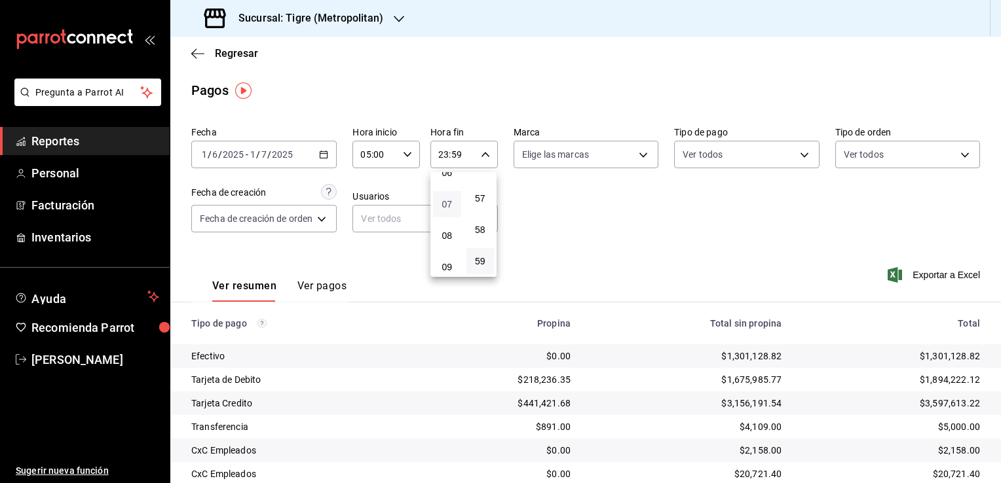
scroll to position [138, 0]
click at [446, 181] on span "04" at bounding box center [447, 175] width 12 height 10
type input "04:59"
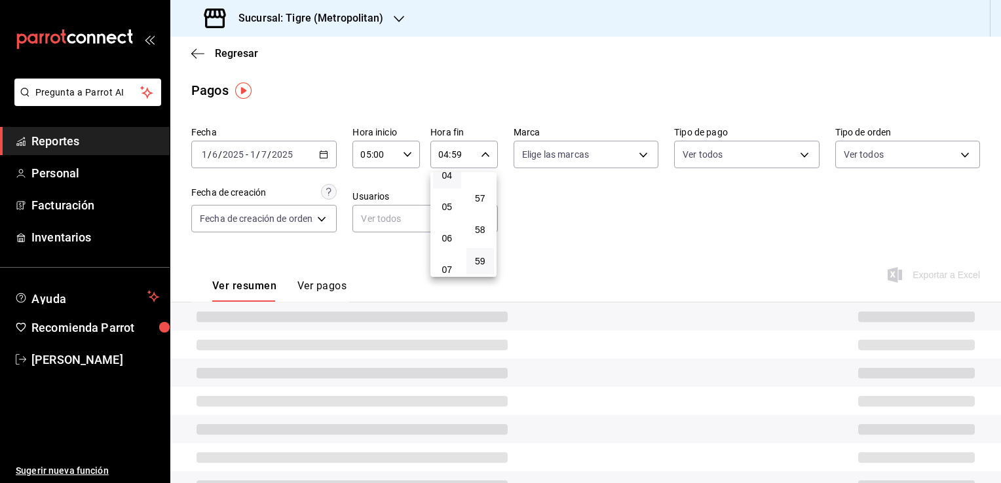
click at [530, 196] on div at bounding box center [500, 241] width 1001 height 483
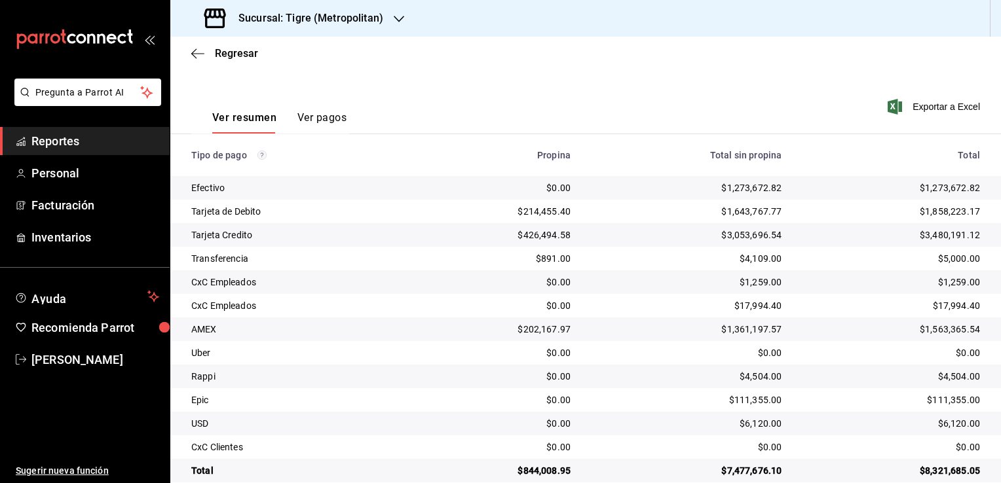
scroll to position [189, 0]
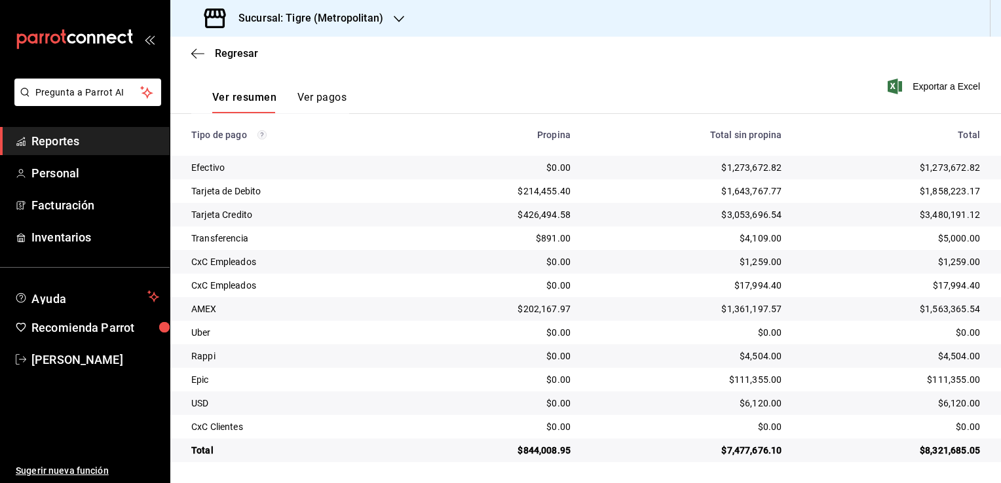
click at [898, 95] on div "Exportar a Excel" at bounding box center [901, 87] width 158 height 54
click at [893, 85] on span "Exportar a Excel" at bounding box center [935, 87] width 90 height 16
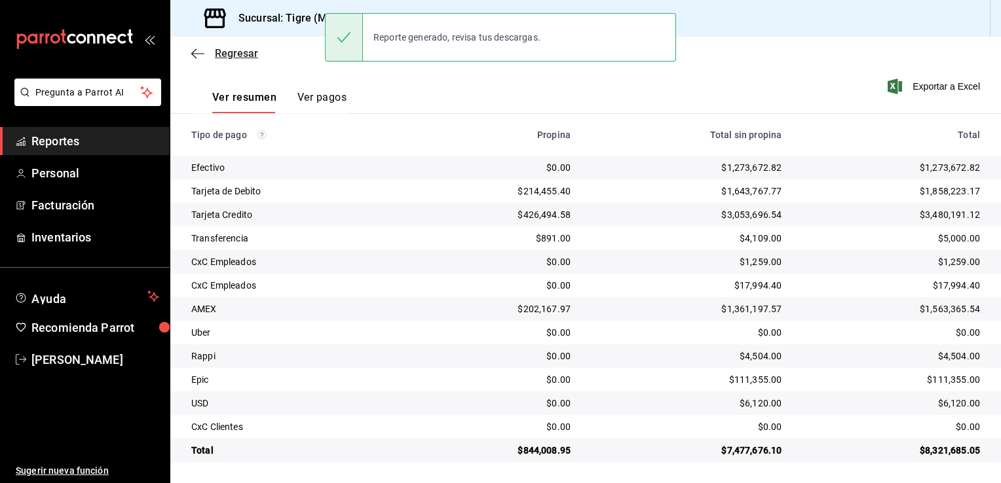
click at [200, 54] on icon "button" at bounding box center [197, 53] width 13 height 1
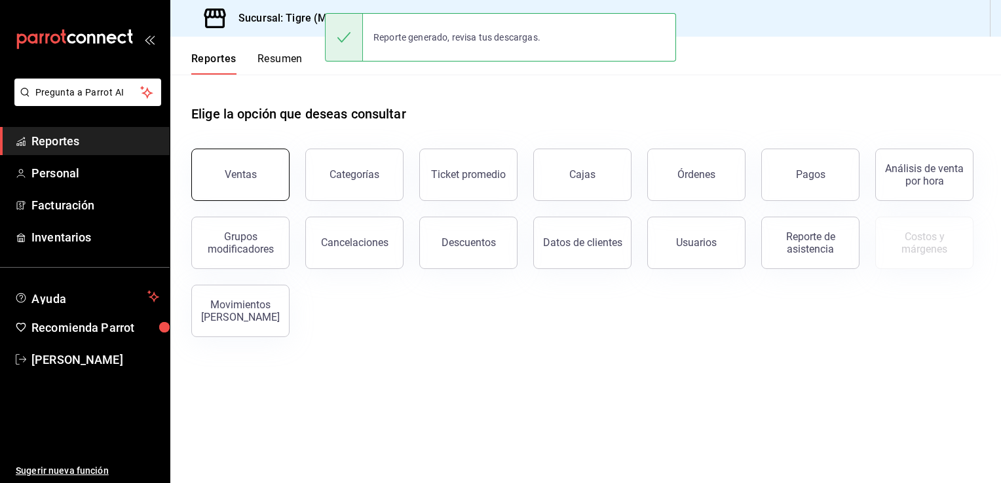
click at [253, 170] on div "Ventas" at bounding box center [241, 174] width 32 height 12
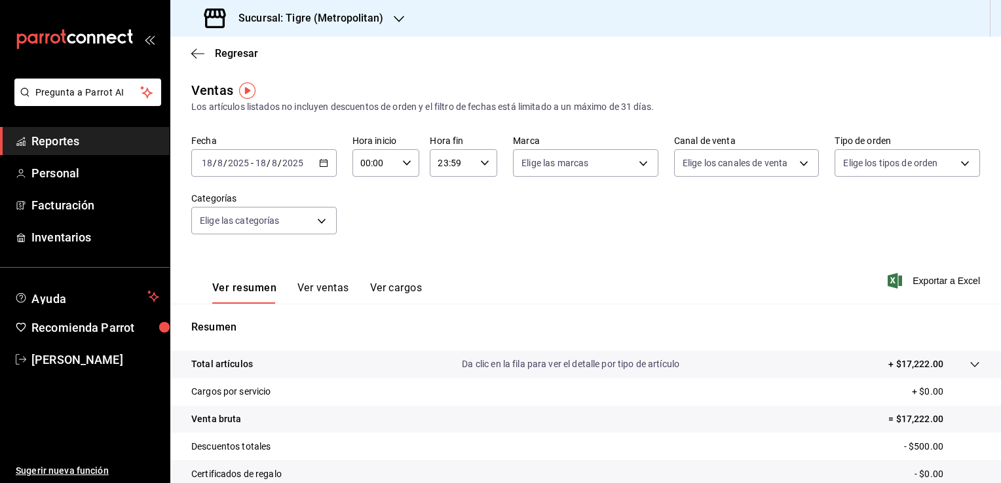
click at [319, 165] on icon "button" at bounding box center [323, 162] width 9 height 9
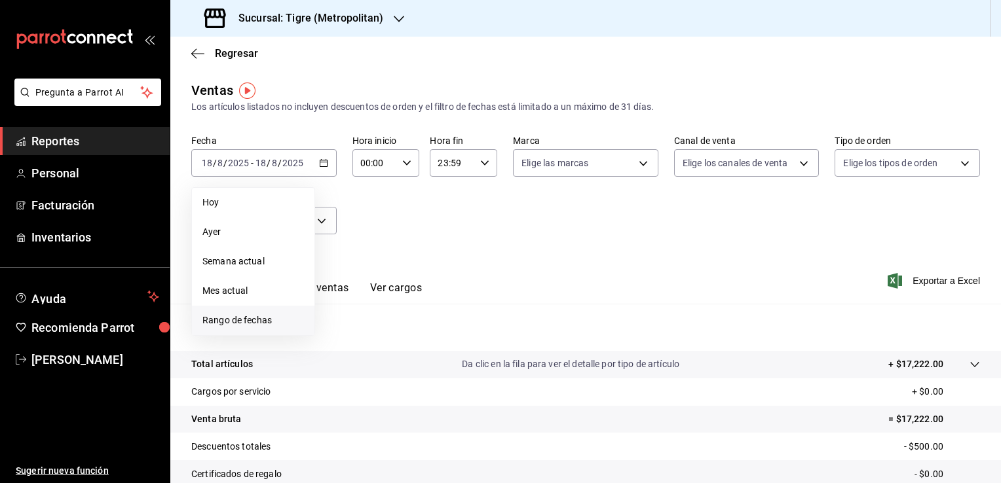
click at [237, 312] on li "Rango de fechas" at bounding box center [253, 320] width 122 height 29
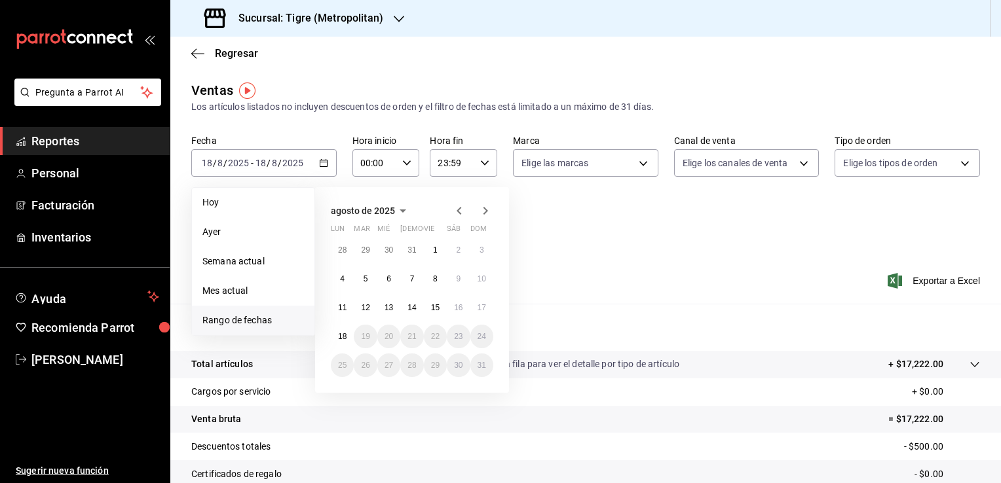
click at [460, 213] on icon "button" at bounding box center [458, 211] width 5 height 8
click at [369, 251] on button "1" at bounding box center [365, 256] width 23 height 24
click at [546, 288] on div "Ver resumen Ver ventas Ver cargos Exportar a Excel" at bounding box center [585, 277] width 830 height 54
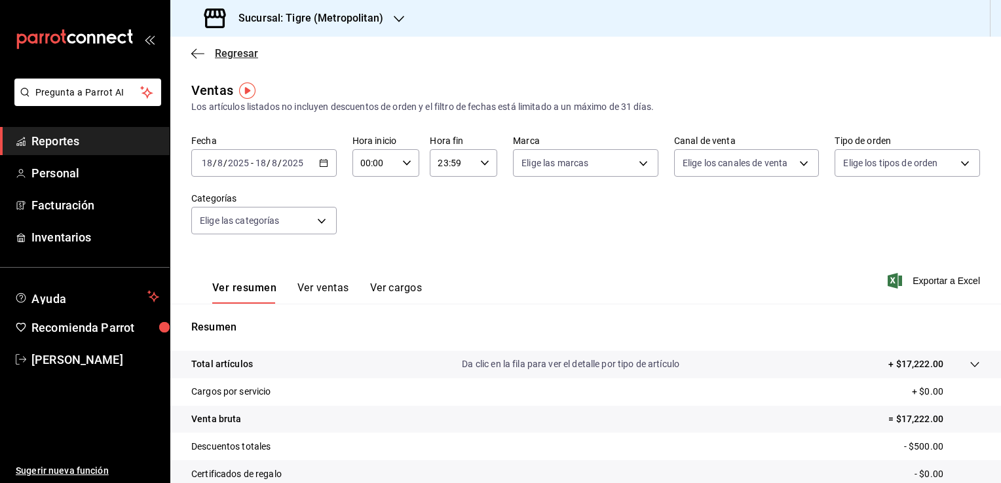
click at [198, 57] on icon "button" at bounding box center [197, 54] width 13 height 12
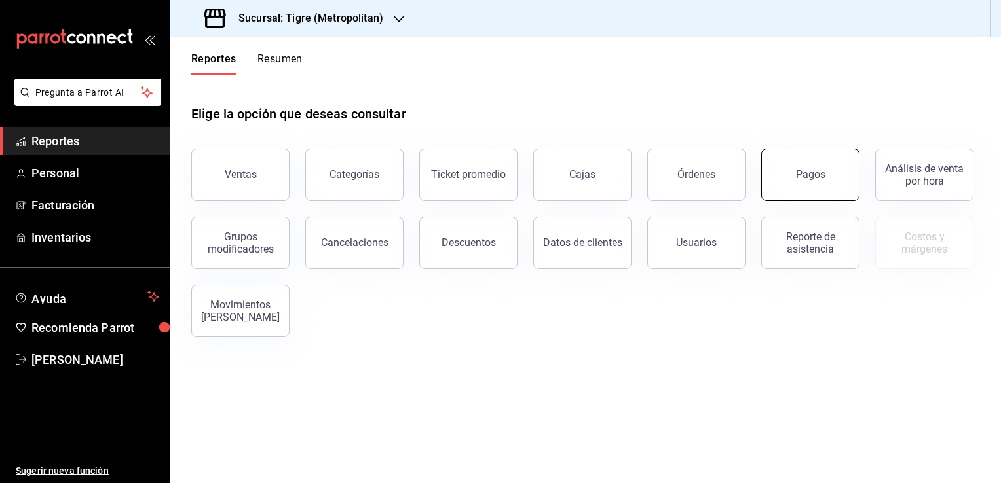
click at [813, 190] on button "Pagos" at bounding box center [810, 175] width 98 height 52
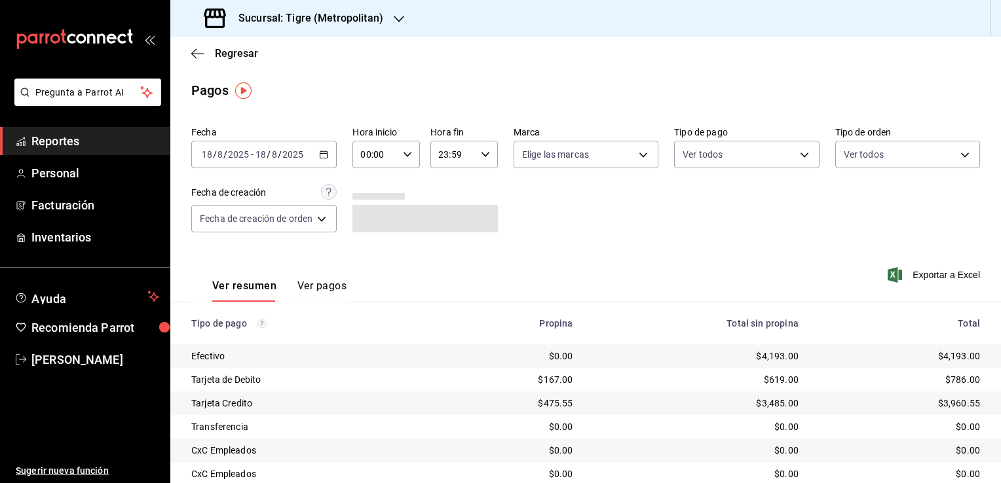
click at [331, 160] on div "[DATE] [DATE] - [DATE] [DATE]" at bounding box center [263, 155] width 145 height 28
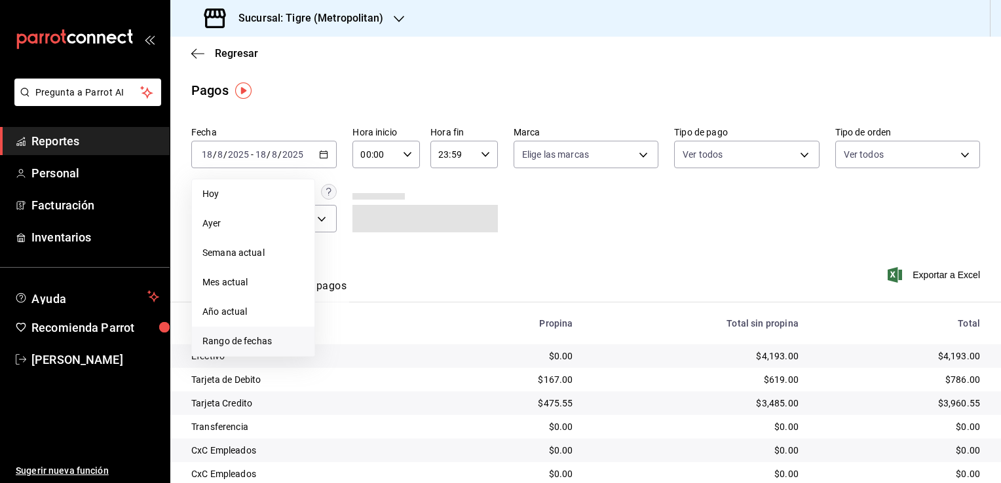
click at [273, 340] on span "Rango de fechas" at bounding box center [252, 342] width 101 height 14
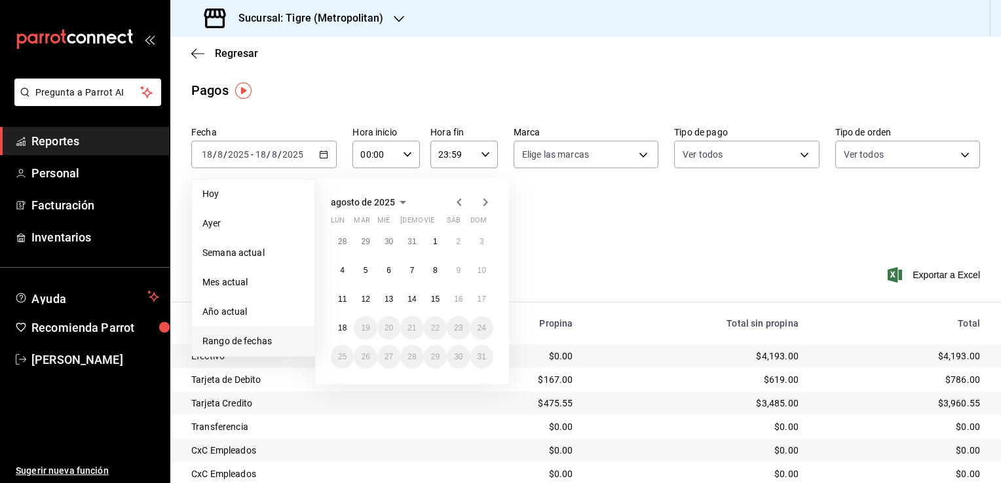
click at [464, 199] on icon "button" at bounding box center [459, 202] width 16 height 16
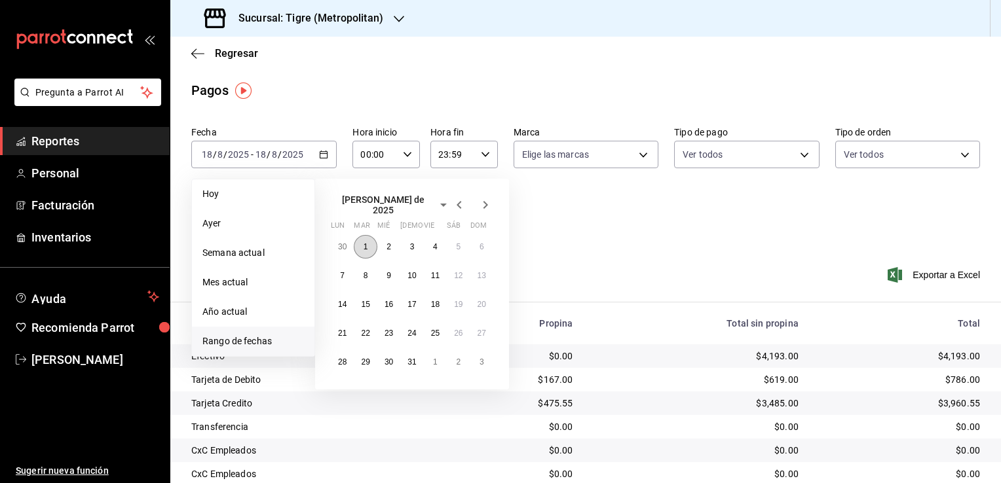
click at [370, 246] on button "1" at bounding box center [365, 247] width 23 height 24
click at [430, 357] on button "1" at bounding box center [435, 362] width 23 height 24
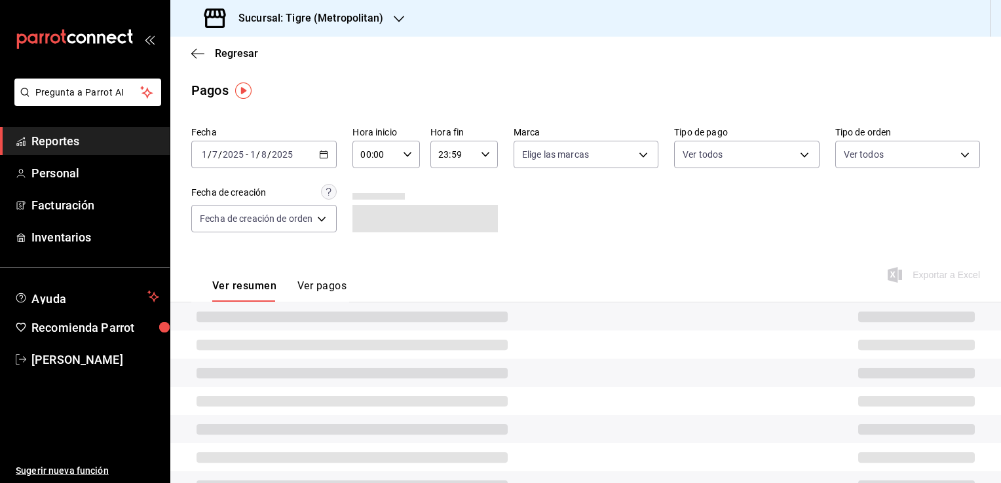
click at [403, 160] on div "00:00 Hora inicio" at bounding box center [385, 155] width 67 height 28
click at [373, 213] on span "05" at bounding box center [370, 214] width 12 height 10
type input "05:00"
click at [407, 179] on button "00" at bounding box center [404, 188] width 28 height 26
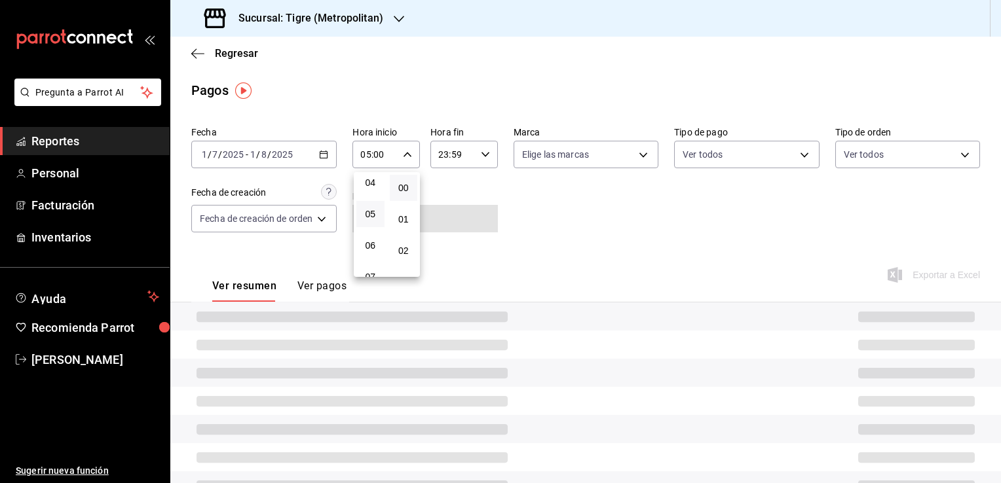
click at [478, 152] on div at bounding box center [500, 241] width 1001 height 483
click at [482, 153] on icon "button" at bounding box center [485, 154] width 9 height 9
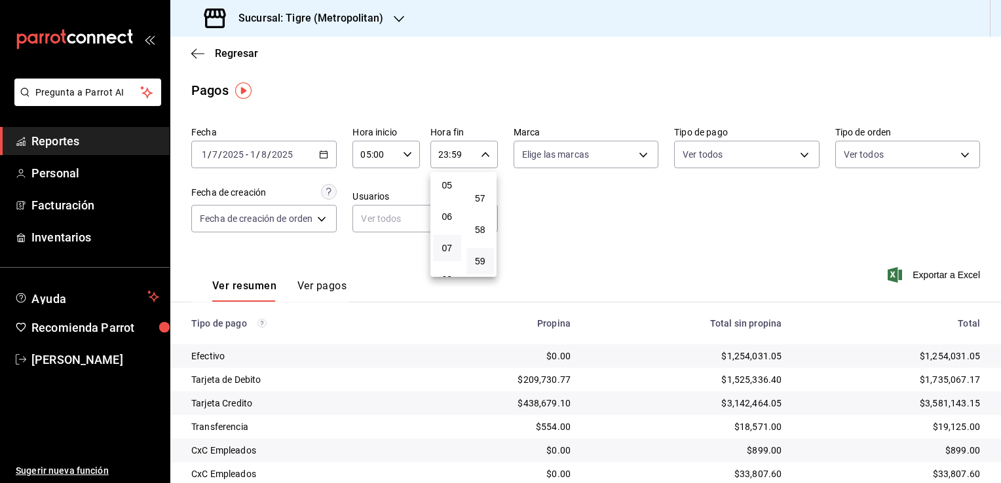
scroll to position [138, 0]
click at [446, 184] on button "04" at bounding box center [447, 175] width 28 height 26
type input "04:59"
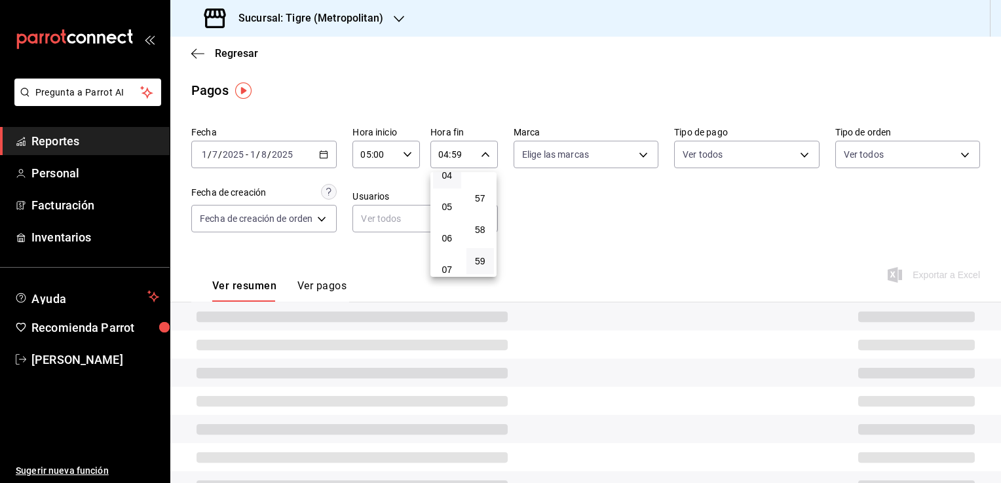
click at [521, 196] on div at bounding box center [500, 241] width 1001 height 483
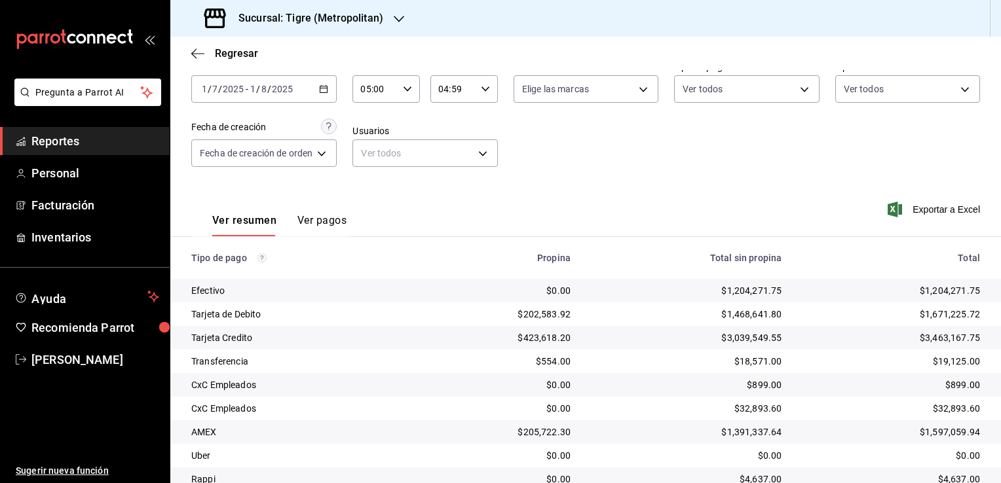
scroll to position [189, 0]
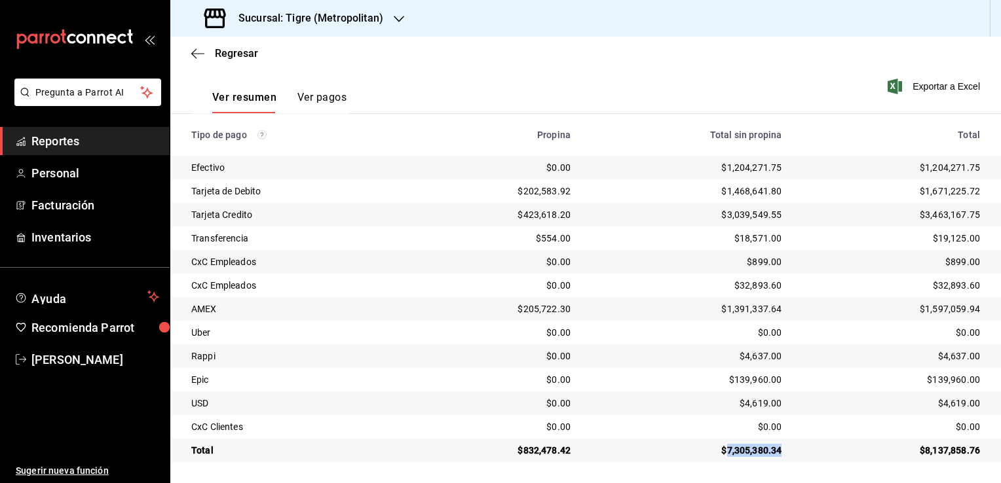
drag, startPoint x: 772, startPoint y: 450, endPoint x: 716, endPoint y: 450, distance: 55.7
click at [716, 450] on div "$7,305,380.34" at bounding box center [686, 450] width 190 height 13
copy div "7,305,380.34"
click at [938, 84] on span "Exportar a Excel" at bounding box center [935, 87] width 90 height 16
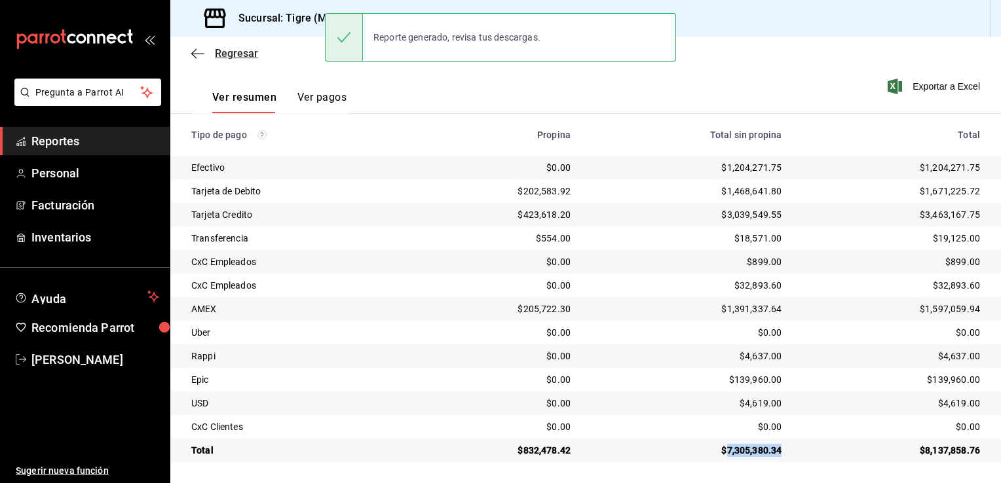
click at [199, 56] on icon "button" at bounding box center [197, 54] width 13 height 12
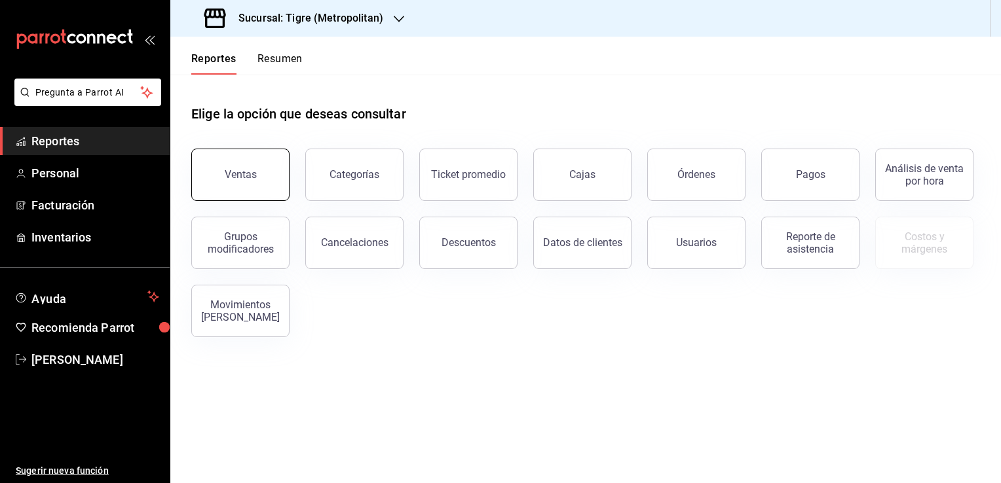
click at [242, 156] on button "Ventas" at bounding box center [240, 175] width 98 height 52
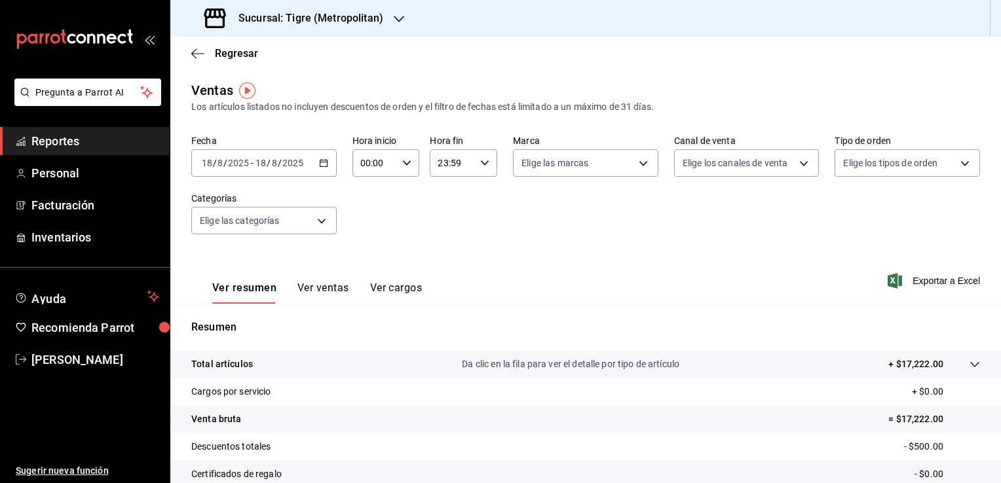
click at [322, 166] on icon "button" at bounding box center [323, 162] width 9 height 9
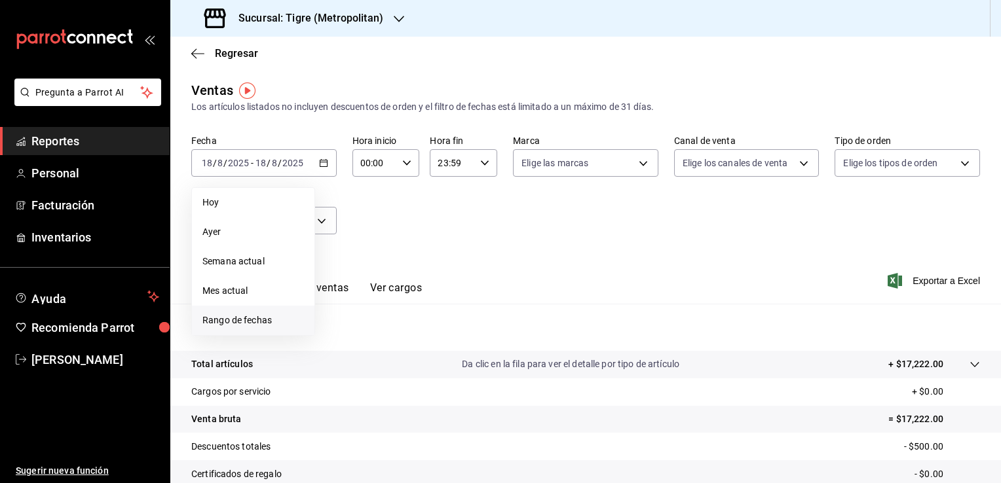
click at [227, 321] on span "Rango de fechas" at bounding box center [252, 321] width 101 height 14
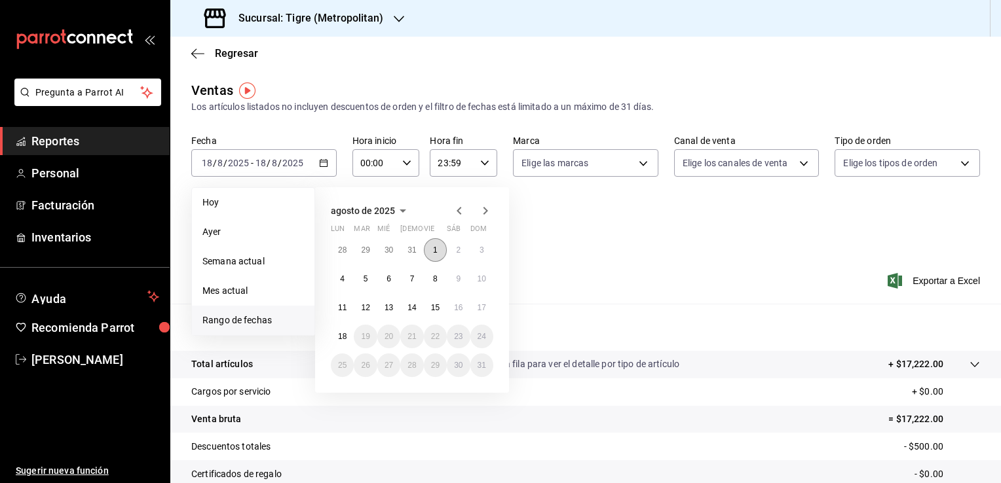
click at [435, 247] on abbr "1" at bounding box center [435, 250] width 5 height 9
click at [344, 342] on button "18" at bounding box center [342, 337] width 23 height 24
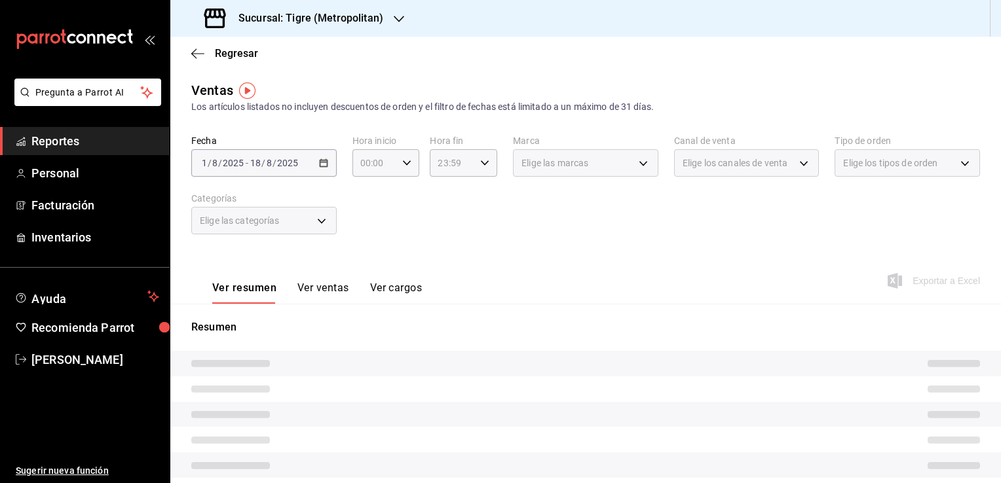
click at [538, 305] on div "Resumen" at bounding box center [585, 449] width 830 height 291
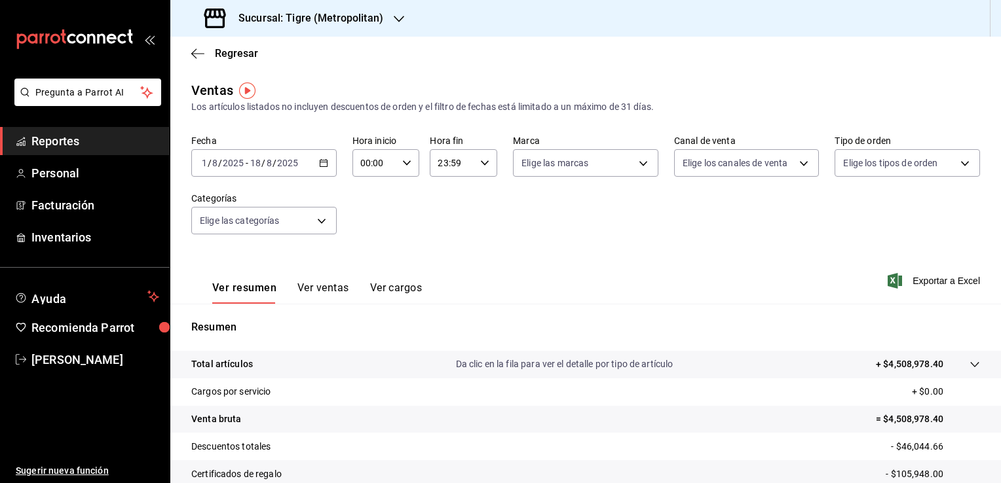
click at [402, 159] on icon "button" at bounding box center [406, 162] width 9 height 9
click at [365, 231] on button "05" at bounding box center [367, 223] width 28 height 26
type input "05:00"
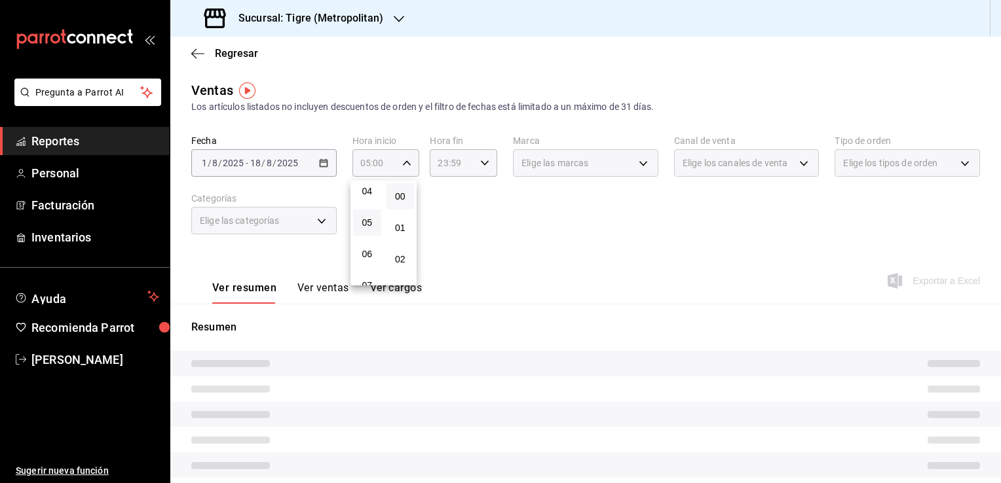
click at [491, 196] on div at bounding box center [500, 241] width 1001 height 483
click at [487, 170] on div "23:59 Hora fin" at bounding box center [463, 163] width 67 height 28
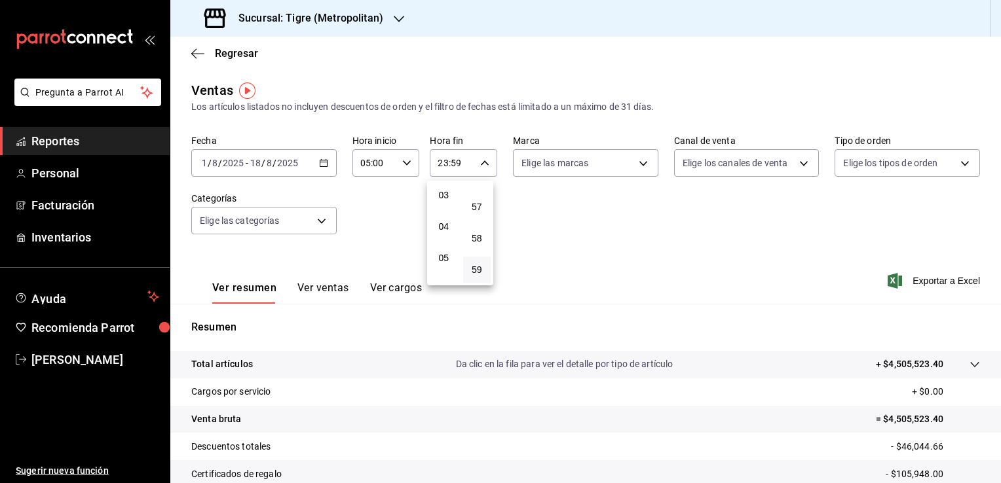
scroll to position [73, 0]
drag, startPoint x: 445, startPoint y: 245, endPoint x: 466, endPoint y: 251, distance: 21.3
click at [447, 245] on button "04" at bounding box center [444, 249] width 28 height 26
type input "04:59"
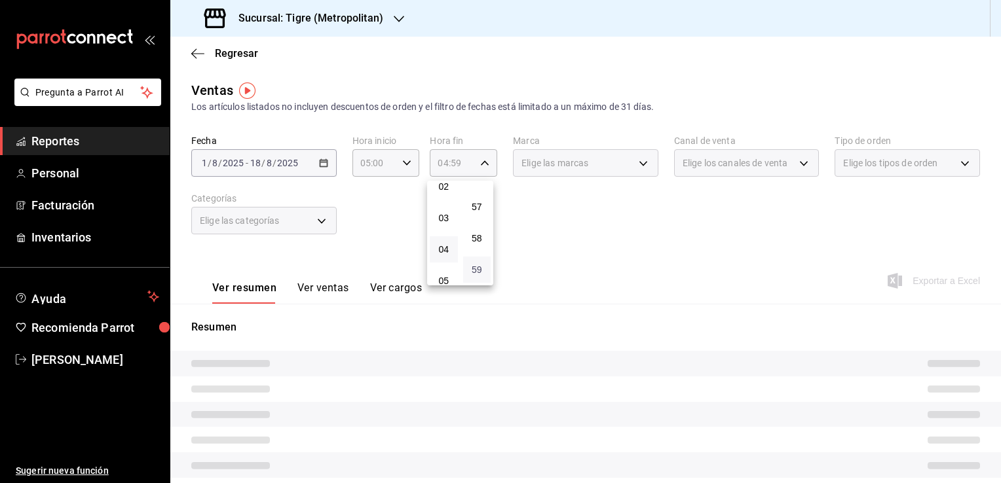
click at [481, 265] on span "59" at bounding box center [477, 270] width 12 height 10
click at [575, 248] on div at bounding box center [500, 241] width 1001 height 483
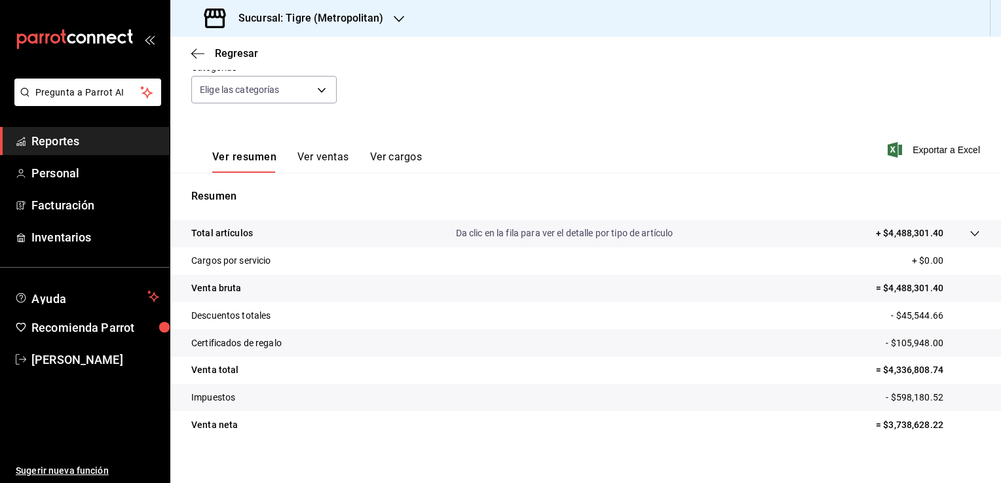
scroll to position [144, 0]
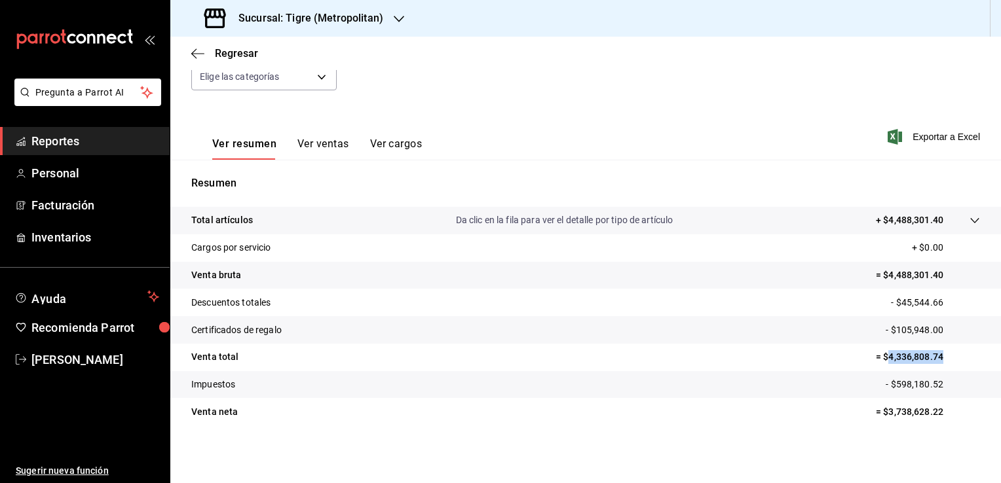
drag, startPoint x: 877, startPoint y: 358, endPoint x: 934, endPoint y: 355, distance: 56.4
click at [934, 355] on p "= $4,336,808.74" at bounding box center [927, 357] width 104 height 14
copy p "4,336,808.74"
click at [202, 53] on icon "button" at bounding box center [197, 53] width 13 height 1
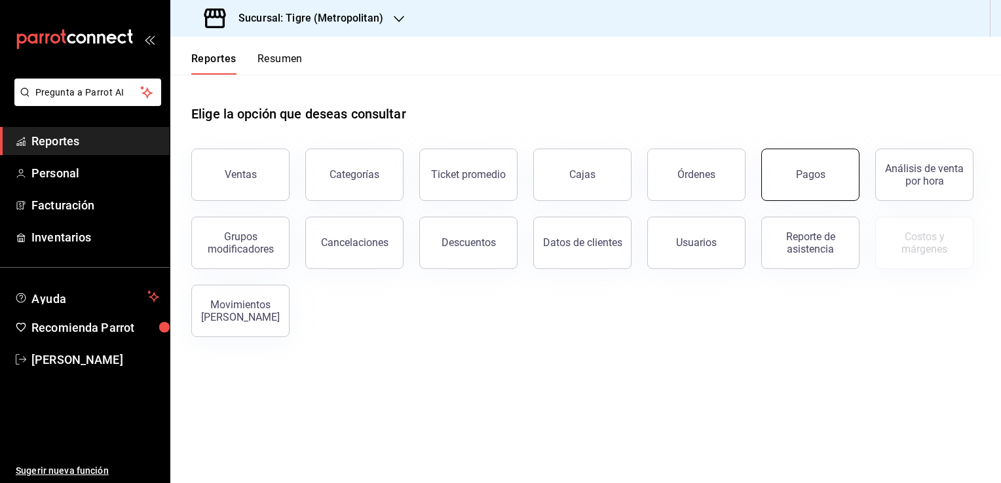
click at [809, 187] on button "Pagos" at bounding box center [810, 175] width 98 height 52
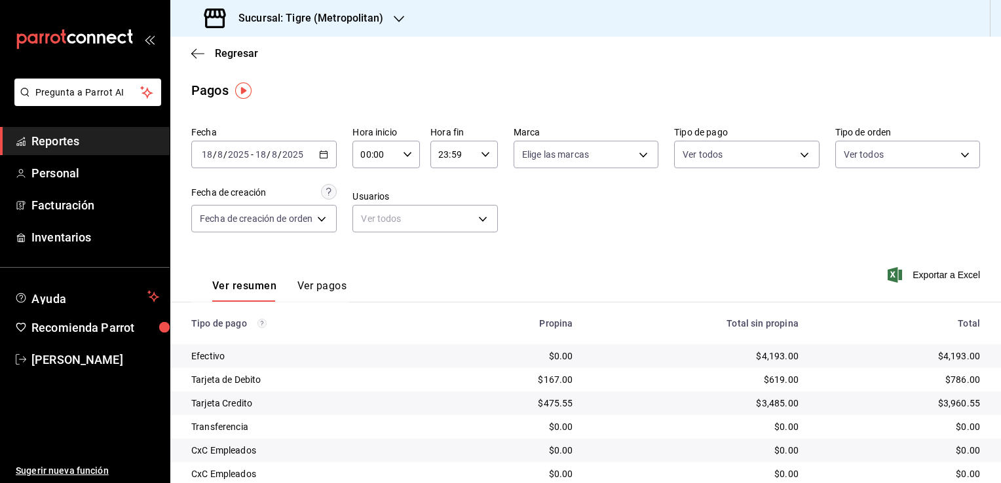
click at [321, 156] on \(Stroke\) "button" at bounding box center [324, 154] width 8 height 7
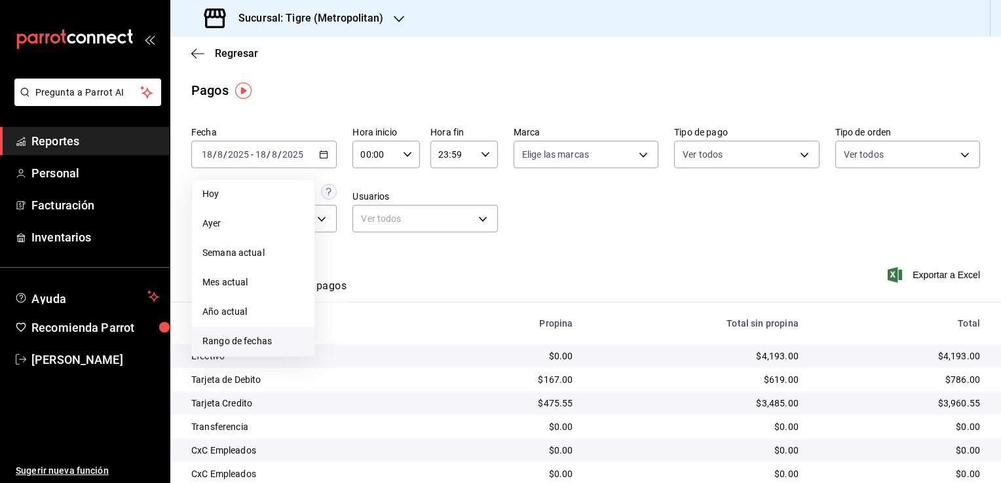
click at [255, 345] on span "Rango de fechas" at bounding box center [252, 342] width 101 height 14
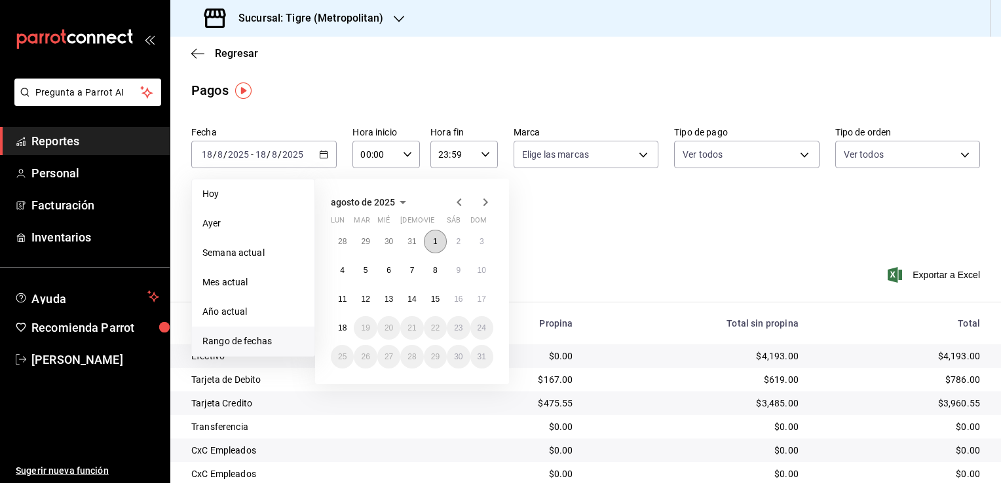
click at [427, 244] on button "1" at bounding box center [435, 242] width 23 height 24
click at [348, 329] on button "18" at bounding box center [342, 328] width 23 height 24
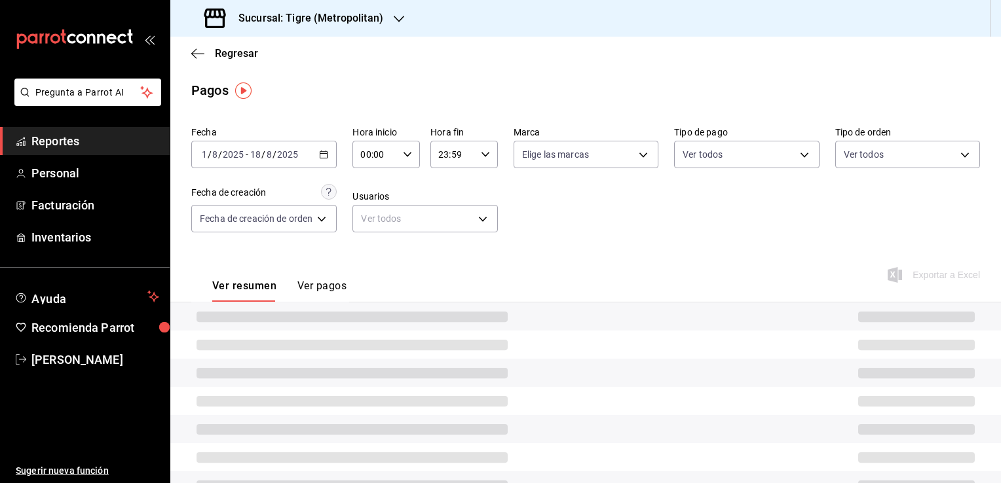
click at [406, 157] on icon "button" at bounding box center [407, 154] width 9 height 9
click at [372, 224] on button "05" at bounding box center [370, 214] width 28 height 26
type input "05:00"
click at [407, 186] on span "00" at bounding box center [403, 188] width 12 height 10
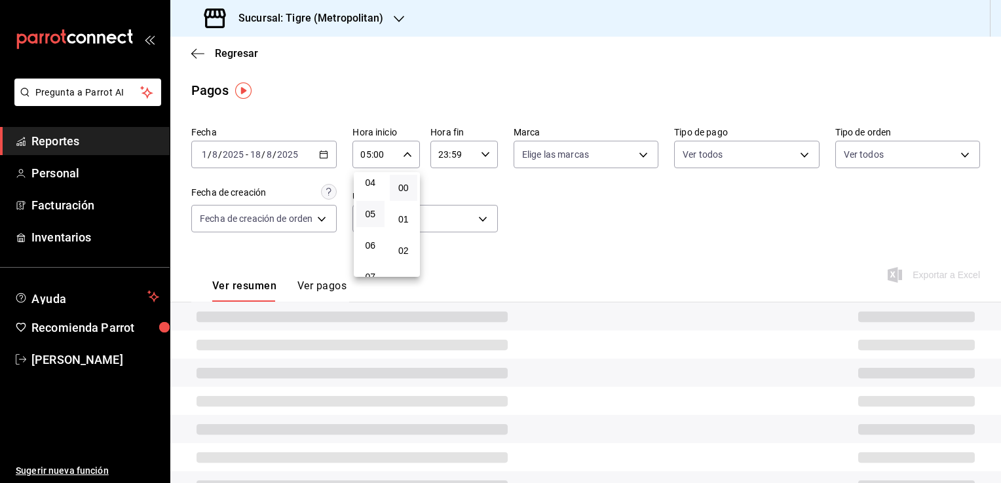
click at [473, 158] on div at bounding box center [500, 241] width 1001 height 483
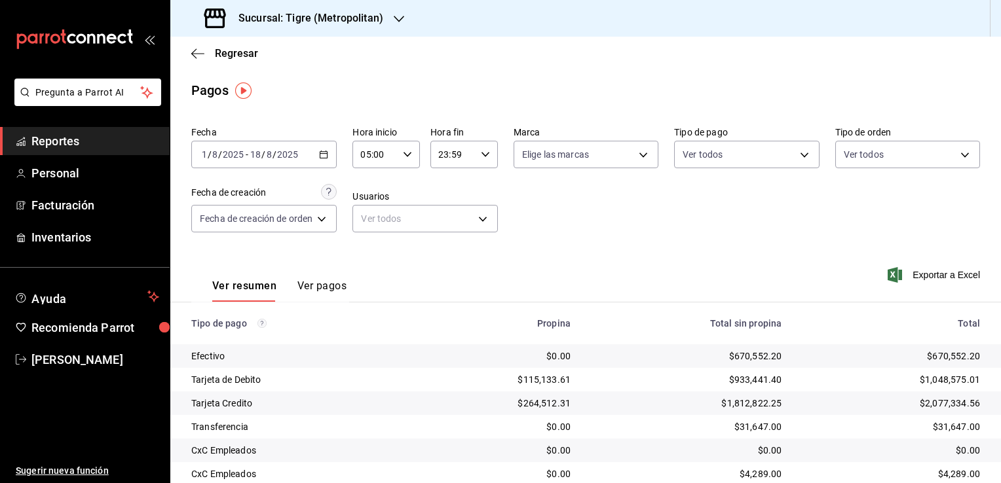
click at [481, 158] on icon "button" at bounding box center [485, 154] width 9 height 9
click at [445, 185] on button "04" at bounding box center [447, 175] width 28 height 26
type input "04:59"
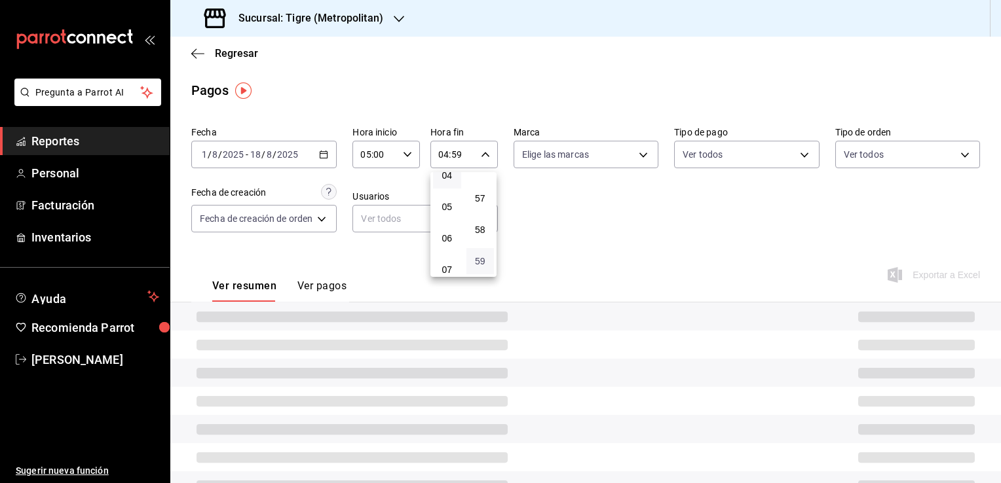
click at [482, 257] on span "59" at bounding box center [480, 261] width 12 height 10
click at [535, 253] on div at bounding box center [500, 241] width 1001 height 483
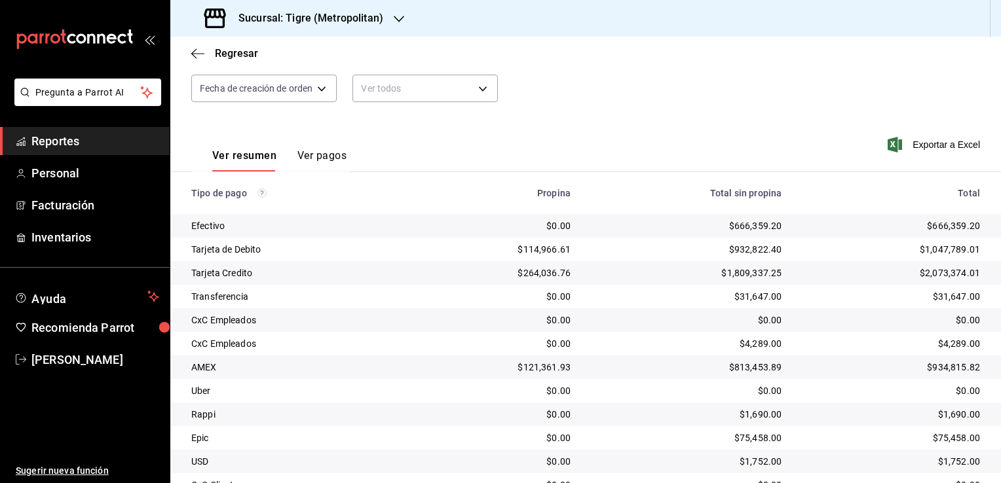
scroll to position [189, 0]
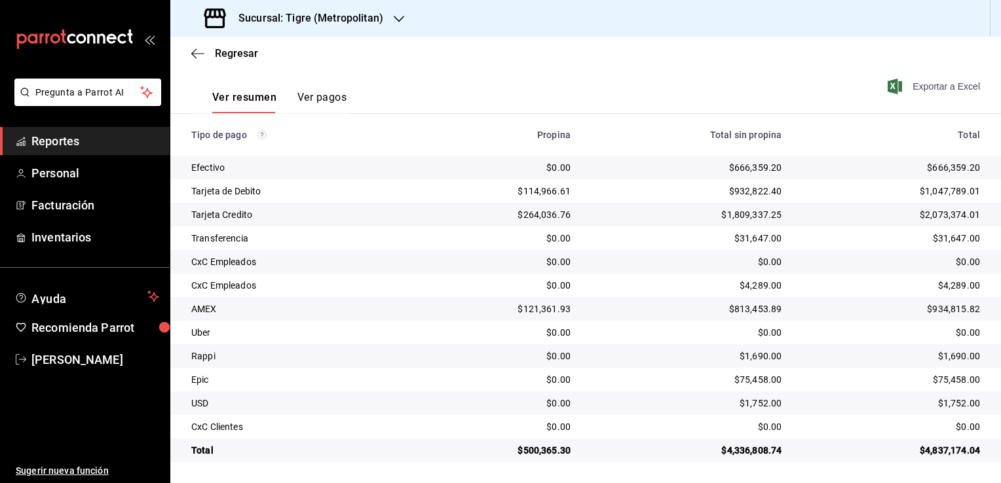
click at [911, 90] on span "Exportar a Excel" at bounding box center [935, 87] width 90 height 16
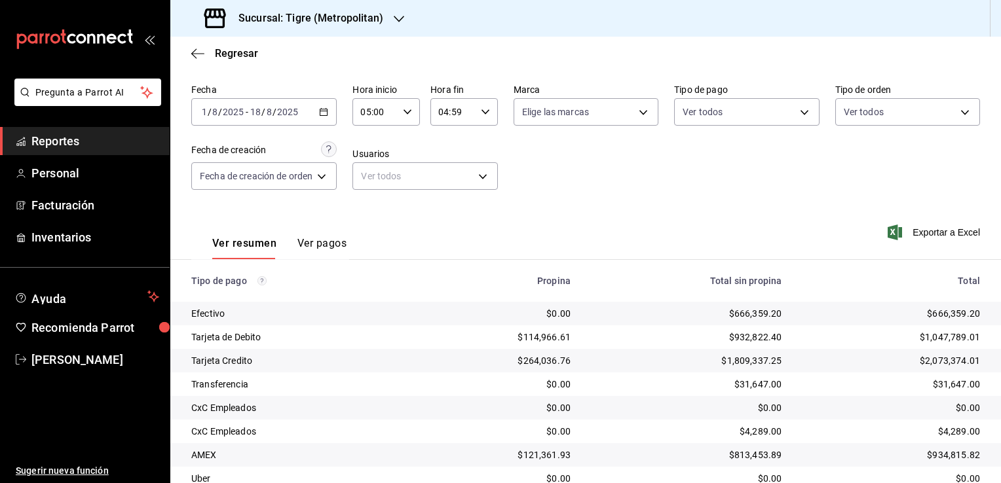
scroll to position [65, 0]
